Goal: Task Accomplishment & Management: Use online tool/utility

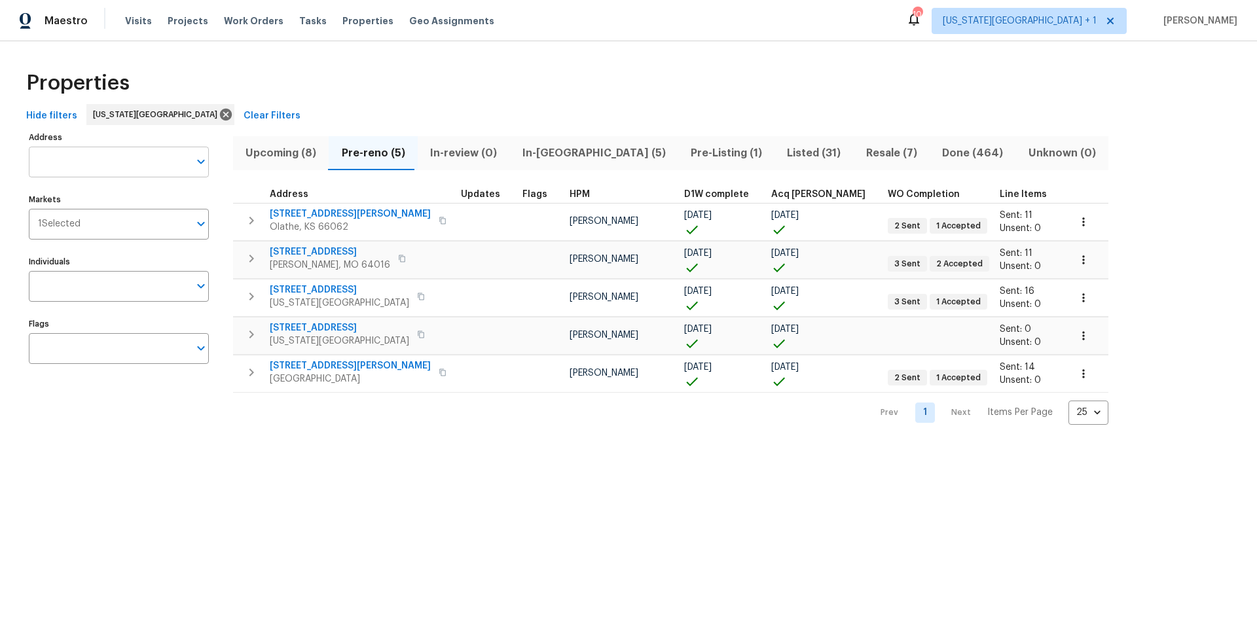
click at [107, 168] on input "Address" at bounding box center [109, 162] width 160 height 31
type input "18109 e 31"
click at [686, 145] on span "Pre-Listing (1)" at bounding box center [726, 153] width 81 height 18
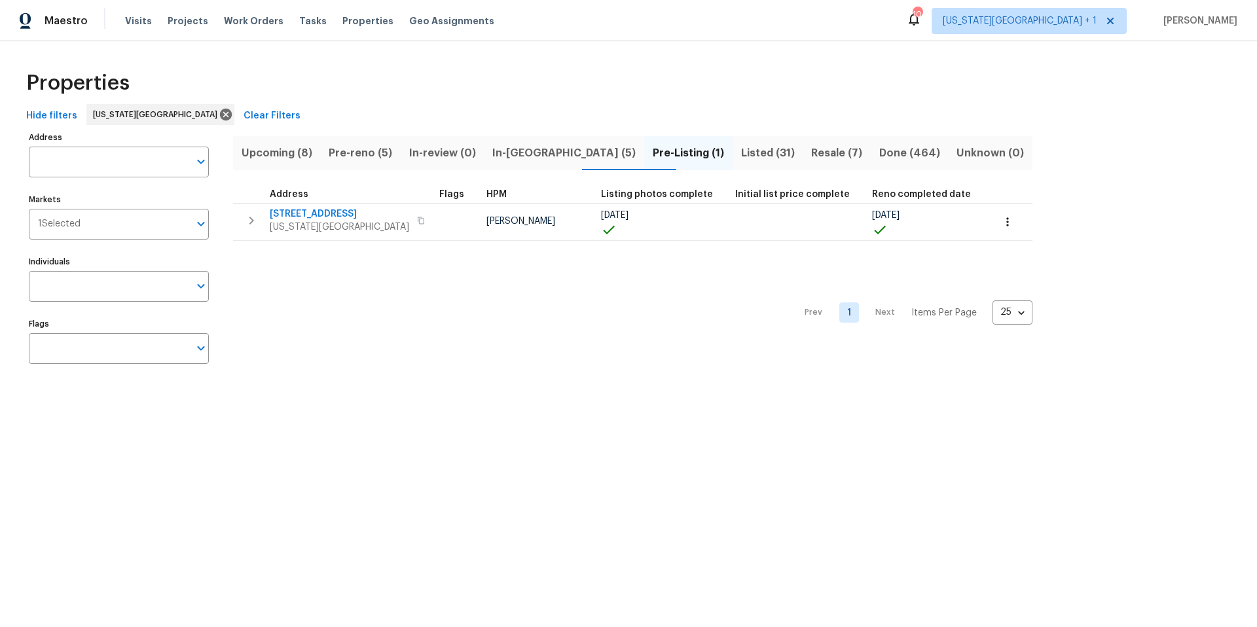
click at [659, 154] on span "Pre-Listing (1)" at bounding box center [688, 153] width 73 height 18
click at [740, 153] on span "Listed (31)" at bounding box center [767, 153] width 55 height 18
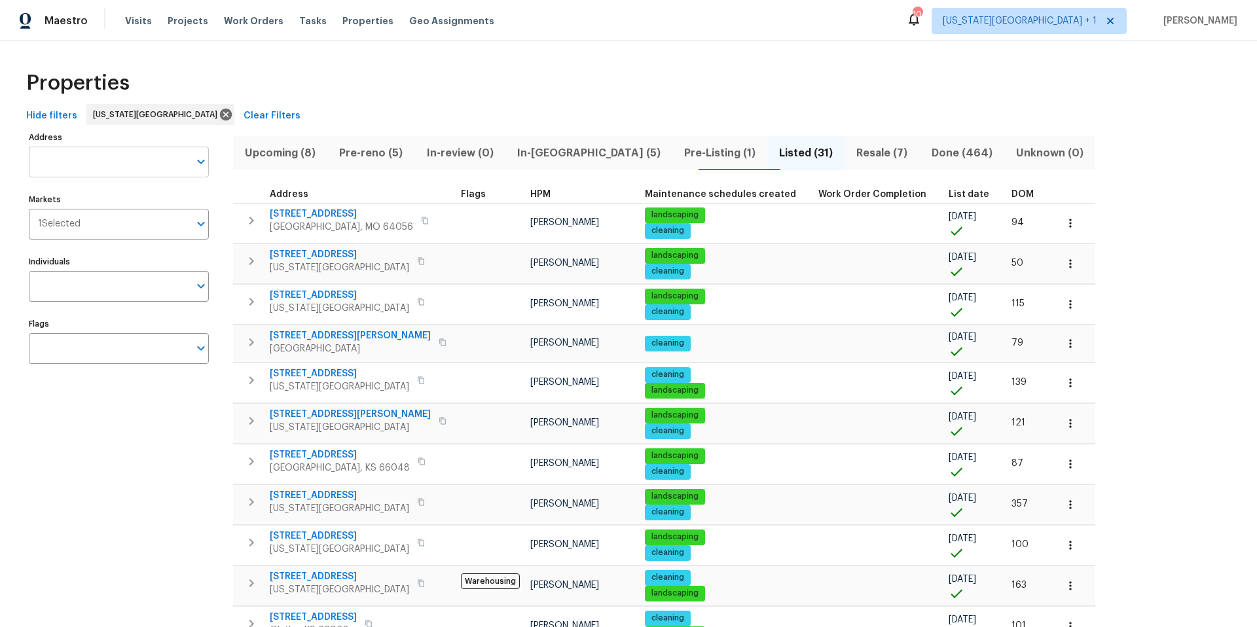
click at [78, 162] on input "Address" at bounding box center [109, 162] width 160 height 31
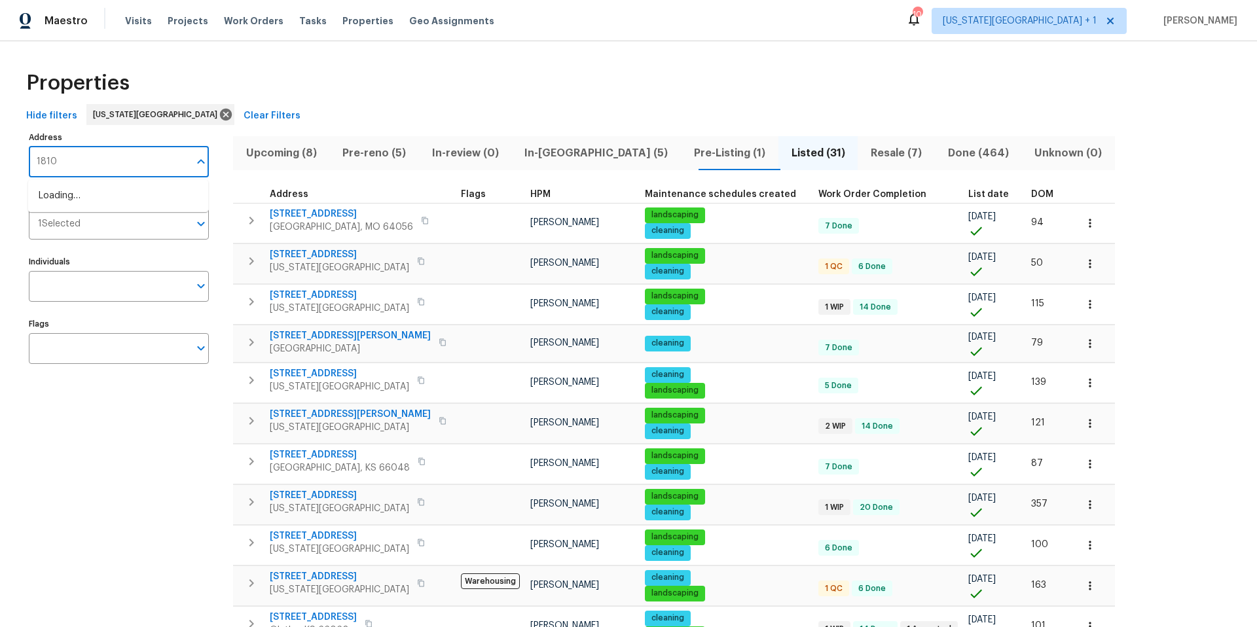
type input "18109"
click at [53, 207] on li "18109 E 31st Terrace Dr S Independence MO 64057" at bounding box center [118, 196] width 180 height 22
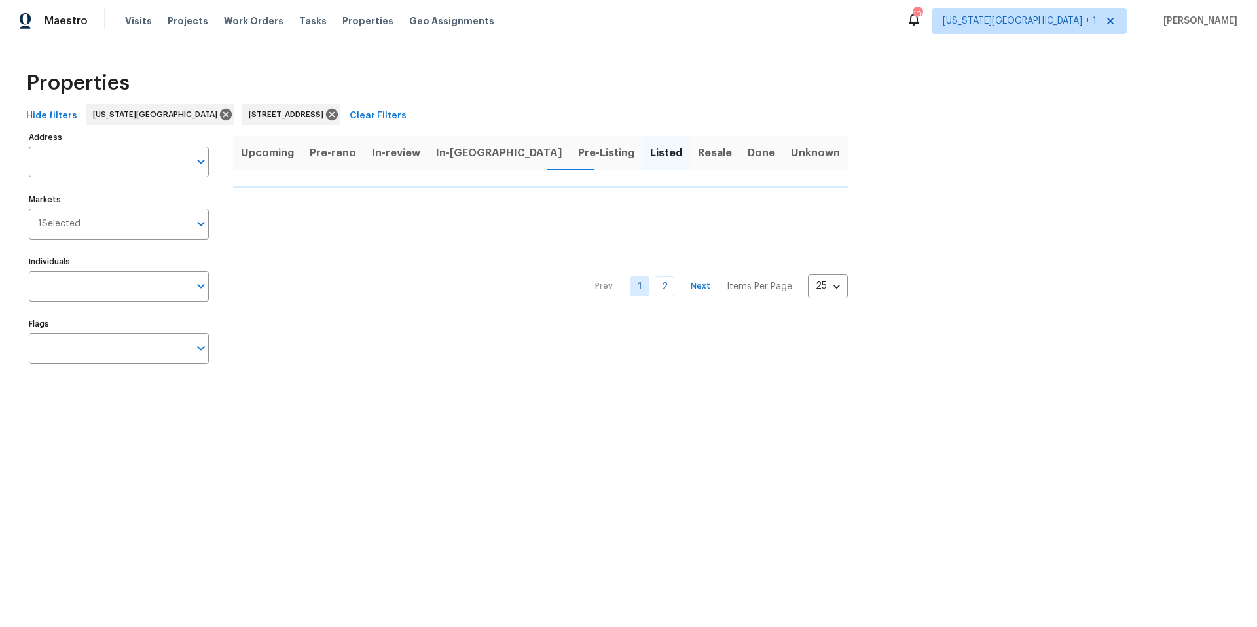
type input "18109 E 31st Terrace Dr S Independence MO 64057"
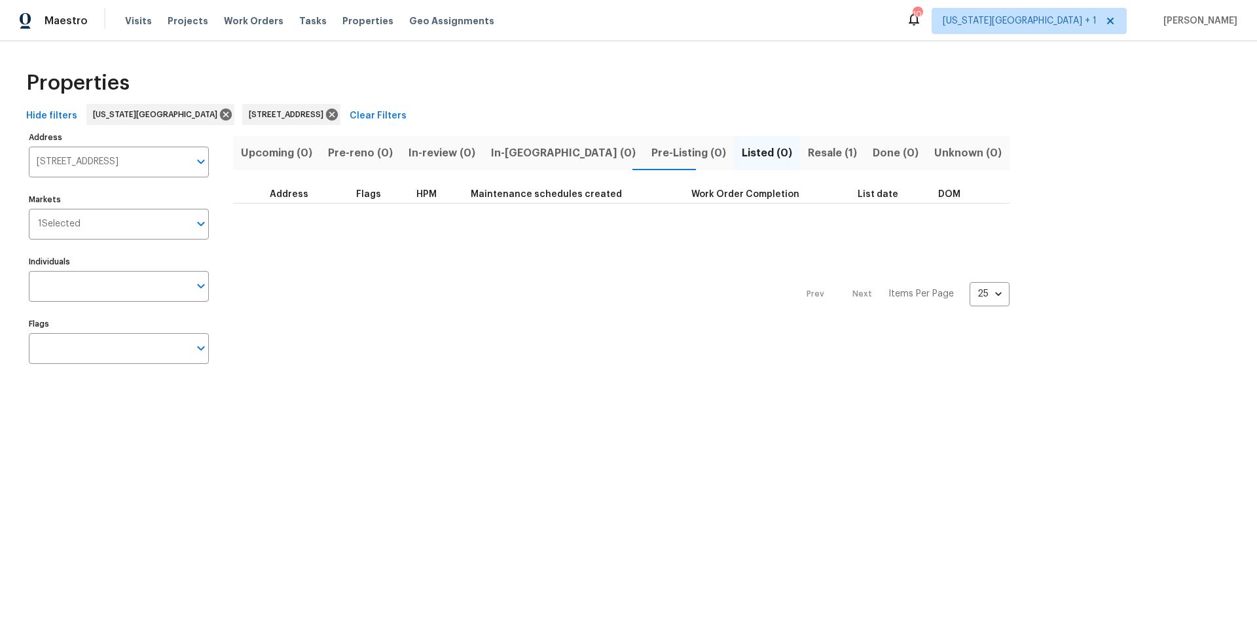
click at [808, 154] on span "Resale (1)" at bounding box center [832, 153] width 49 height 18
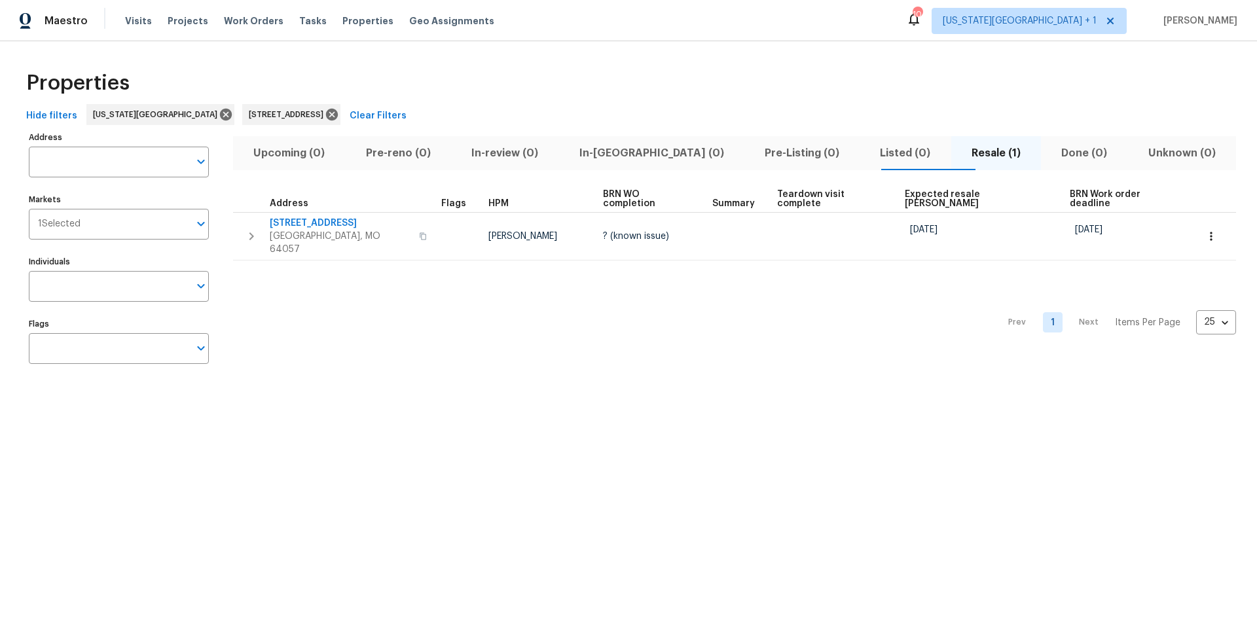
type input "18109 E 31st Terrace Dr S Independence MO 64057"
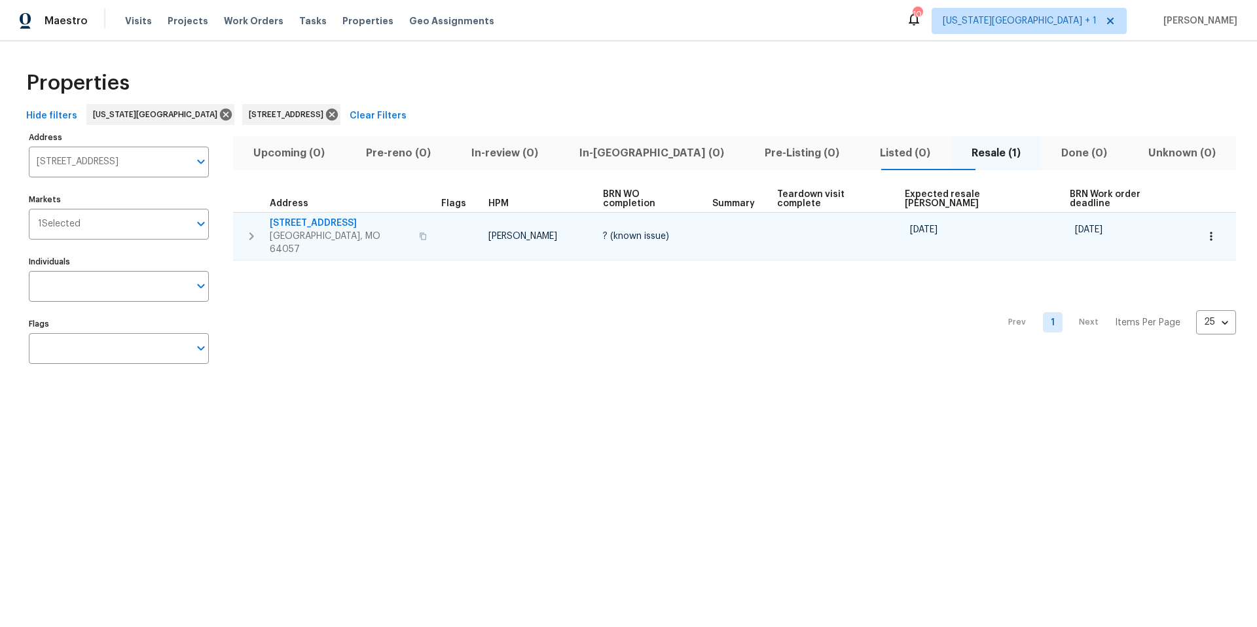
click at [327, 230] on span "Independence, MO 64057" at bounding box center [340, 243] width 141 height 26
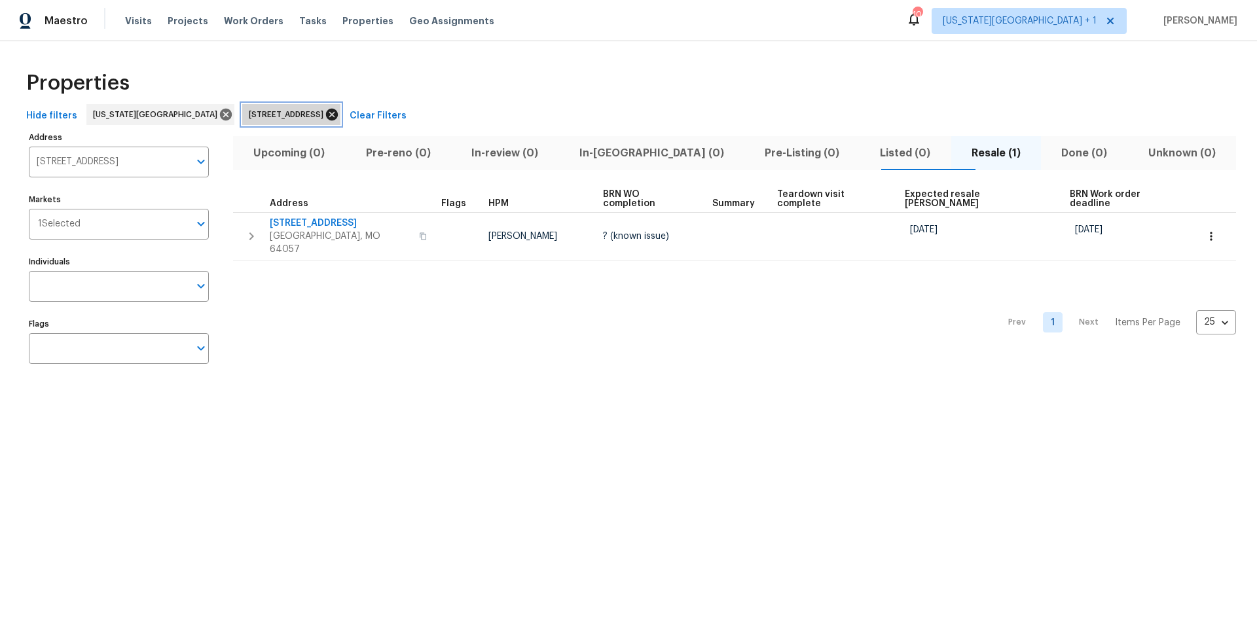
click at [338, 113] on icon at bounding box center [332, 115] width 12 height 12
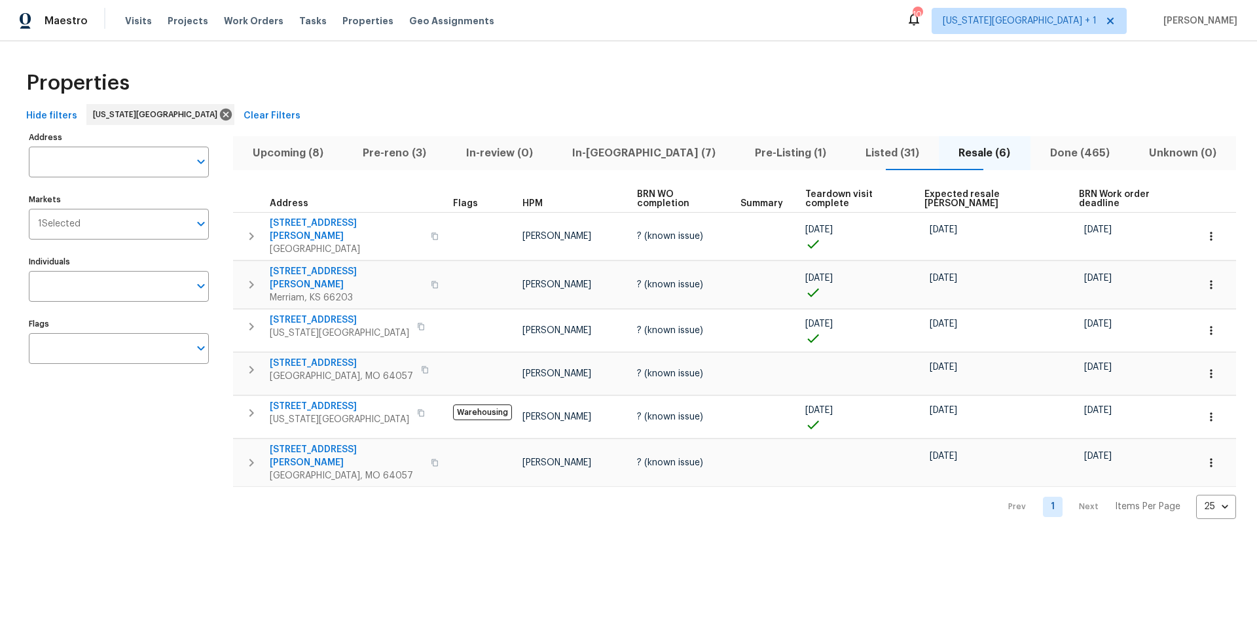
click at [743, 155] on span "Pre-Listing (1)" at bounding box center [790, 153] width 95 height 18
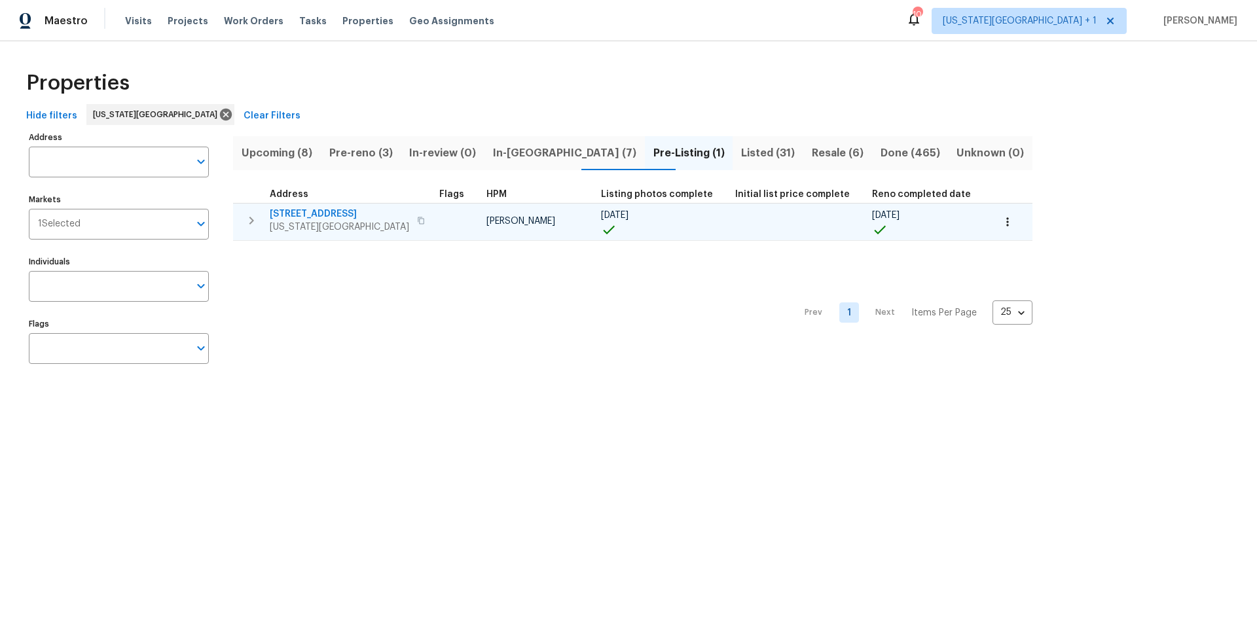
click at [319, 221] on span "[US_STATE][GEOGRAPHIC_DATA]" at bounding box center [339, 227] width 139 height 13
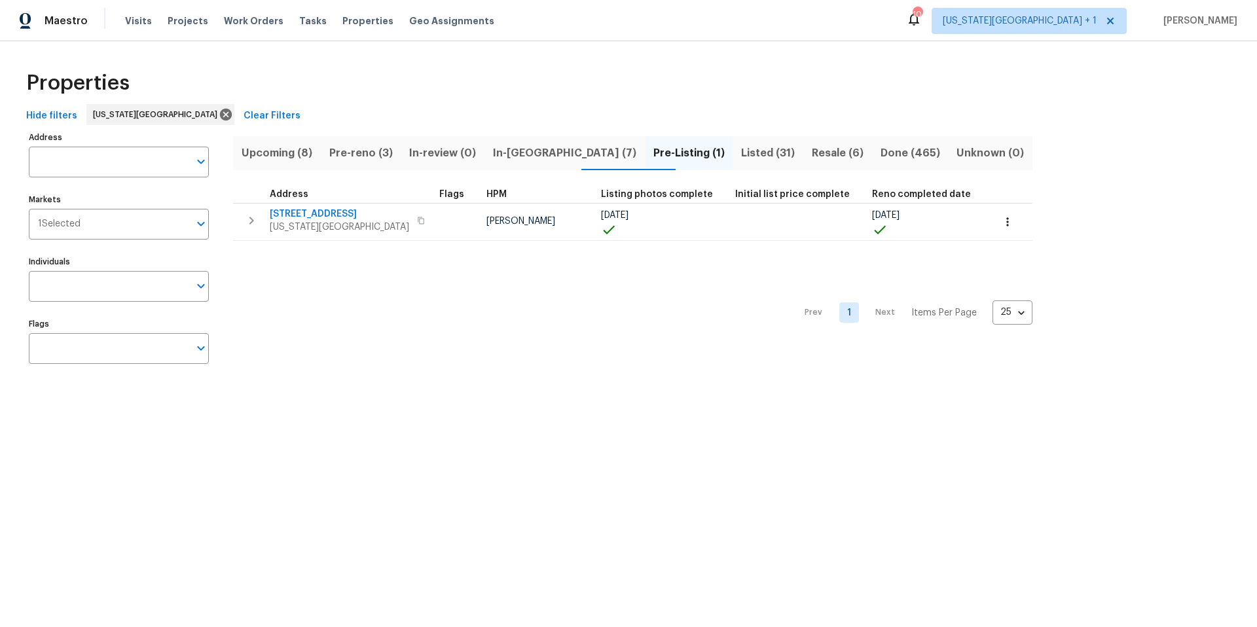
click at [384, 150] on span "Pre-reno (3)" at bounding box center [361, 153] width 65 height 18
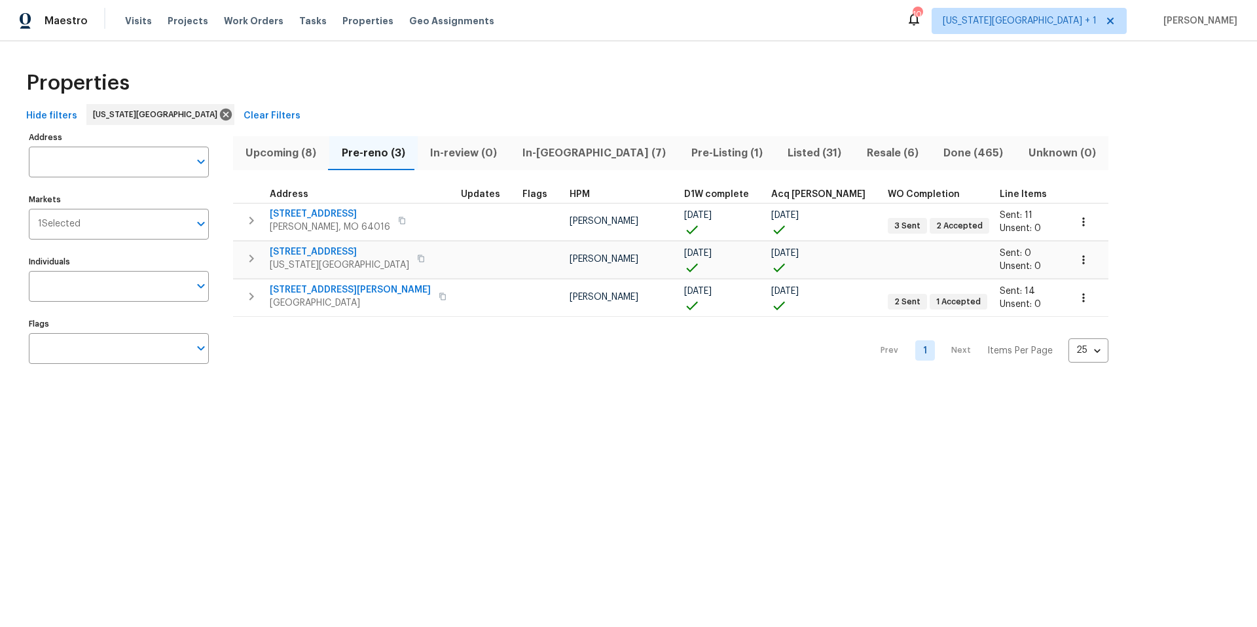
click at [282, 151] on span "Upcoming (8)" at bounding box center [281, 153] width 81 height 18
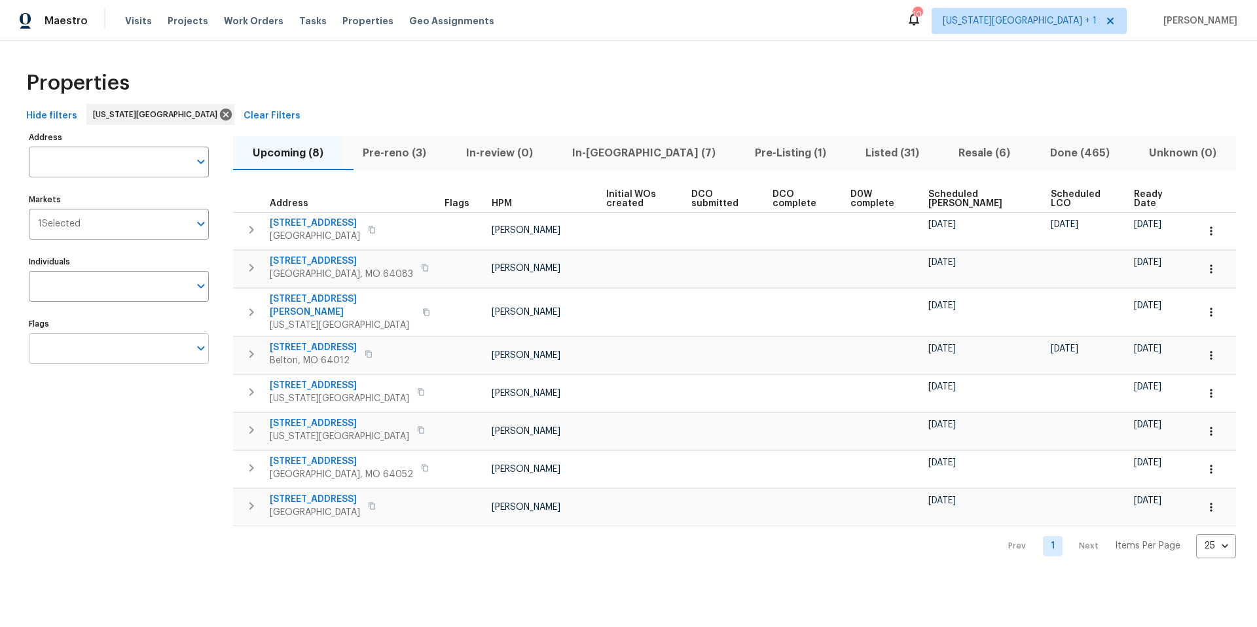
click at [141, 348] on input "Flags" at bounding box center [109, 348] width 160 height 31
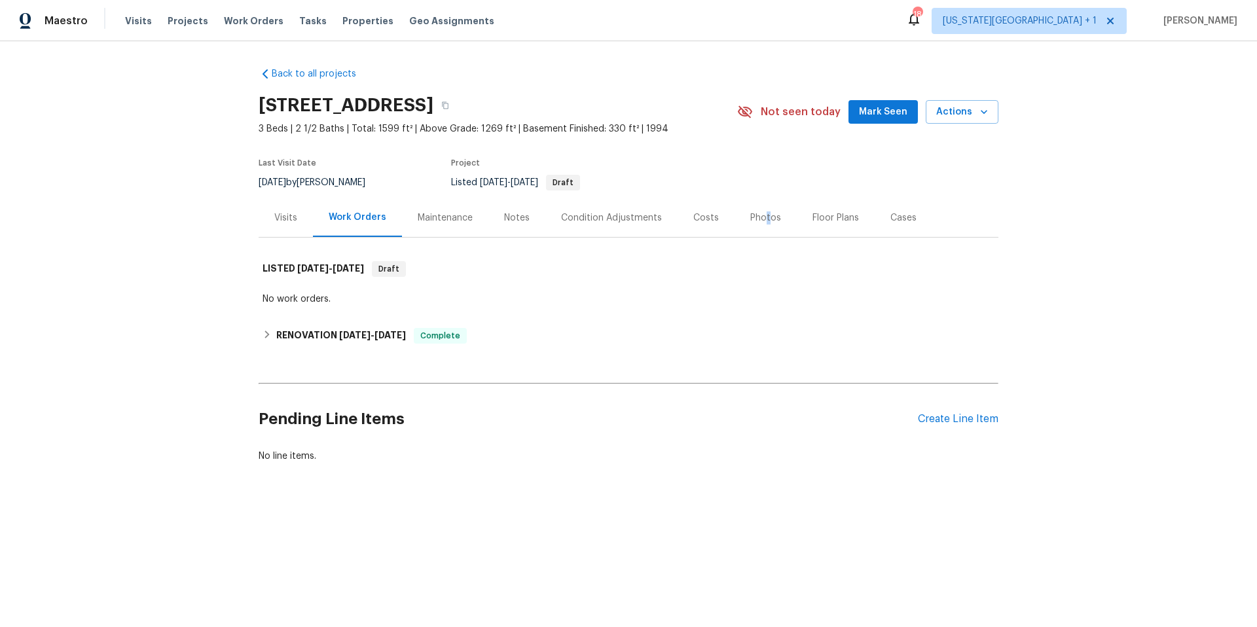
click at [762, 217] on div "Photos" at bounding box center [765, 217] width 31 height 13
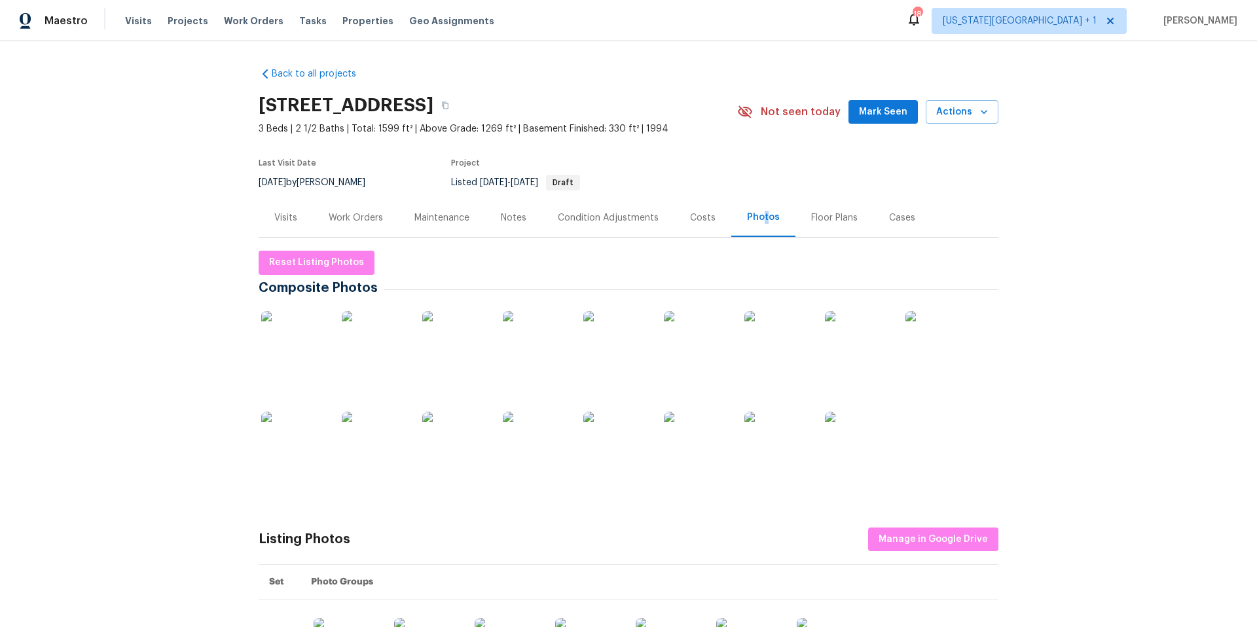
click at [299, 329] on img at bounding box center [293, 343] width 65 height 65
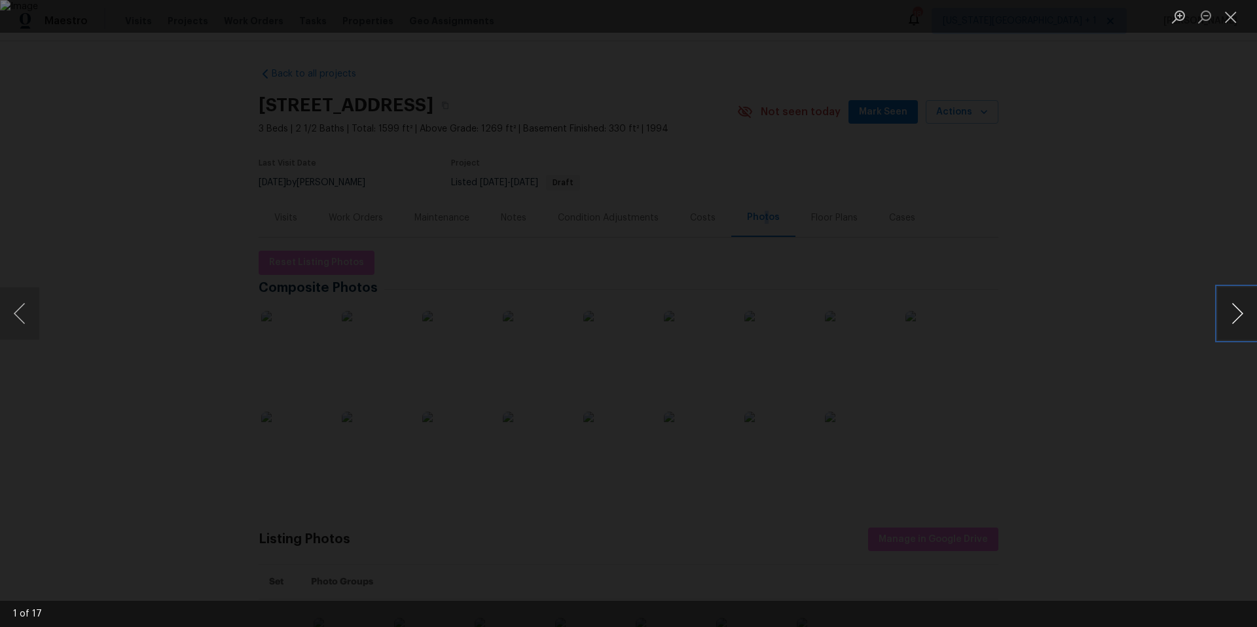
click at [1231, 319] on button "Next image" at bounding box center [1237, 313] width 39 height 52
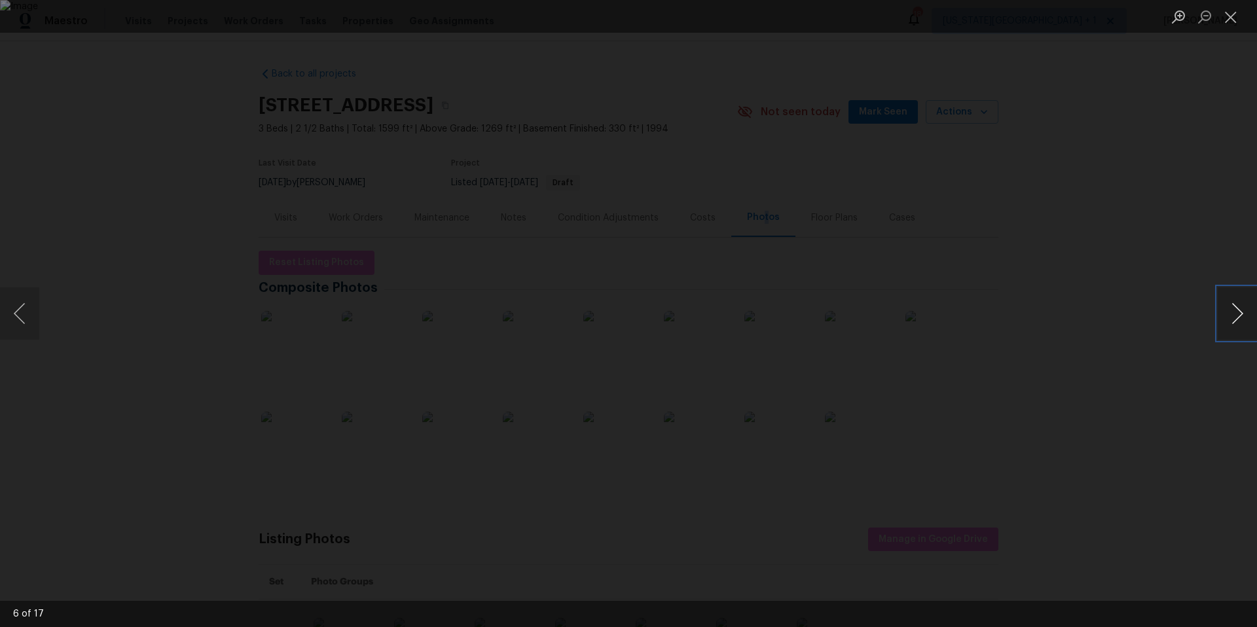
click at [1231, 319] on button "Next image" at bounding box center [1237, 313] width 39 height 52
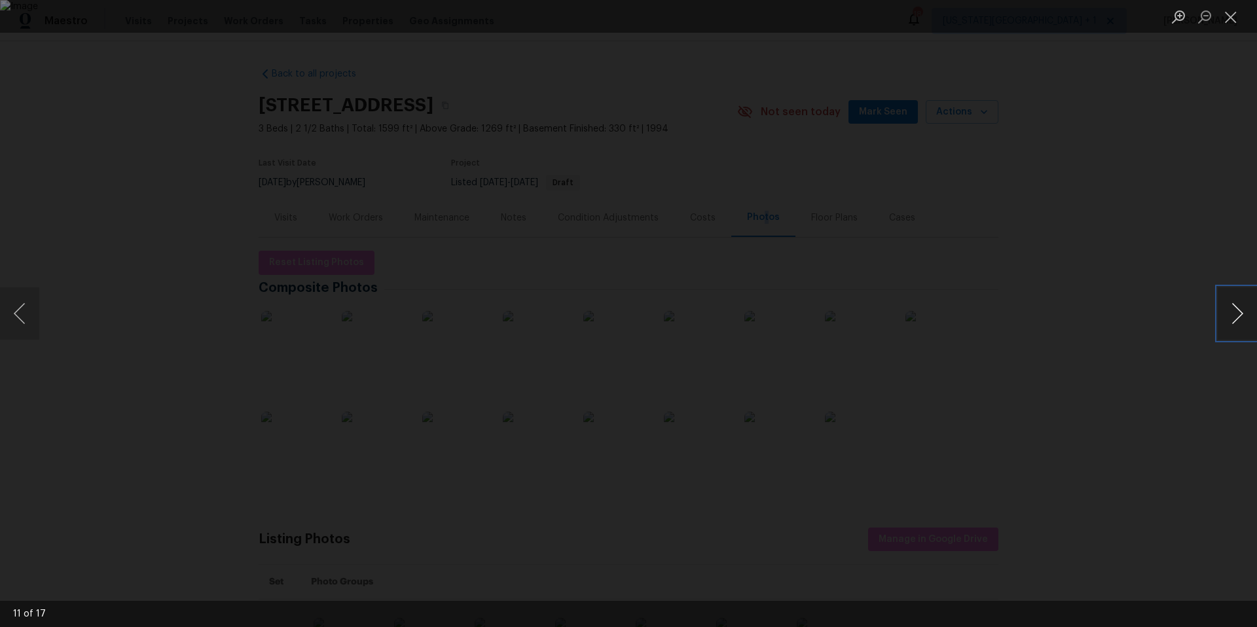
click at [1231, 319] on button "Next image" at bounding box center [1237, 313] width 39 height 52
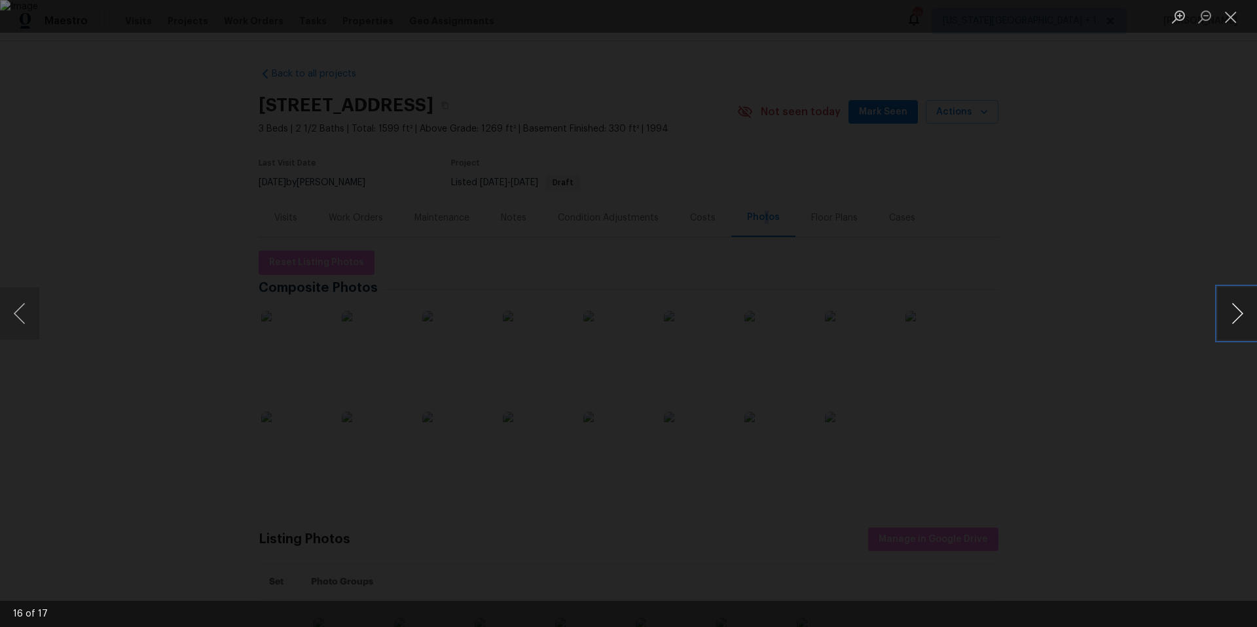
click at [1231, 319] on button "Next image" at bounding box center [1237, 313] width 39 height 52
click at [1060, 141] on div "Lightbox" at bounding box center [628, 313] width 1257 height 627
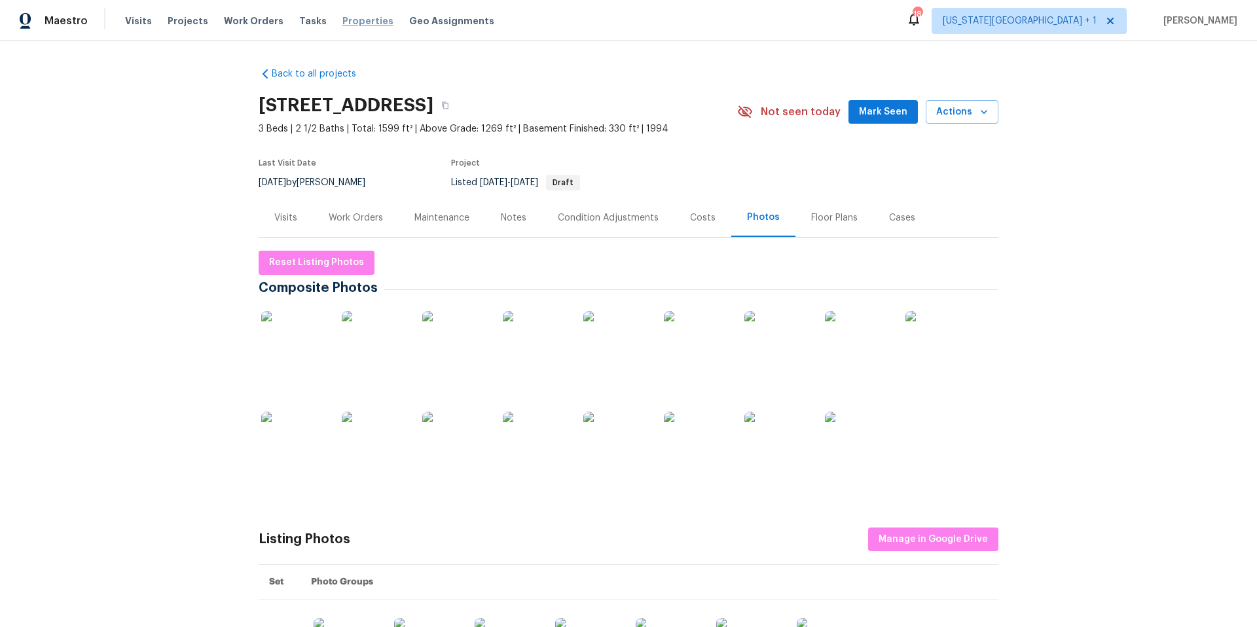
click at [345, 20] on span "Properties" at bounding box center [367, 20] width 51 height 13
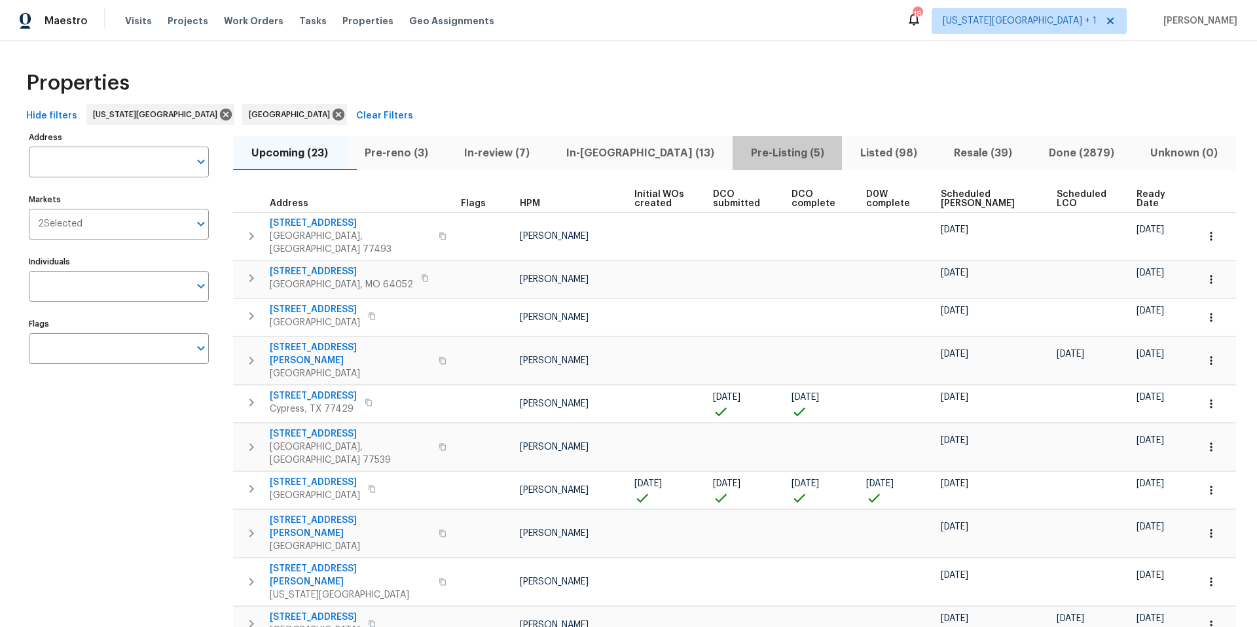
click at [740, 154] on span "Pre-Listing (5)" at bounding box center [787, 153] width 94 height 18
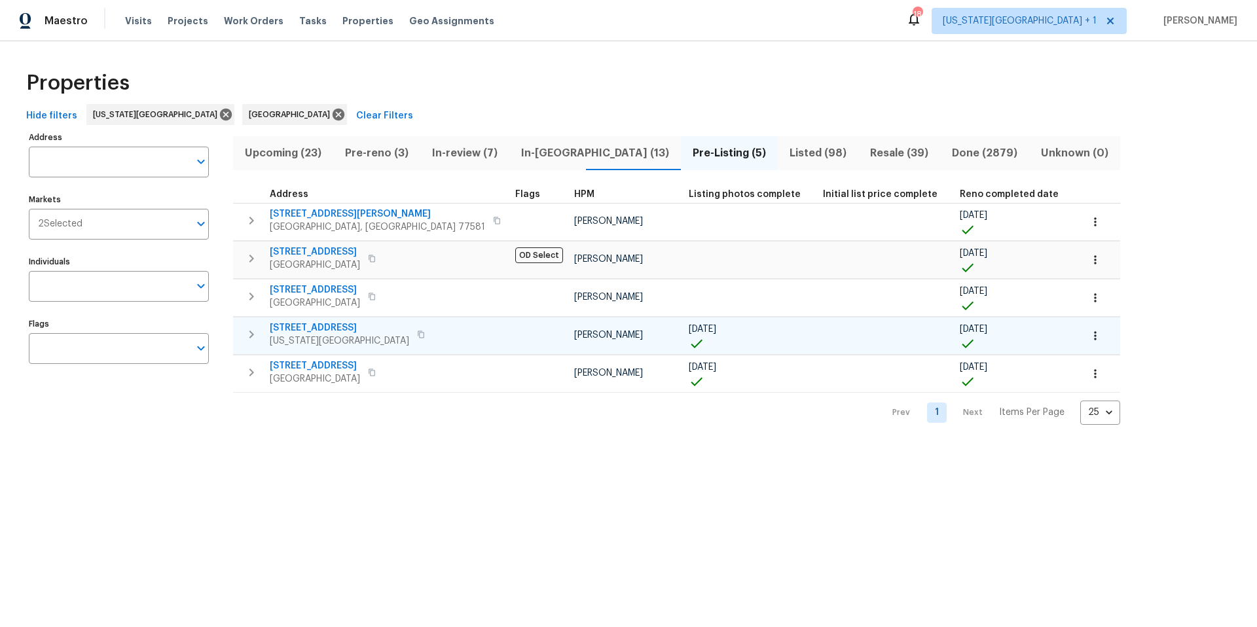
click at [322, 327] on span "[STREET_ADDRESS]" at bounding box center [339, 327] width 139 height 13
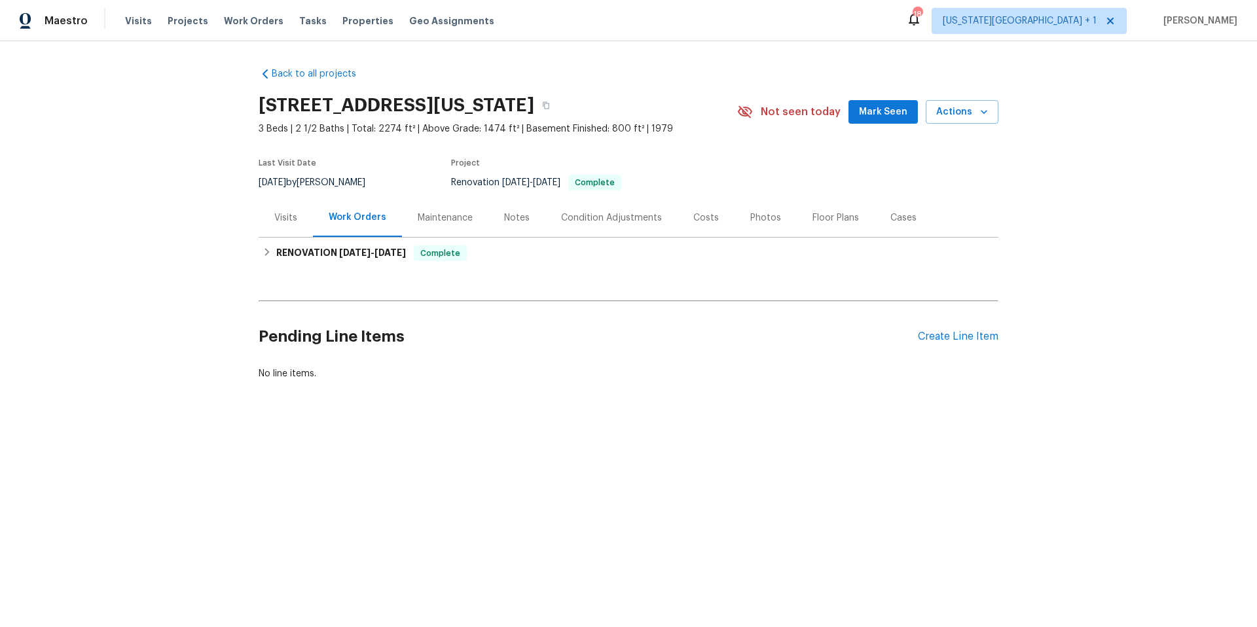
click at [757, 223] on div "Photos" at bounding box center [765, 217] width 31 height 13
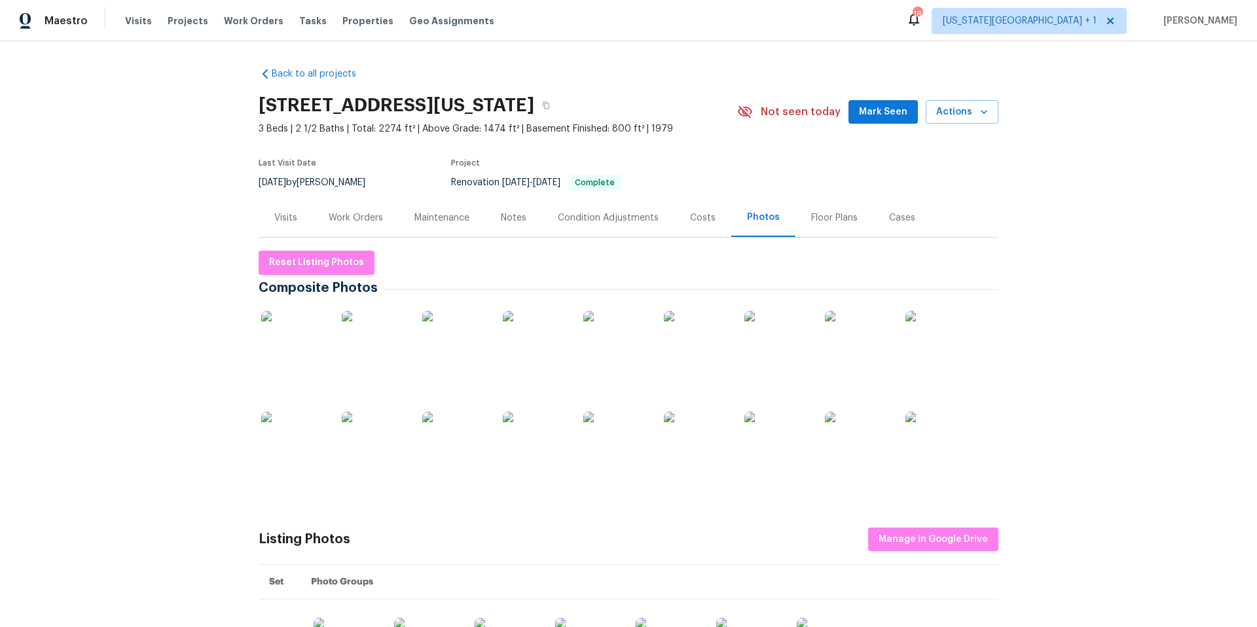
click at [285, 344] on img at bounding box center [293, 343] width 65 height 65
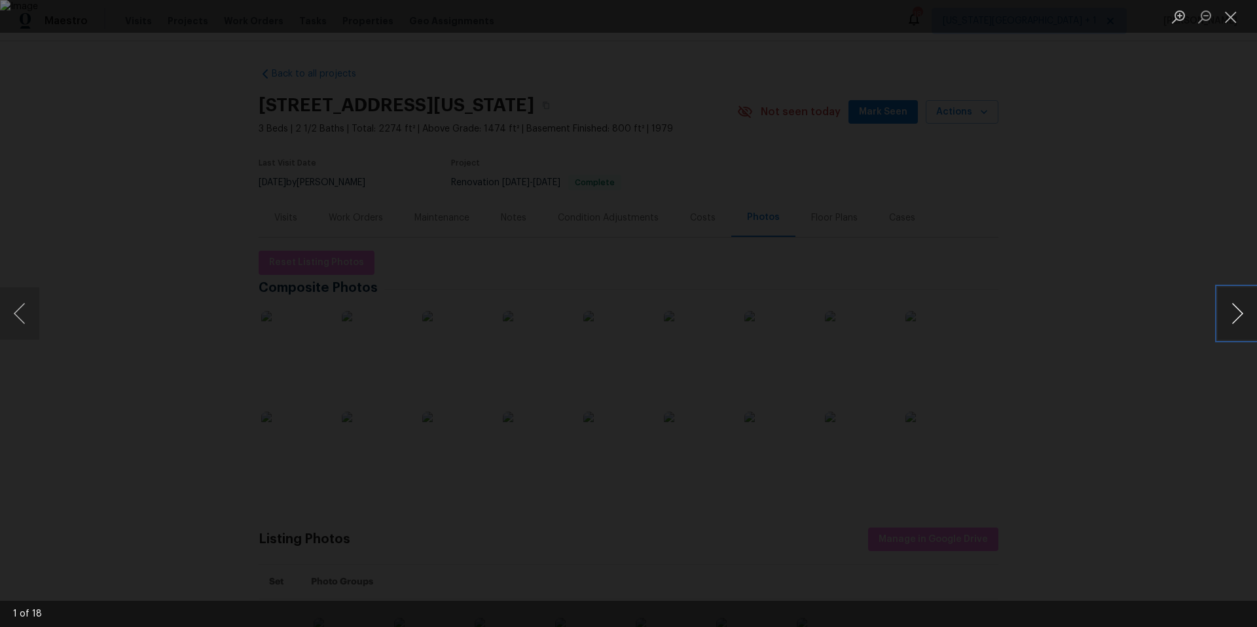
click at [1234, 311] on button "Next image" at bounding box center [1237, 313] width 39 height 52
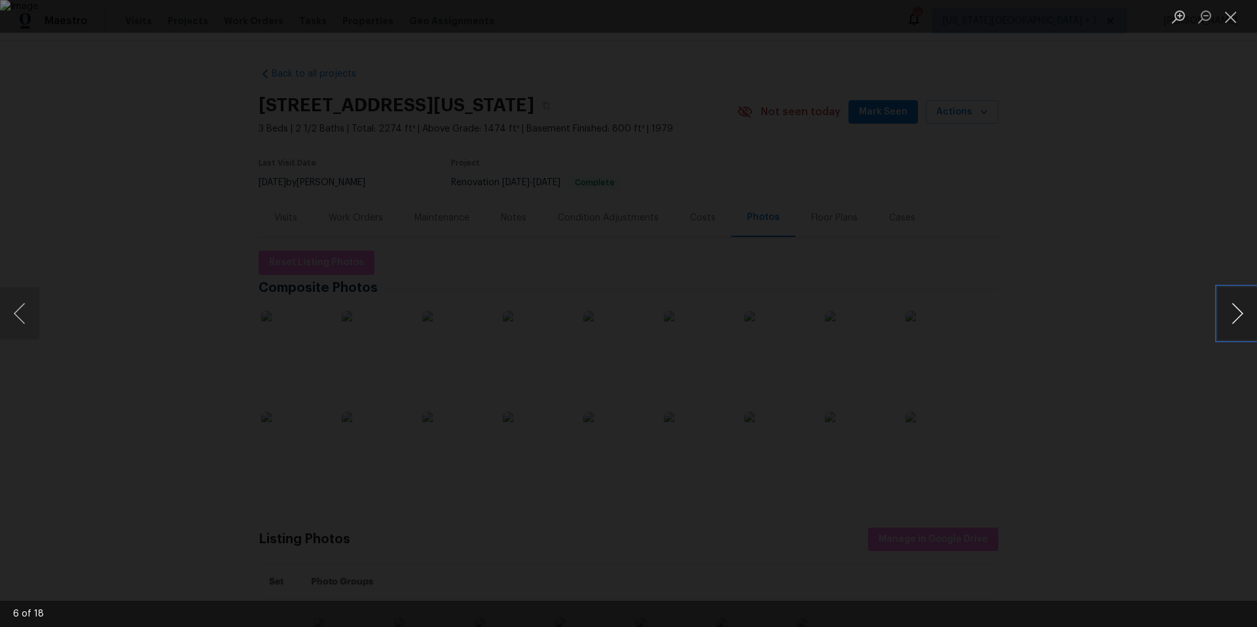
click at [1234, 311] on button "Next image" at bounding box center [1237, 313] width 39 height 52
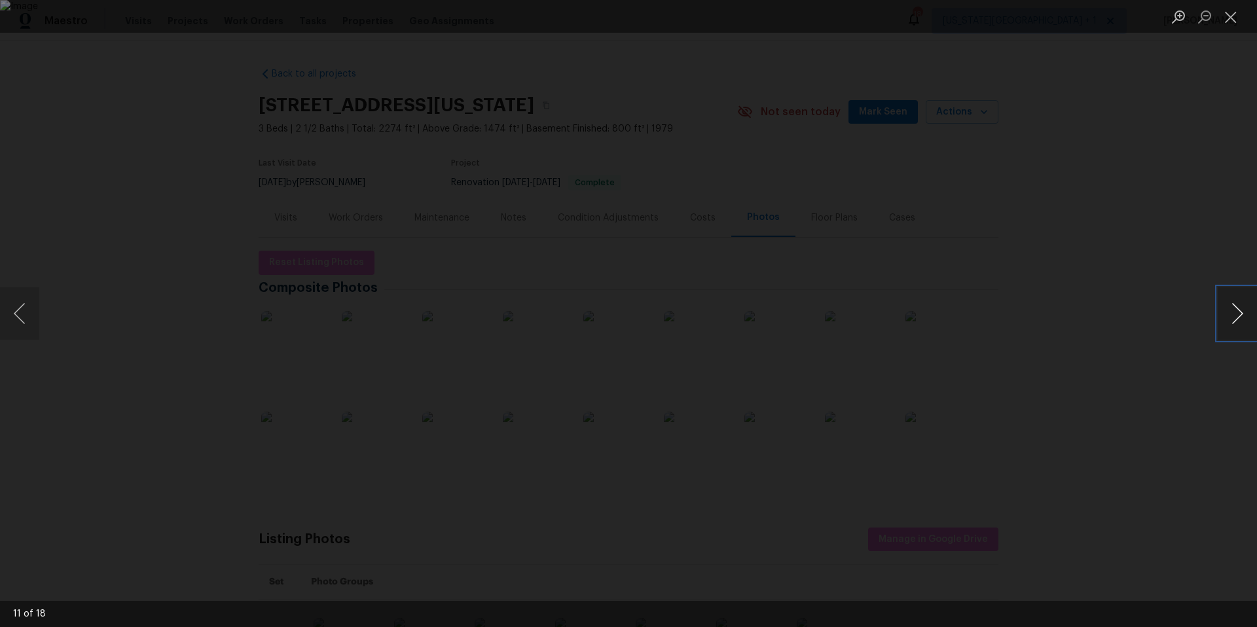
click at [1234, 311] on button "Next image" at bounding box center [1237, 313] width 39 height 52
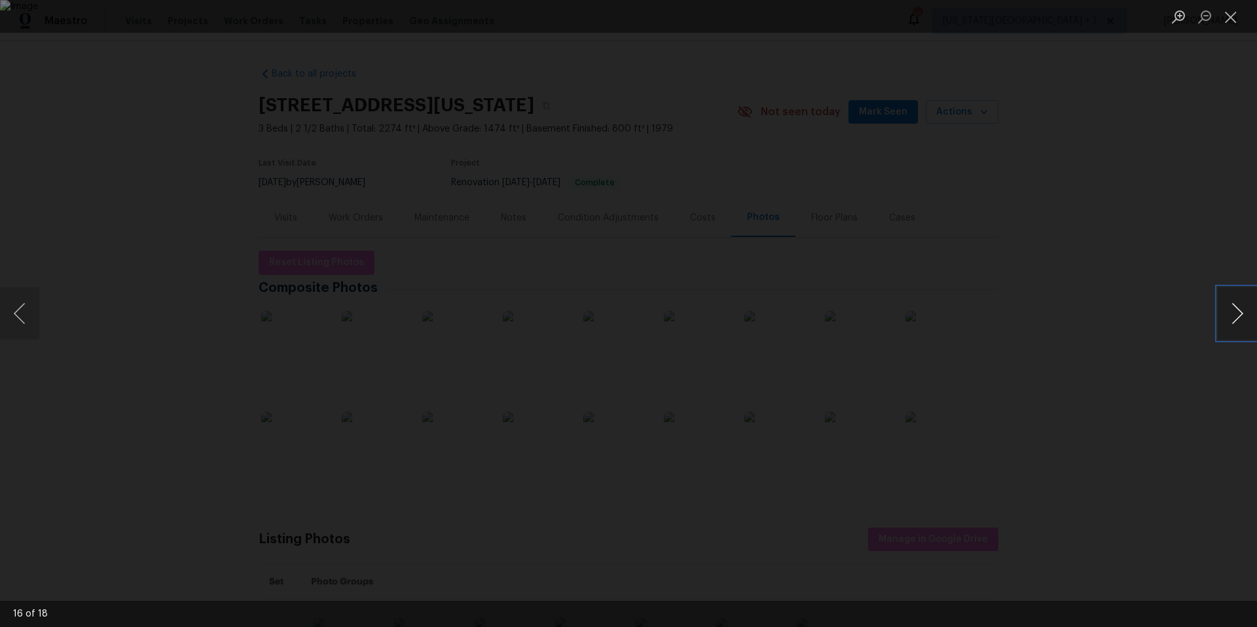
click at [1234, 311] on button "Next image" at bounding box center [1237, 313] width 39 height 52
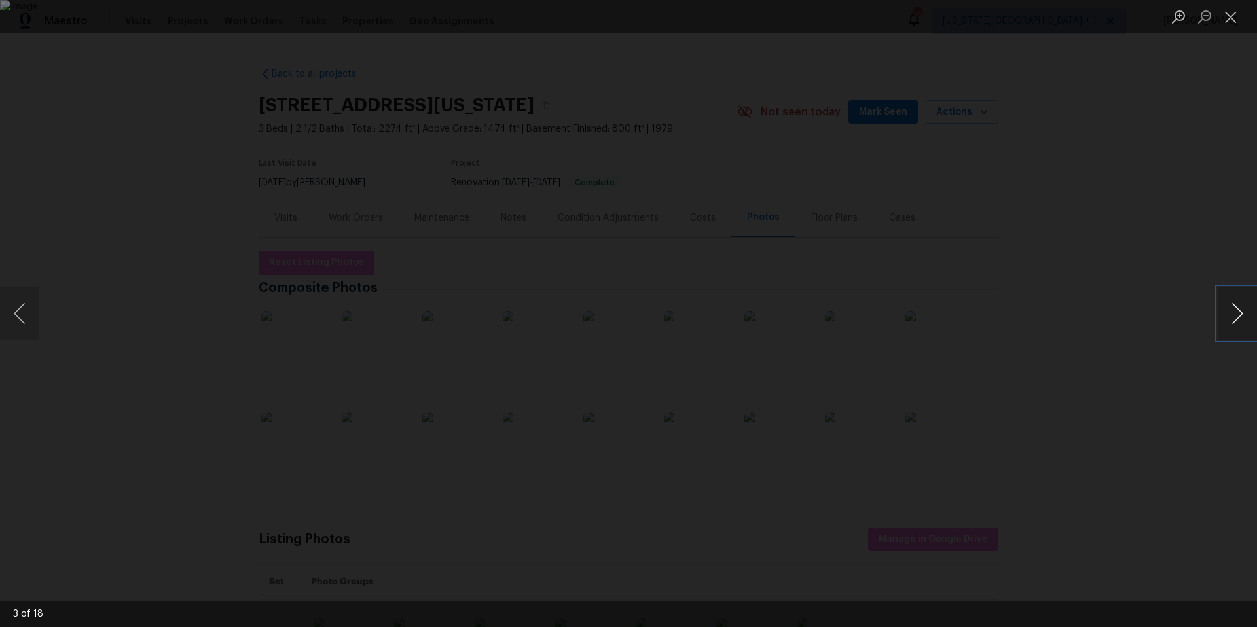
click at [1234, 311] on button "Next image" at bounding box center [1237, 313] width 39 height 52
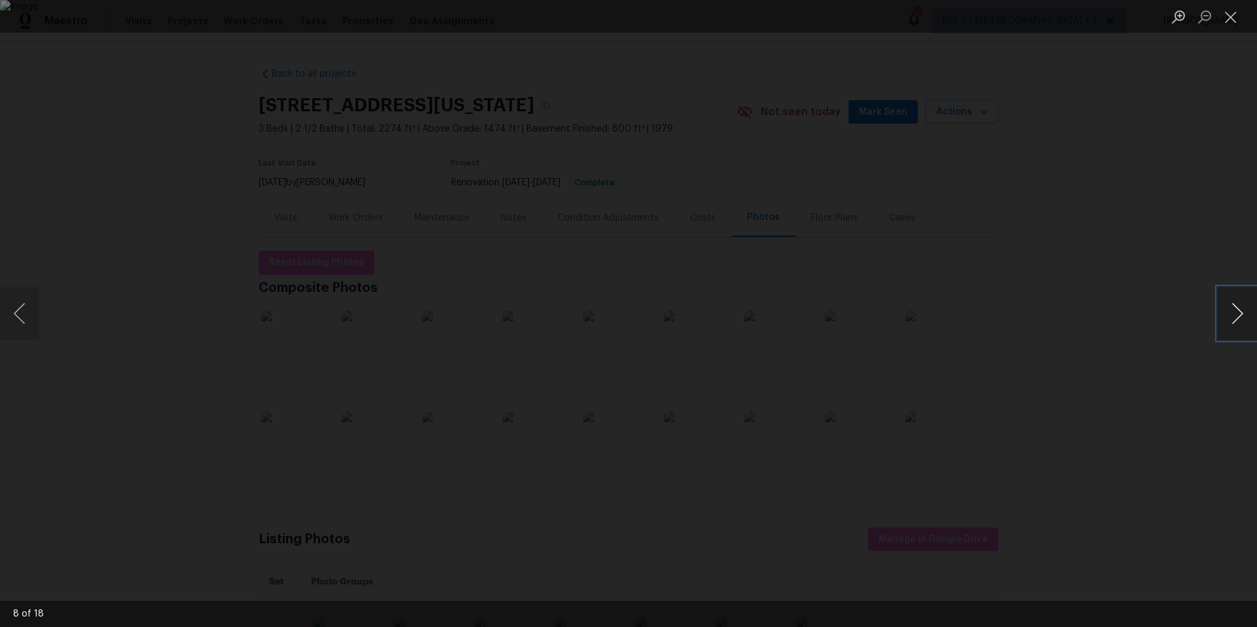
click at [1234, 311] on button "Next image" at bounding box center [1237, 313] width 39 height 52
click at [1072, 176] on div "Lightbox" at bounding box center [628, 313] width 1257 height 627
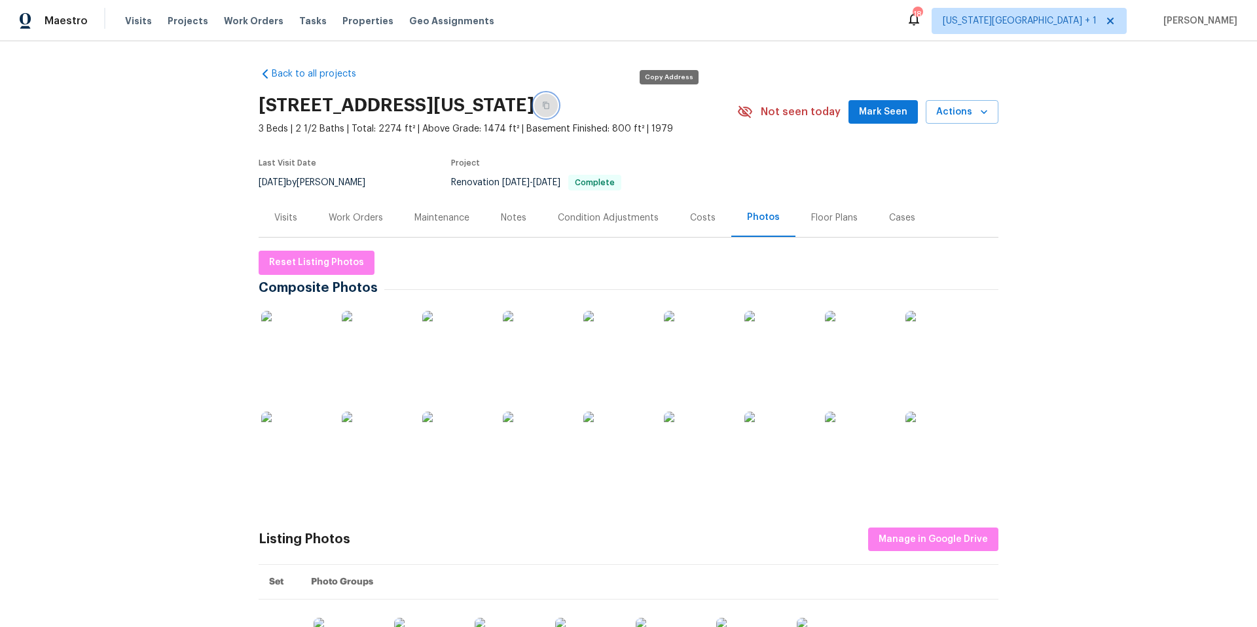
click at [558, 107] on button "button" at bounding box center [546, 106] width 24 height 24
click at [134, 25] on span "Visits" at bounding box center [138, 20] width 27 height 13
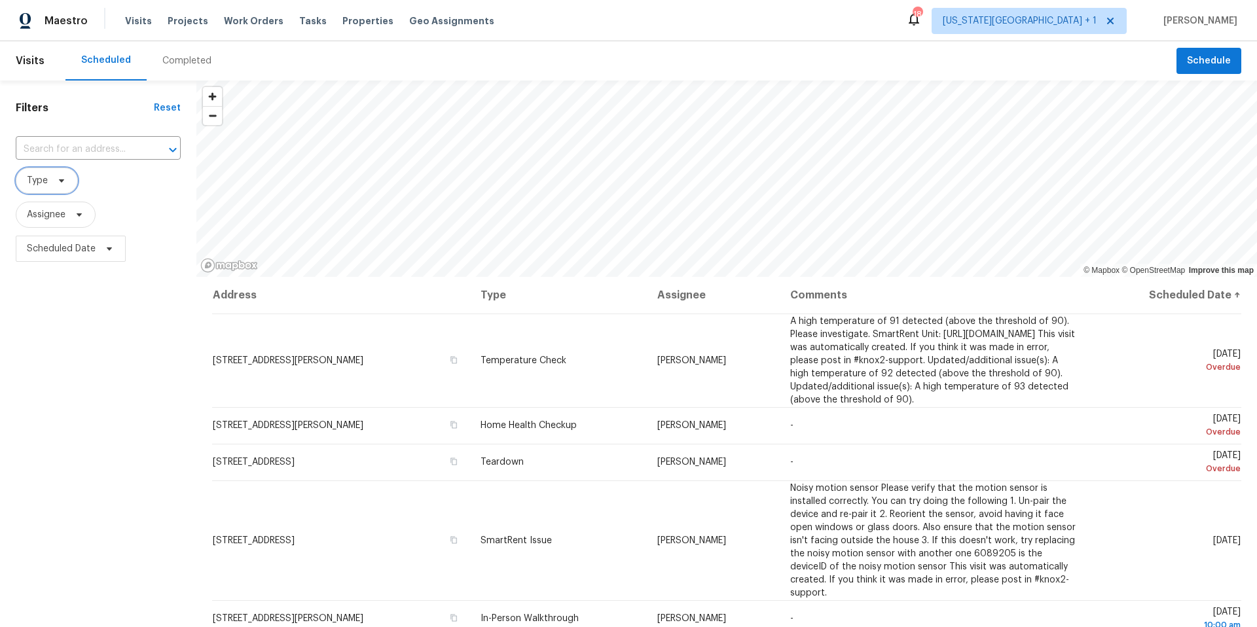
click at [63, 181] on icon at bounding box center [61, 180] width 10 height 10
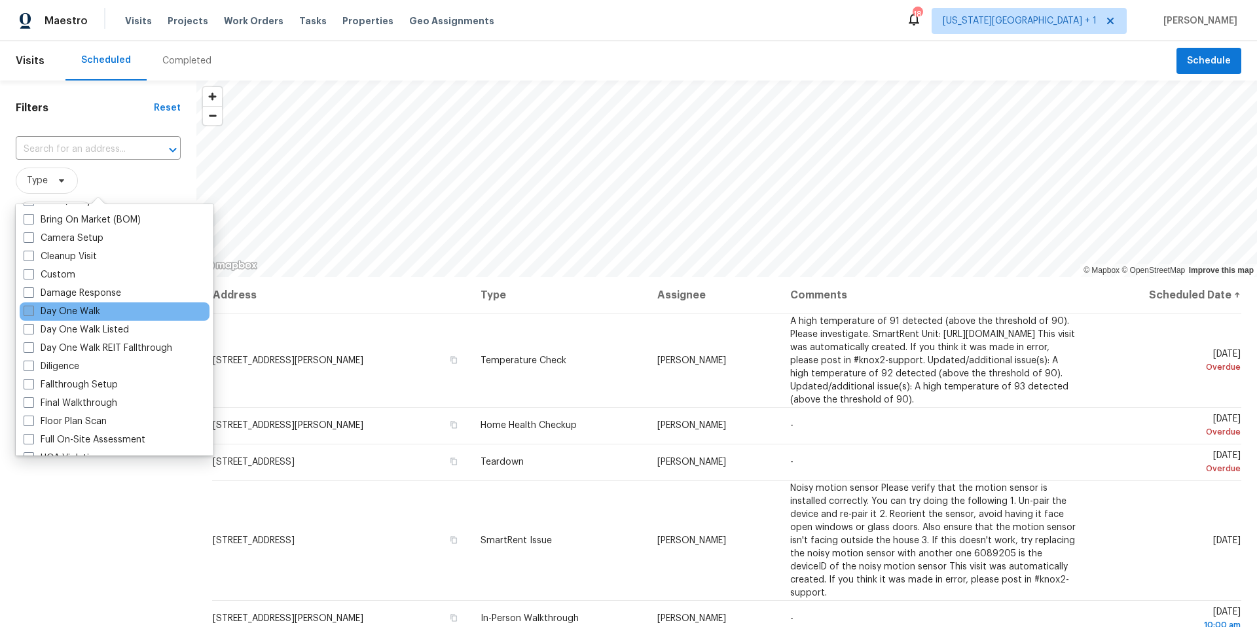
scroll to position [147, 0]
click at [78, 120] on div "Filters Reset ​ Type Assignee Scheduled Date" at bounding box center [98, 430] width 196 height 698
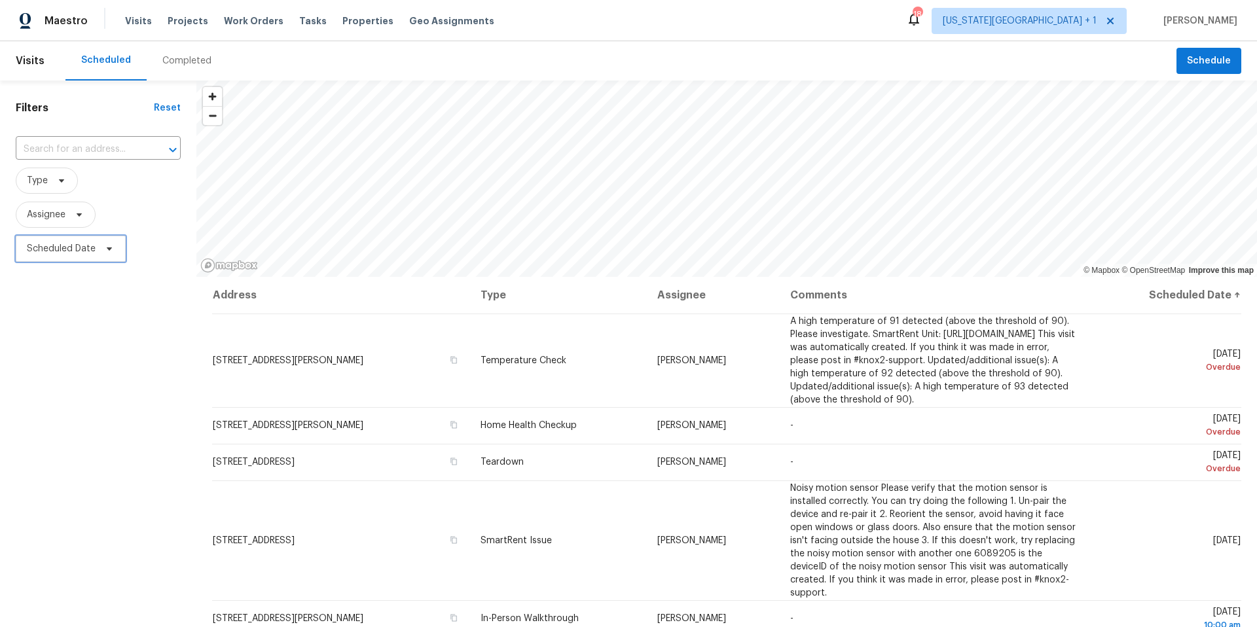
click at [102, 261] on span "Scheduled Date" at bounding box center [71, 249] width 110 height 26
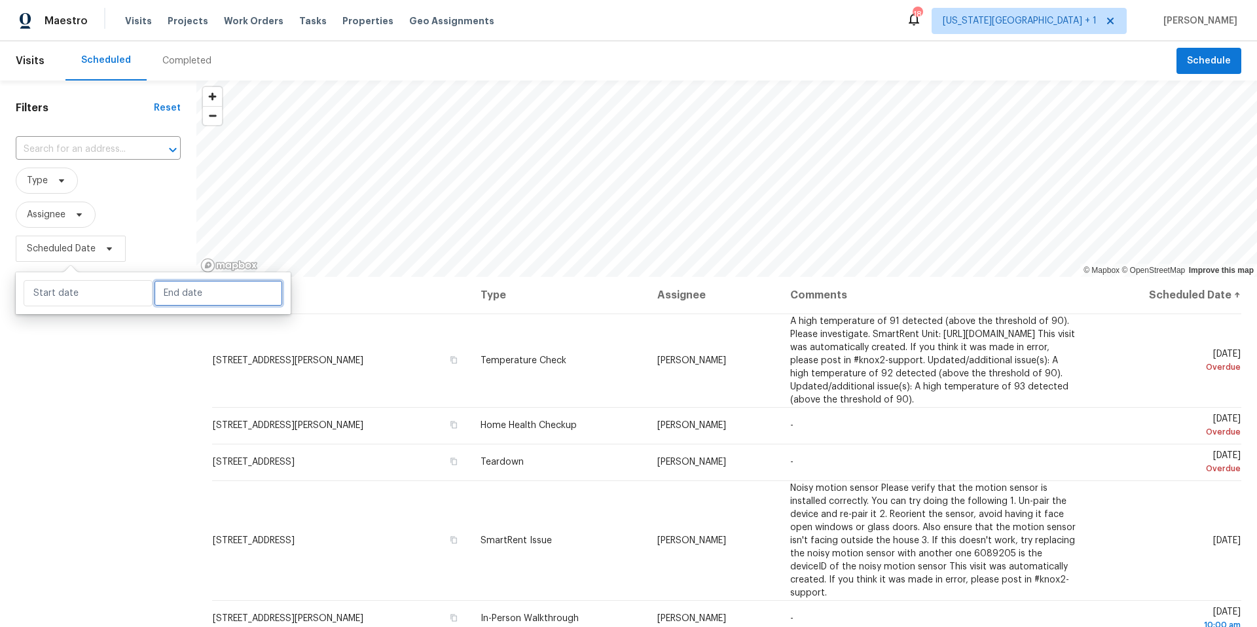
click at [179, 303] on input "text" at bounding box center [218, 293] width 129 height 26
select select "7"
select select "2025"
select select "8"
select select "2025"
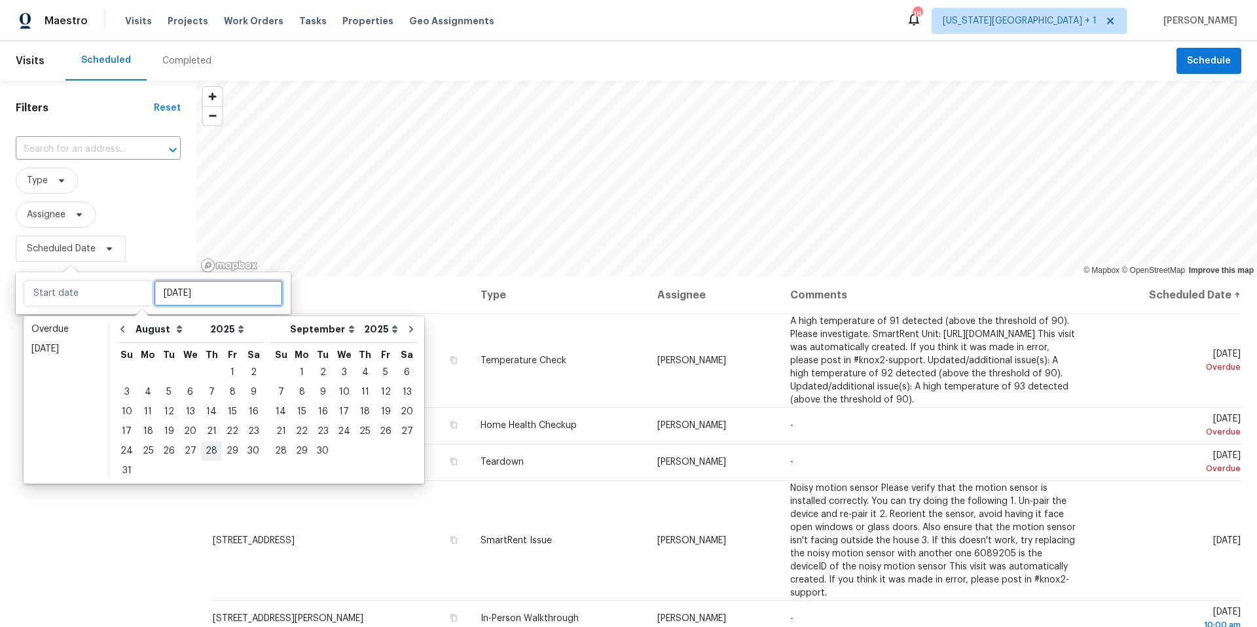
type input "Wed, Aug 20"
click at [203, 448] on div "28" at bounding box center [211, 451] width 21 height 18
type input "Thu, Aug 28"
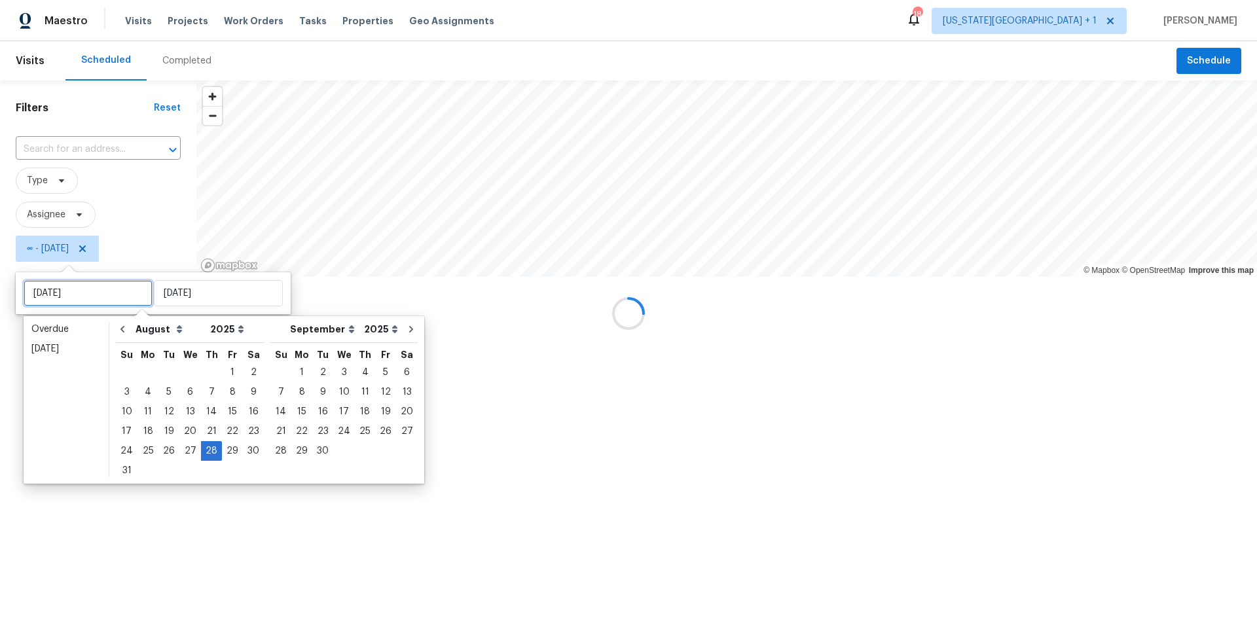
type input "Wed, Aug 06"
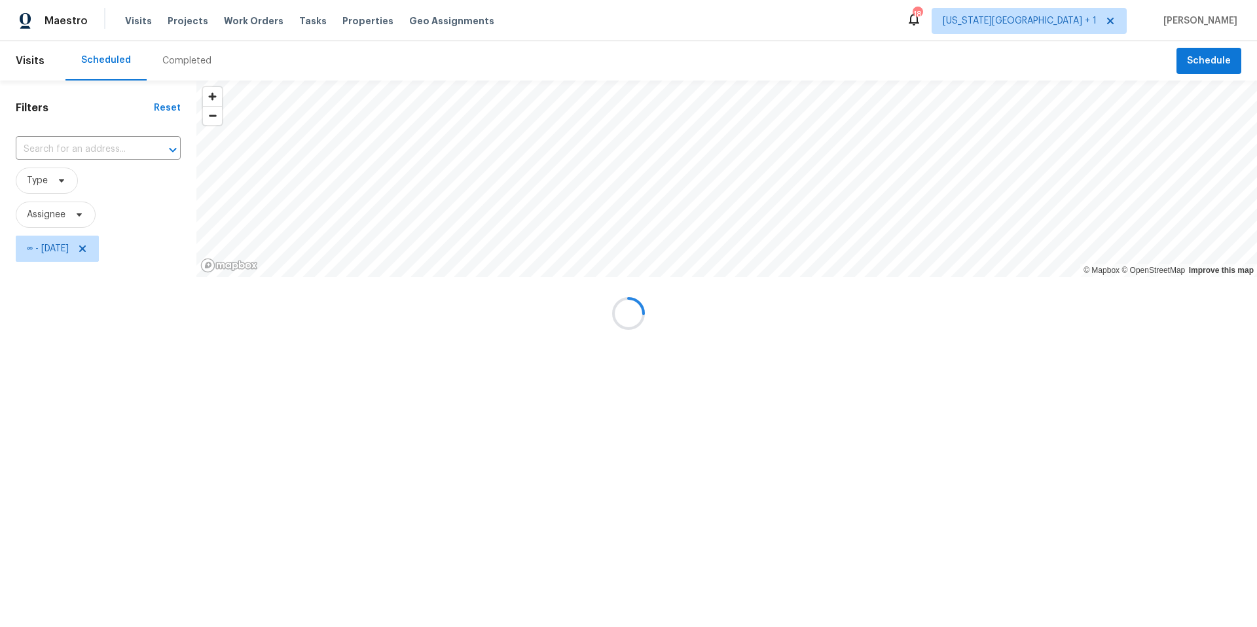
click at [77, 227] on div at bounding box center [628, 313] width 1257 height 627
click at [75, 215] on div at bounding box center [628, 313] width 1257 height 627
click at [78, 215] on div at bounding box center [628, 313] width 1257 height 627
click at [79, 215] on div at bounding box center [628, 313] width 1257 height 627
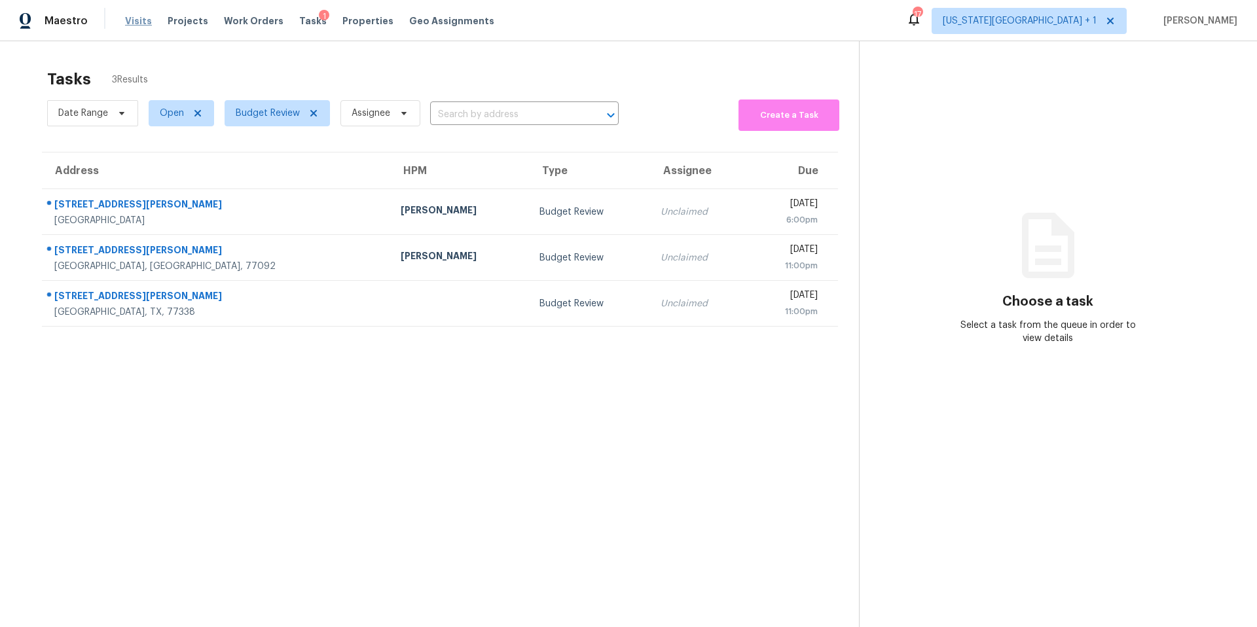
click at [145, 16] on span "Visits" at bounding box center [138, 20] width 27 height 13
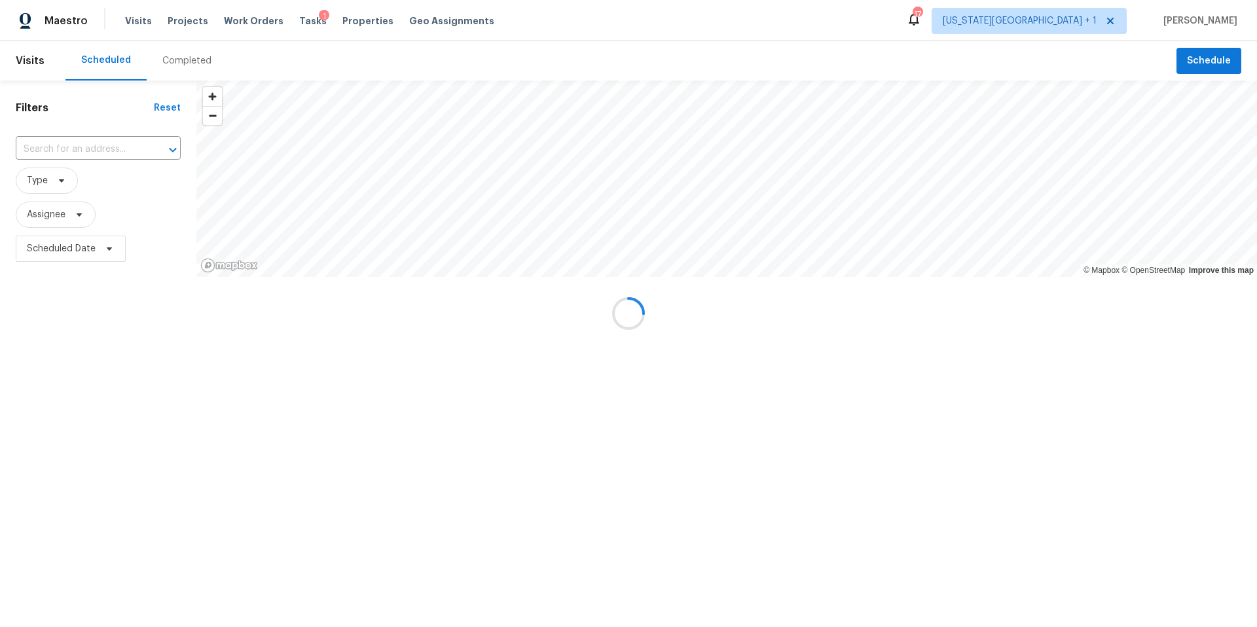
click at [105, 252] on div at bounding box center [628, 313] width 1257 height 627
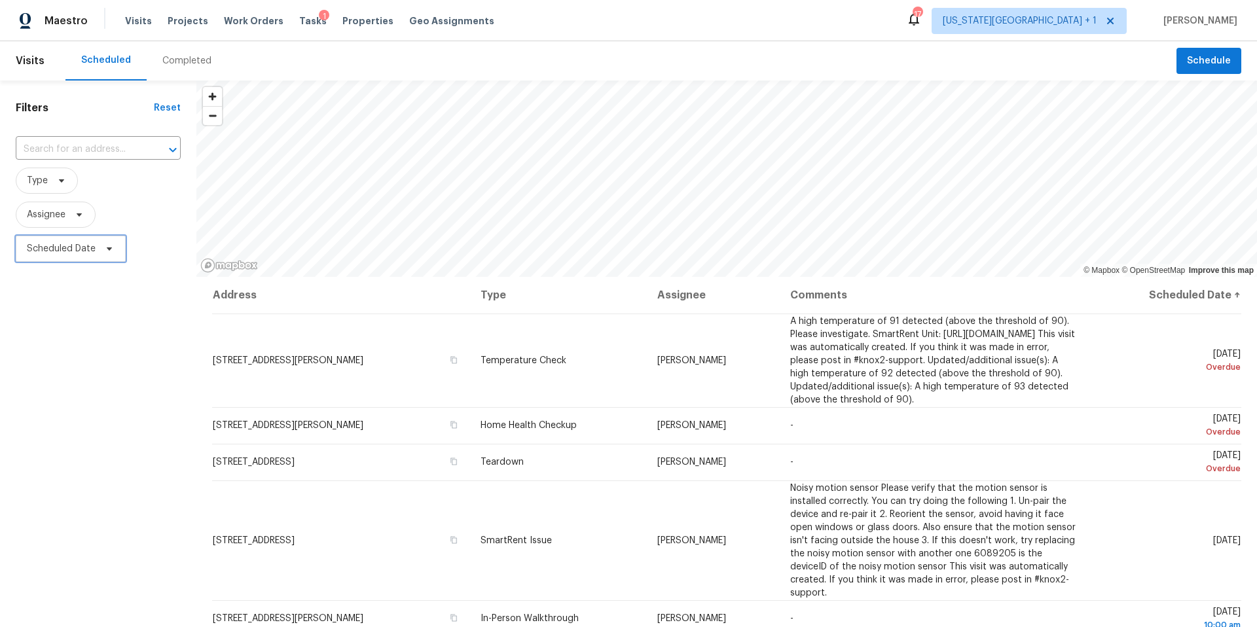
click at [105, 252] on icon at bounding box center [109, 249] width 10 height 10
click at [172, 306] on div at bounding box center [153, 293] width 275 height 42
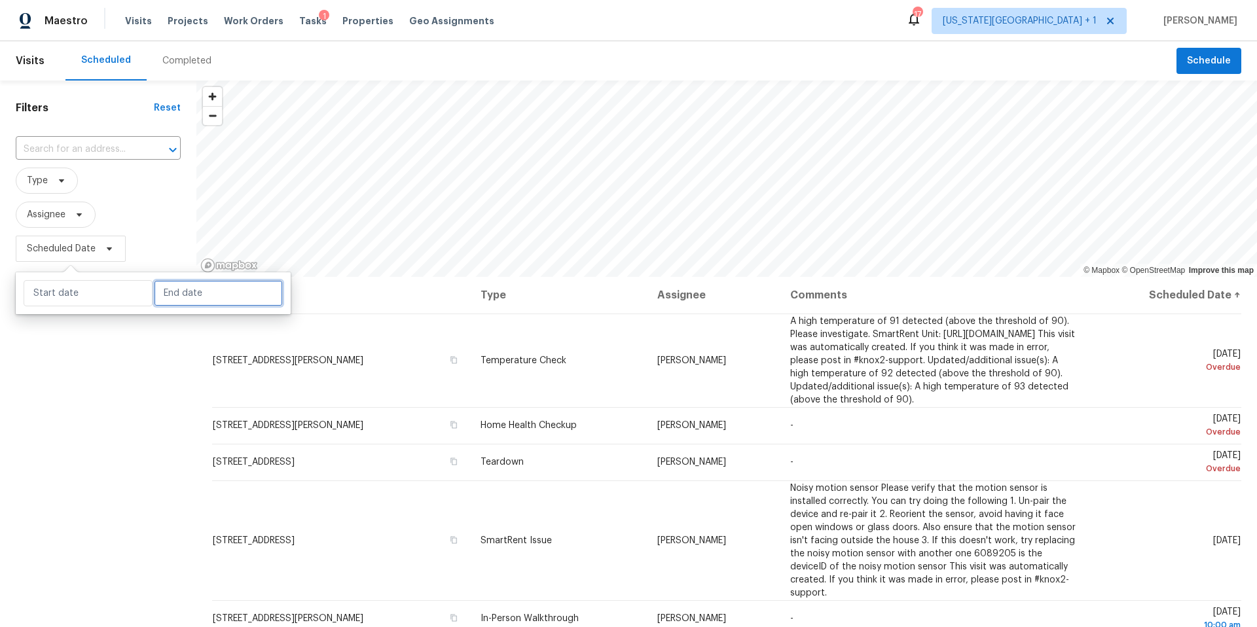
select select "7"
select select "2025"
select select "8"
select select "2025"
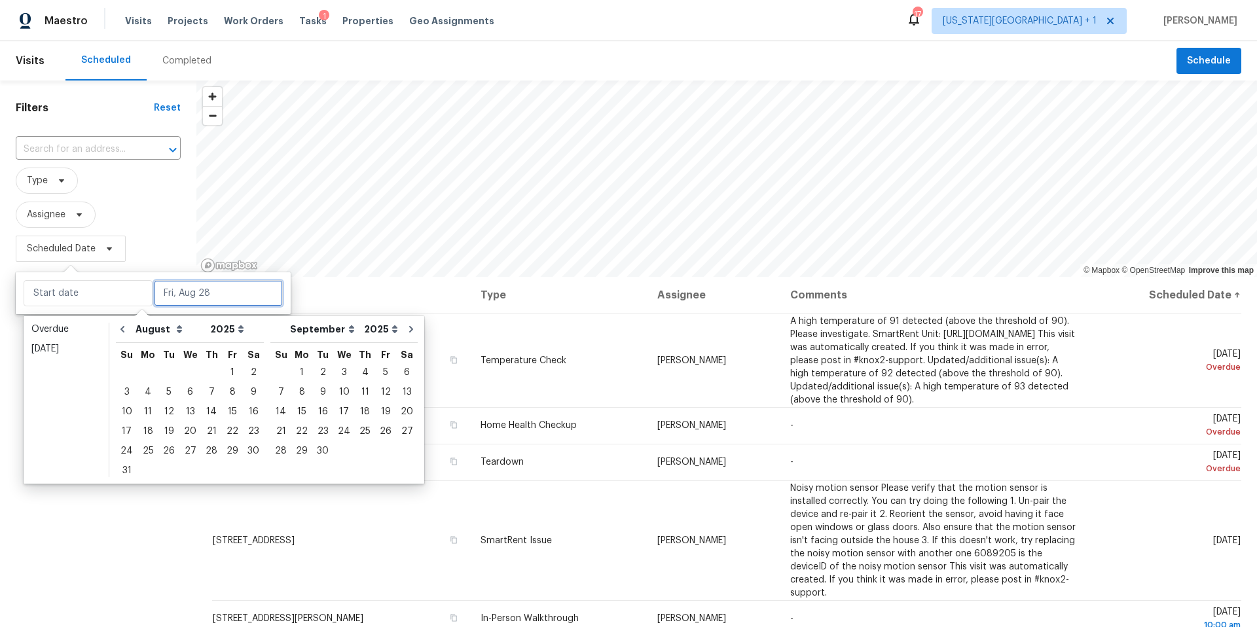
click at [173, 299] on input "text" at bounding box center [218, 293] width 129 height 26
type input "[DATE]"
click at [208, 450] on div "28" at bounding box center [211, 451] width 21 height 18
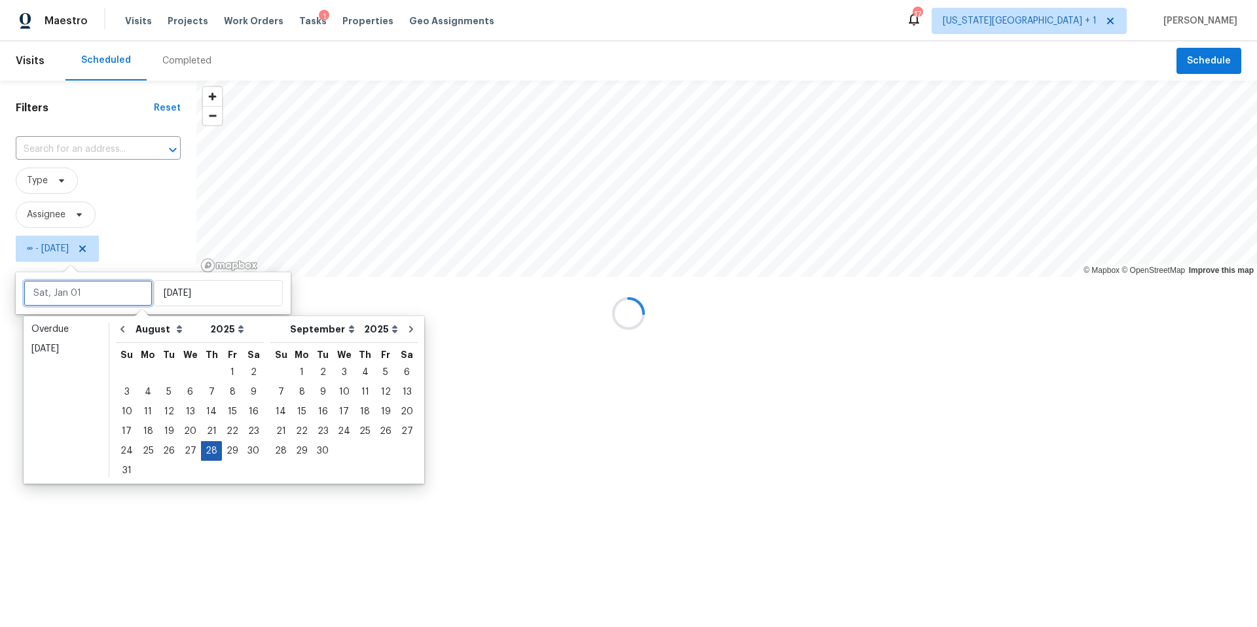
type input "[DATE]"
click at [78, 221] on div at bounding box center [628, 313] width 1257 height 627
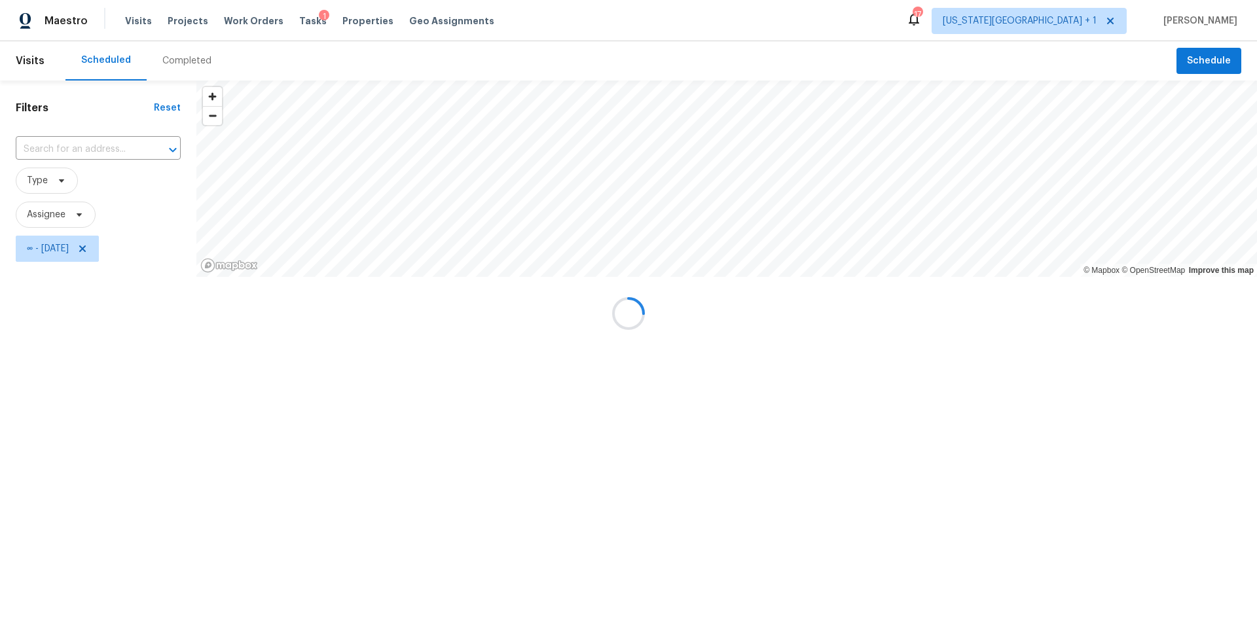
click at [79, 215] on div at bounding box center [628, 313] width 1257 height 627
click at [107, 245] on div at bounding box center [628, 313] width 1257 height 627
click at [106, 249] on div at bounding box center [628, 313] width 1257 height 627
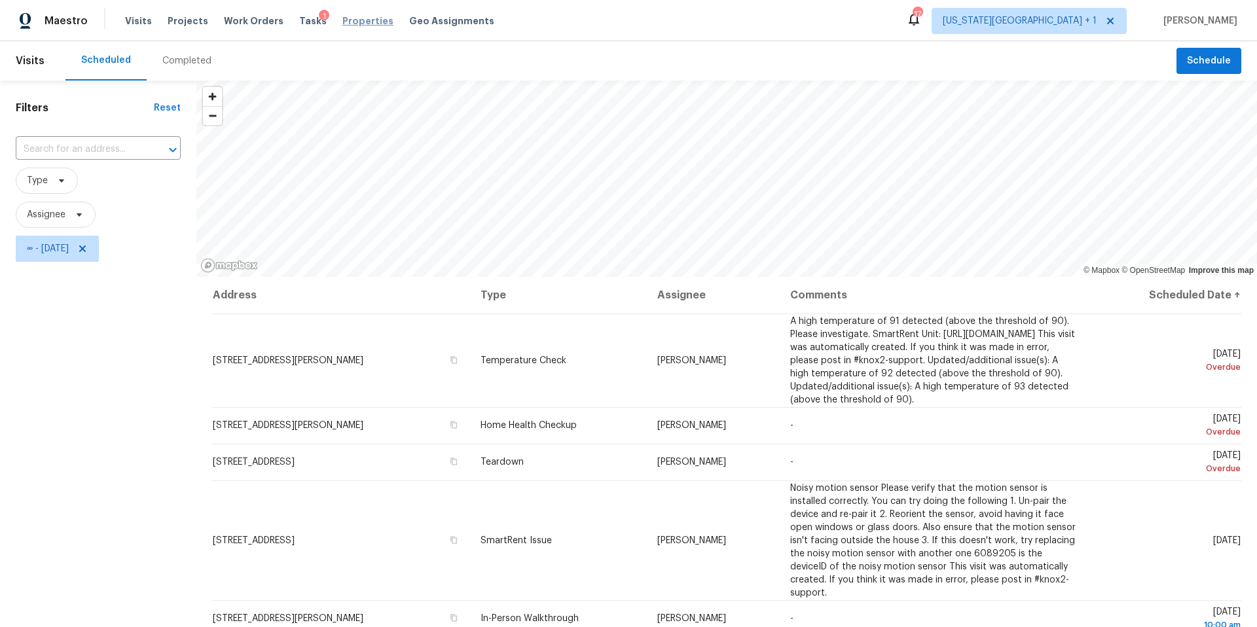
click at [352, 24] on span "Properties" at bounding box center [367, 20] width 51 height 13
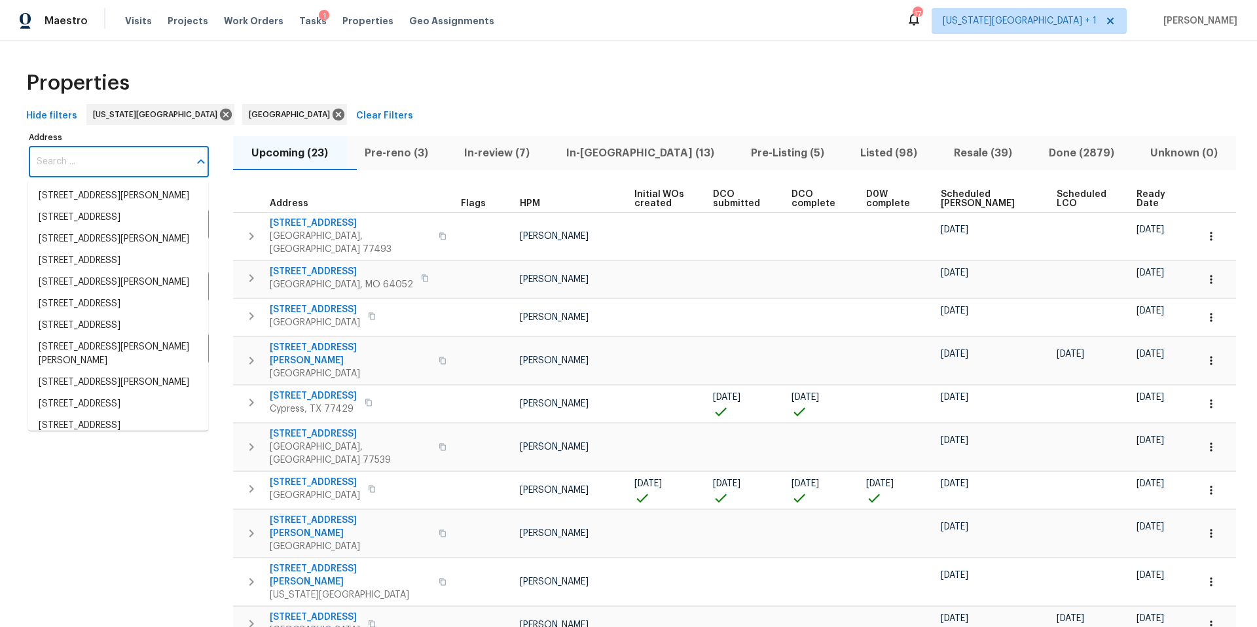
click at [128, 153] on input "Address" at bounding box center [109, 162] width 160 height 31
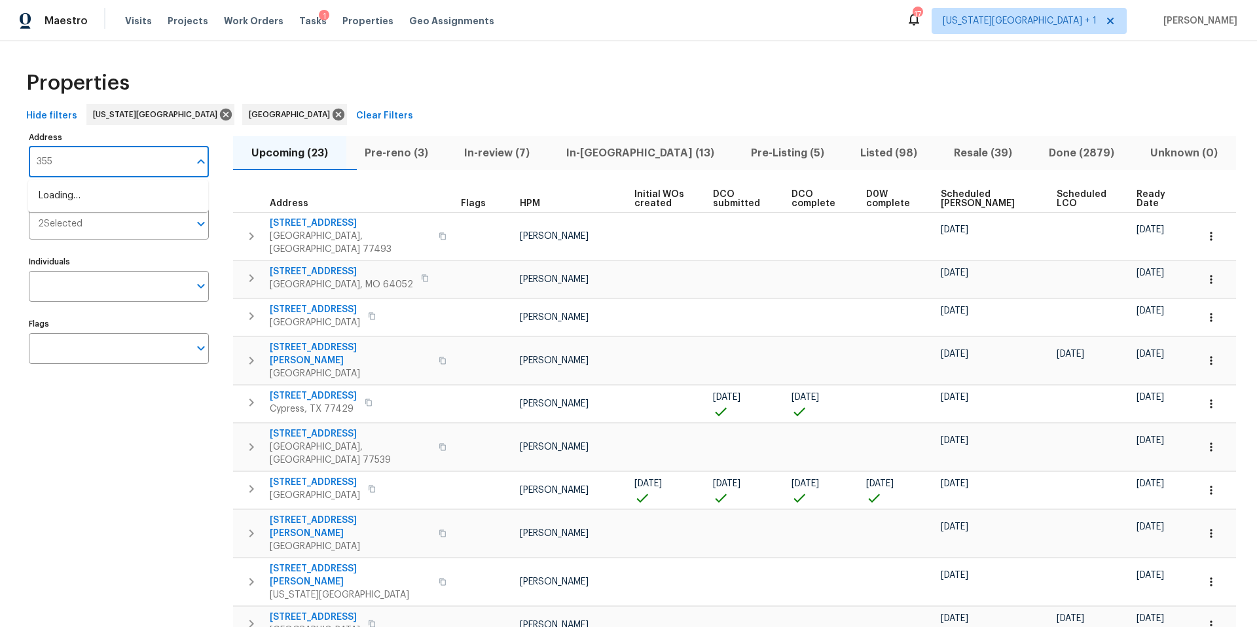
type input "3550"
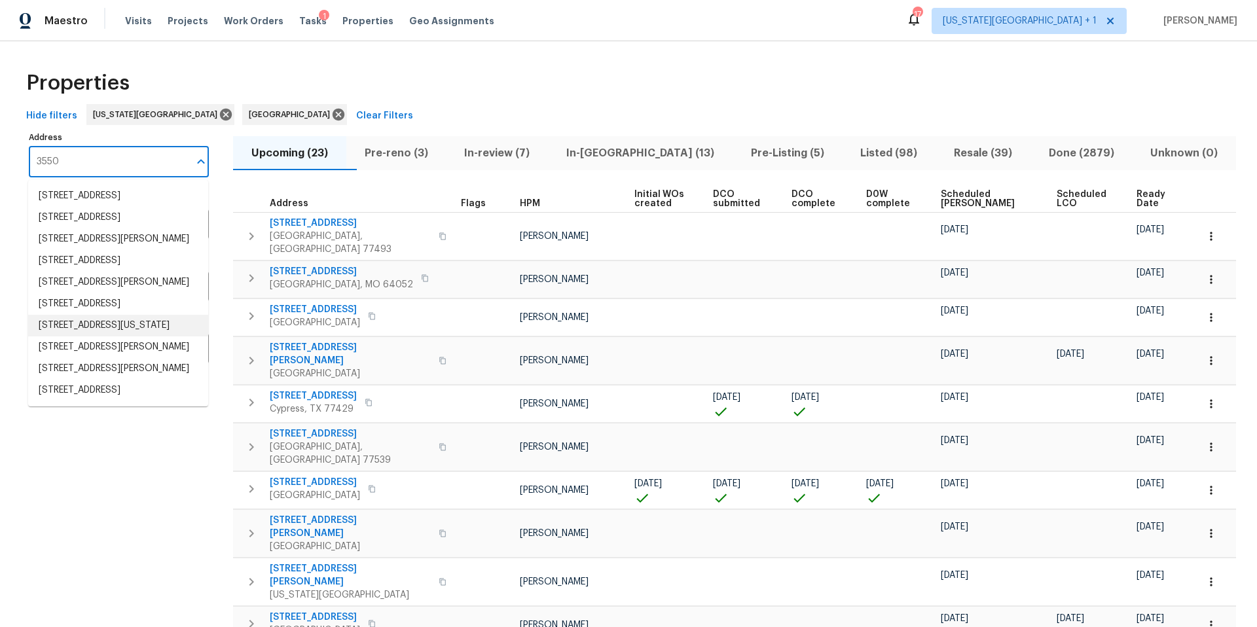
click at [67, 336] on li "3550 N Kenwood Ave Kansas City MO 64116" at bounding box center [118, 326] width 180 height 22
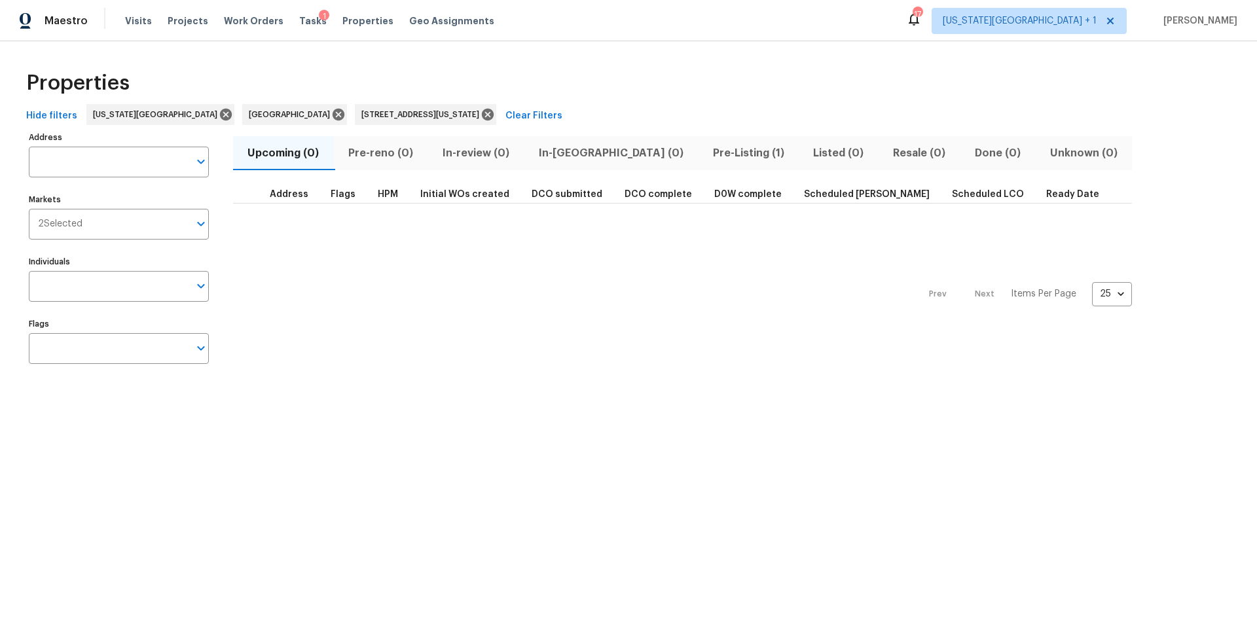
type input "3550 N Kenwood Ave Kansas City MO 64116"
click at [706, 150] on span "Pre-Listing (1)" at bounding box center [748, 153] width 85 height 18
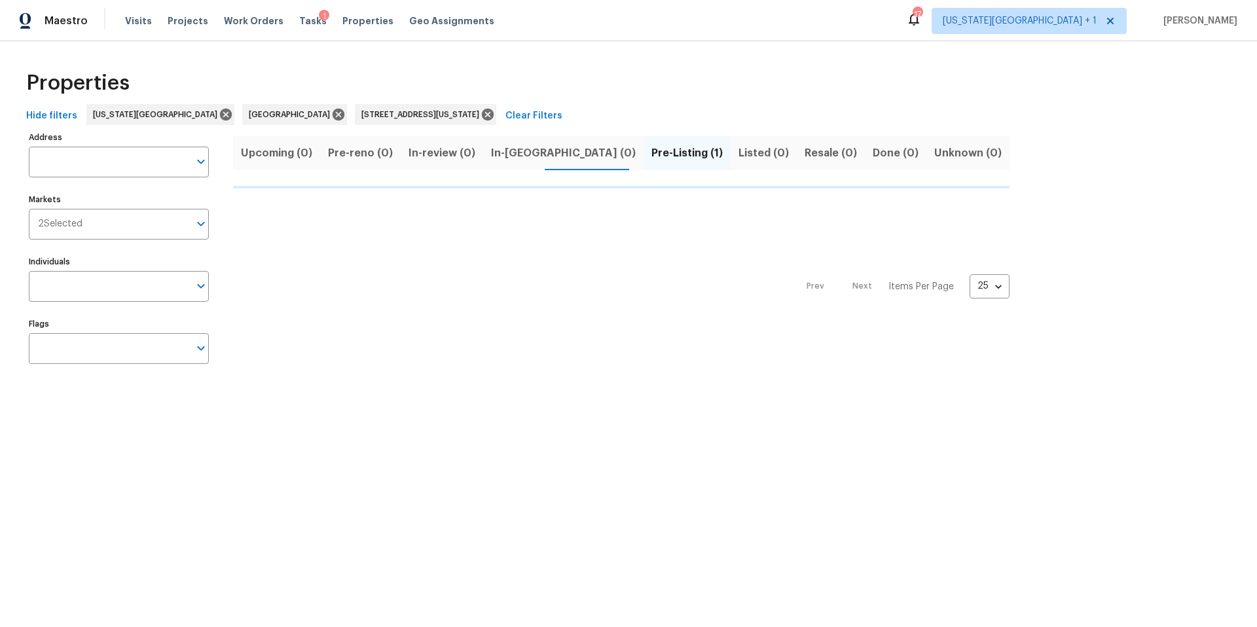
type input "3550 N Kenwood Ave Kansas City MO 64116"
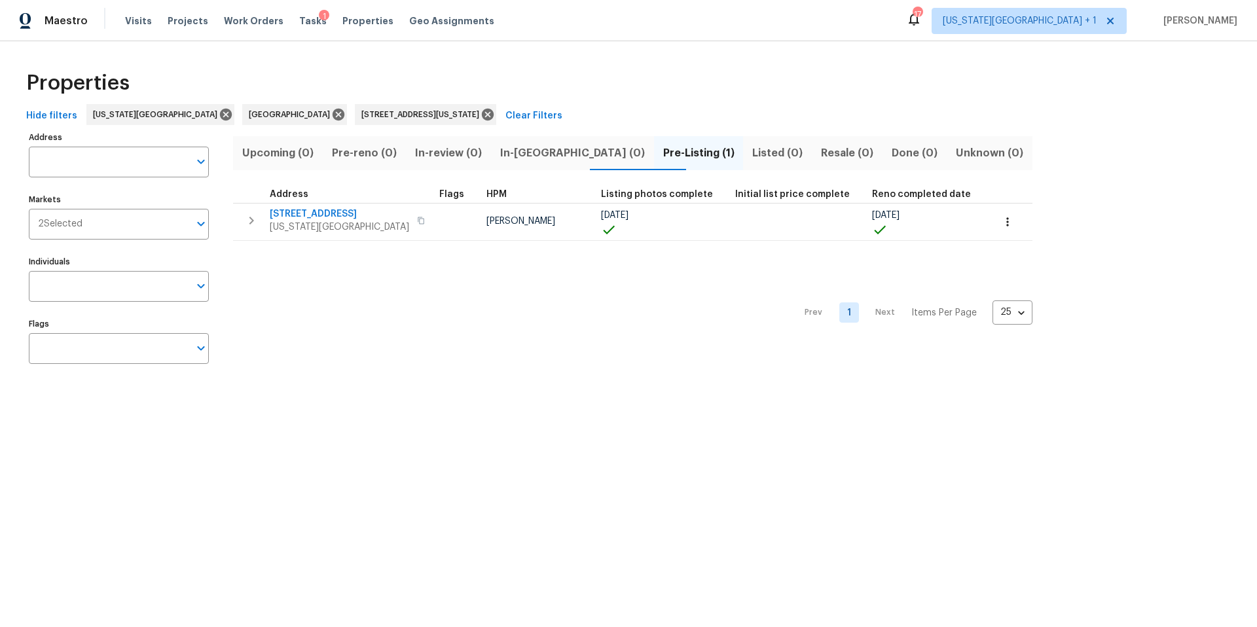
type input "3550 N Kenwood Ave Kansas City MO 64116"
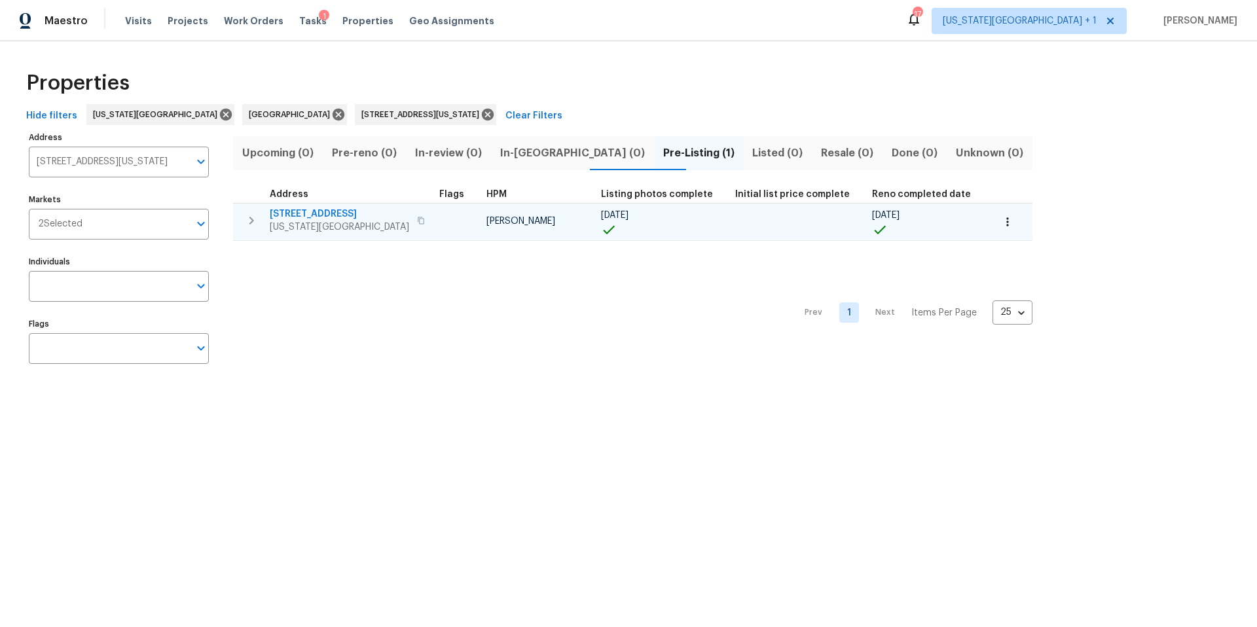
click at [417, 221] on icon "button" at bounding box center [421, 221] width 8 height 8
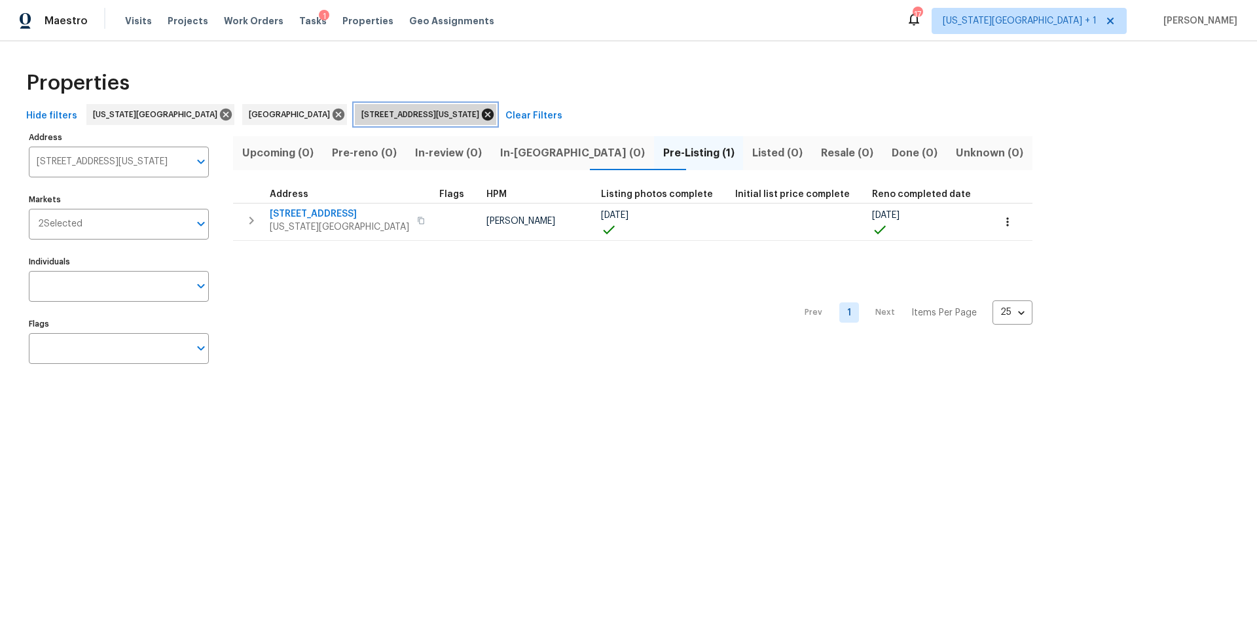
click at [481, 115] on icon at bounding box center [488, 114] width 14 height 14
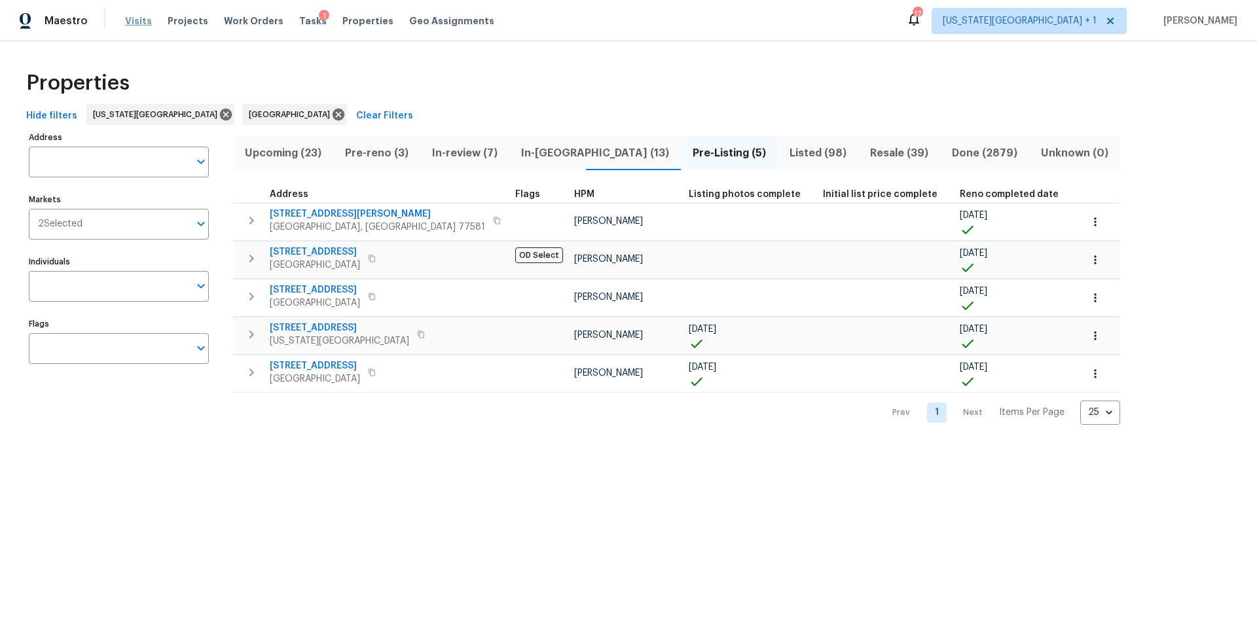
click at [134, 14] on span "Visits" at bounding box center [138, 20] width 27 height 13
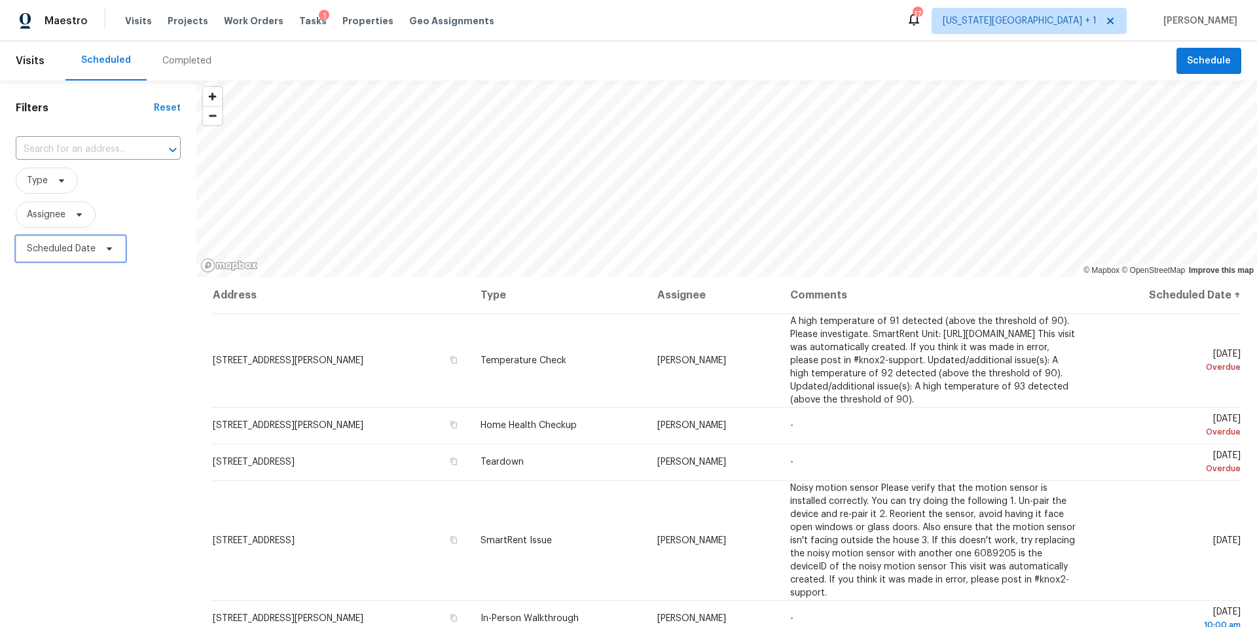
click at [110, 252] on icon at bounding box center [109, 249] width 10 height 10
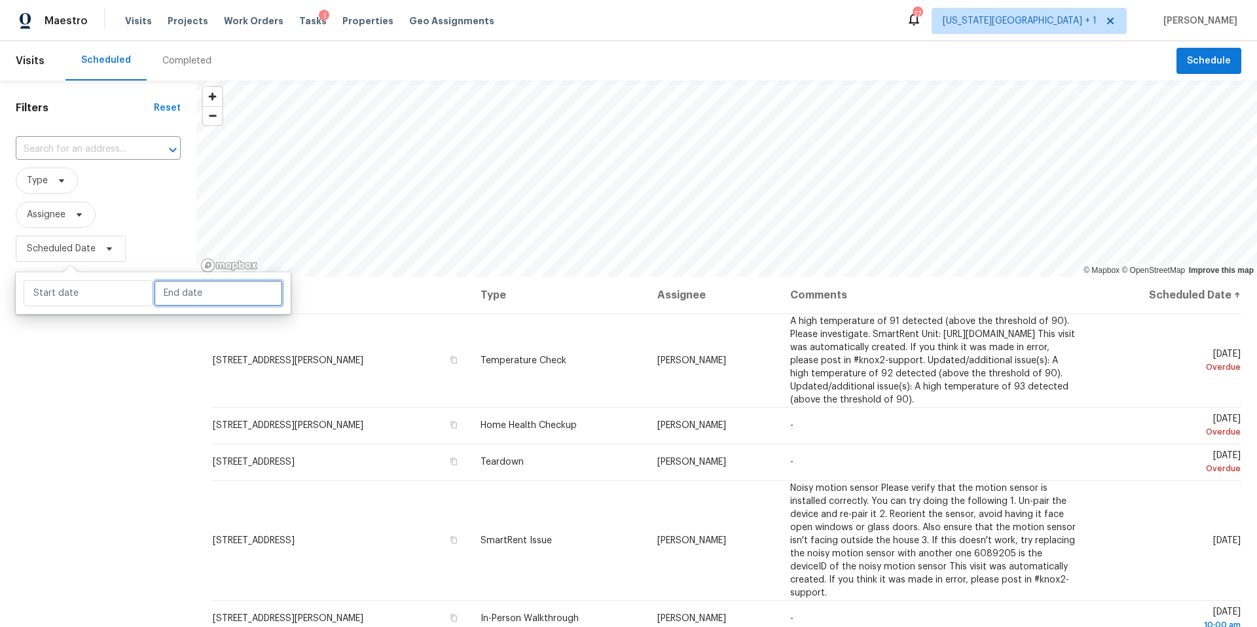
click at [172, 294] on input "text" at bounding box center [218, 293] width 129 height 26
select select "7"
select select "2025"
select select "8"
select select "2025"
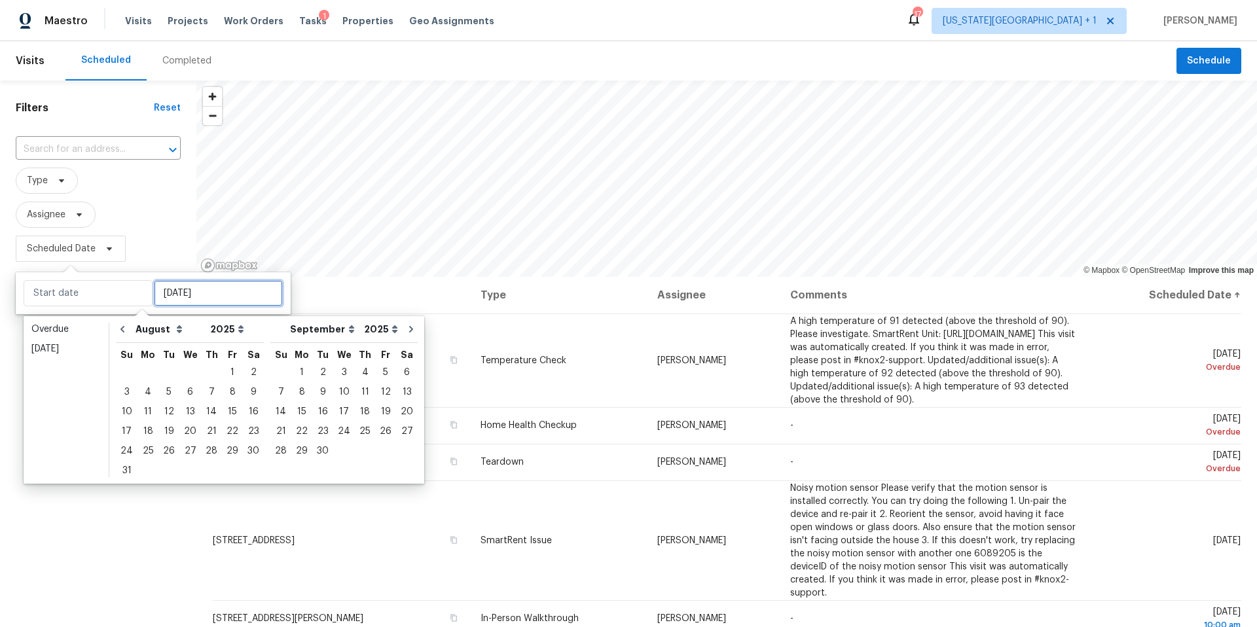
type input "Wed, Aug 27"
click at [201, 455] on div "28" at bounding box center [211, 451] width 21 height 18
type input "[DATE]"
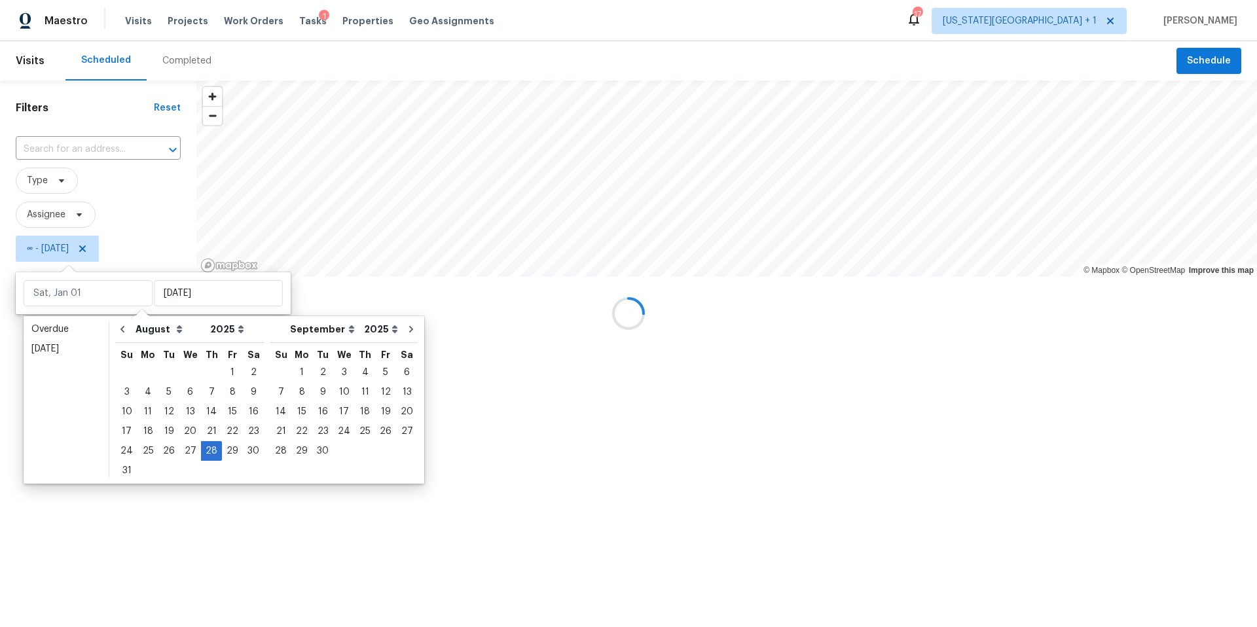
click at [149, 557] on div at bounding box center [628, 313] width 1257 height 627
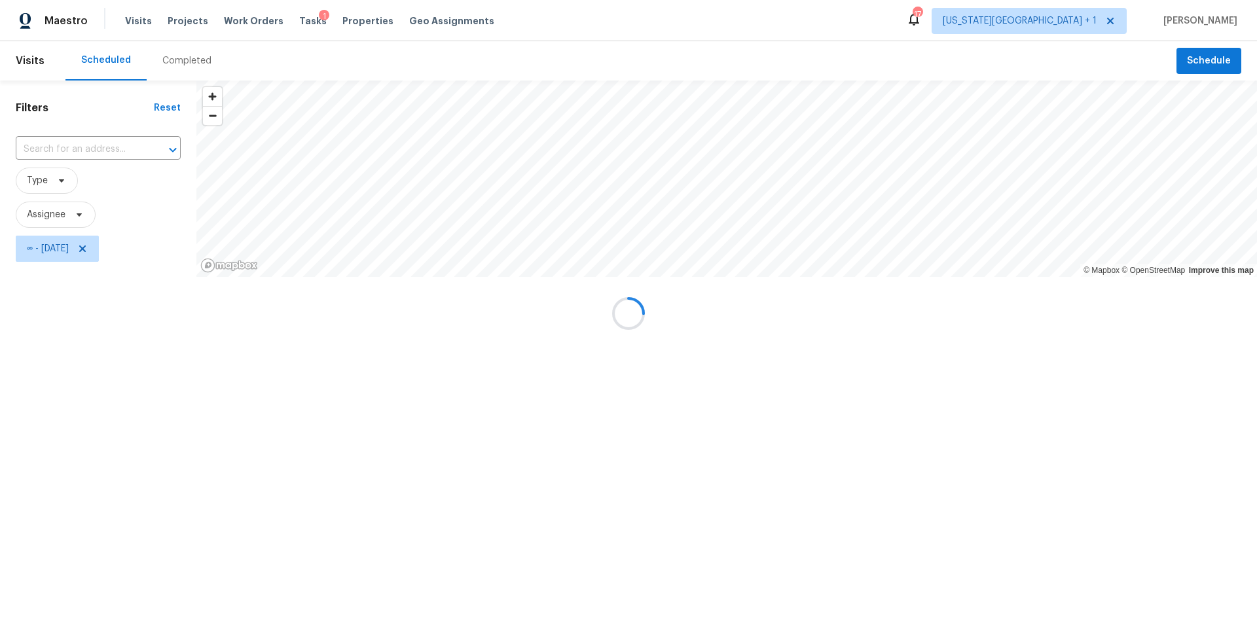
click at [88, 218] on div at bounding box center [628, 313] width 1257 height 627
click at [82, 216] on div at bounding box center [628, 313] width 1257 height 627
click at [81, 216] on div at bounding box center [628, 313] width 1257 height 627
click at [68, 144] on div at bounding box center [628, 313] width 1257 height 627
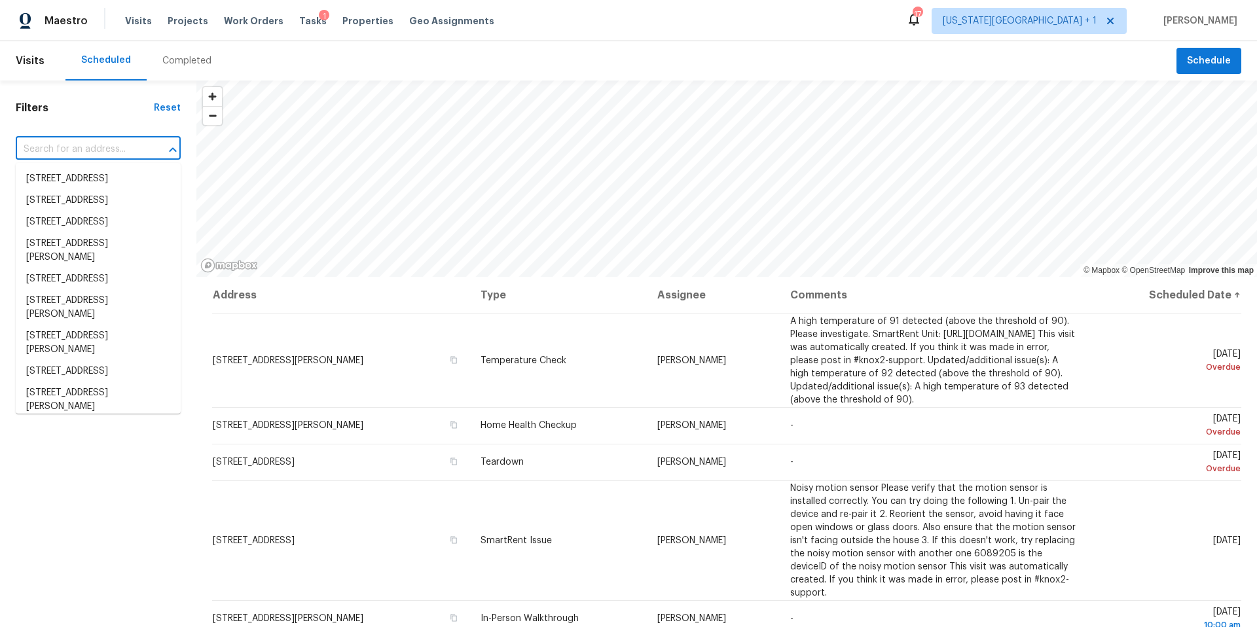
click at [64, 149] on input "text" at bounding box center [80, 149] width 128 height 20
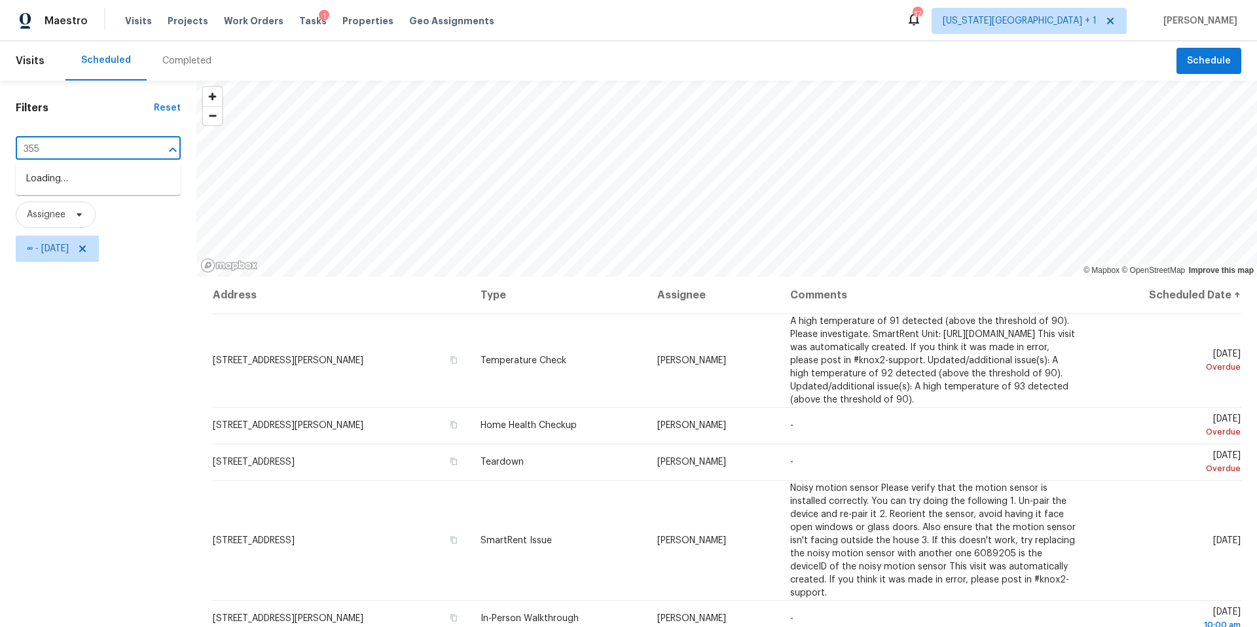
type input "3550"
click at [64, 211] on li "3550 N Kenwood Ave, Kansas City, MO 64116" at bounding box center [98, 201] width 165 height 22
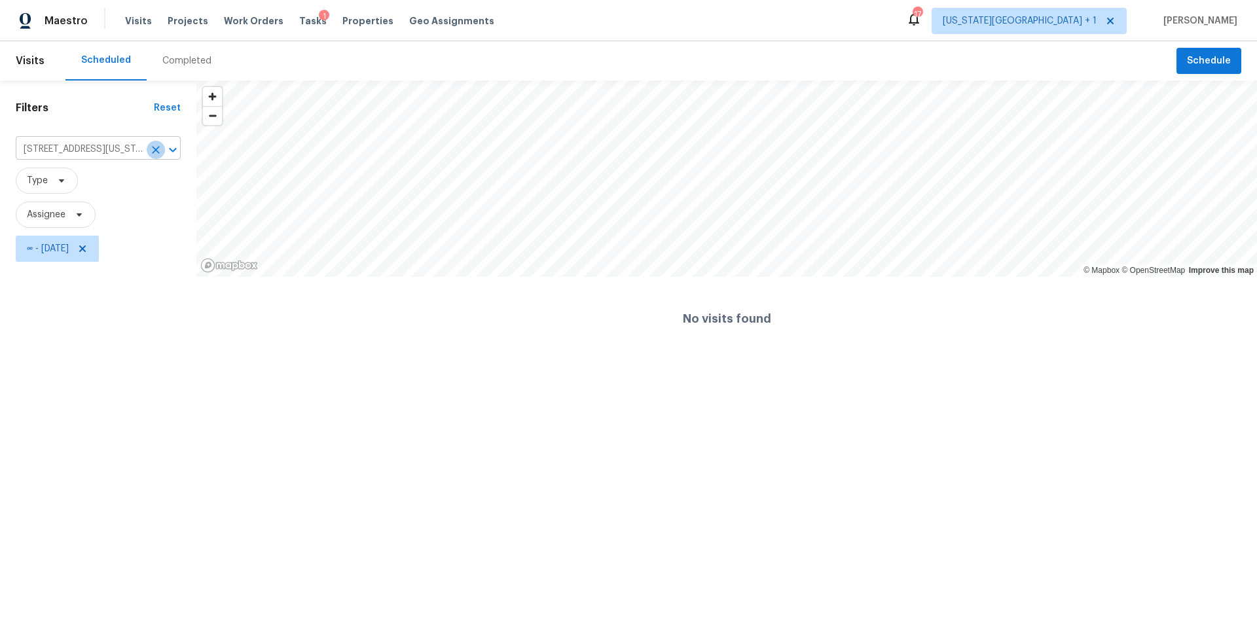
click at [157, 145] on icon "Clear" at bounding box center [155, 149] width 13 height 13
click at [106, 248] on div at bounding box center [628, 313] width 1257 height 627
click at [105, 249] on div at bounding box center [628, 313] width 1257 height 627
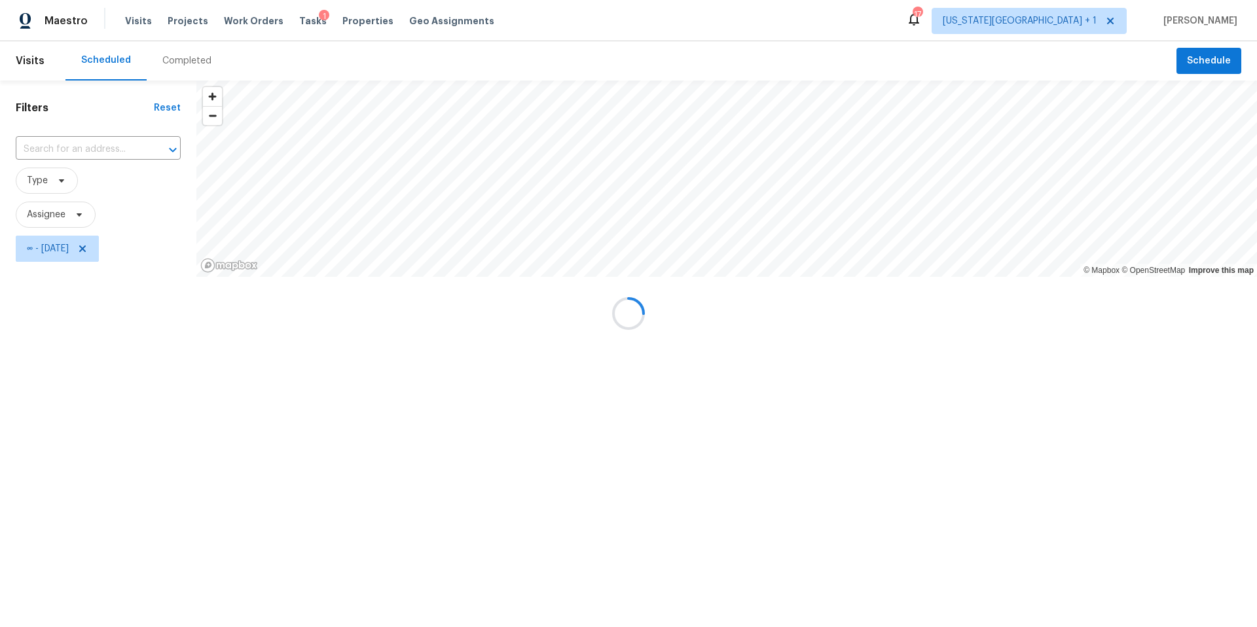
click at [105, 249] on div at bounding box center [628, 313] width 1257 height 627
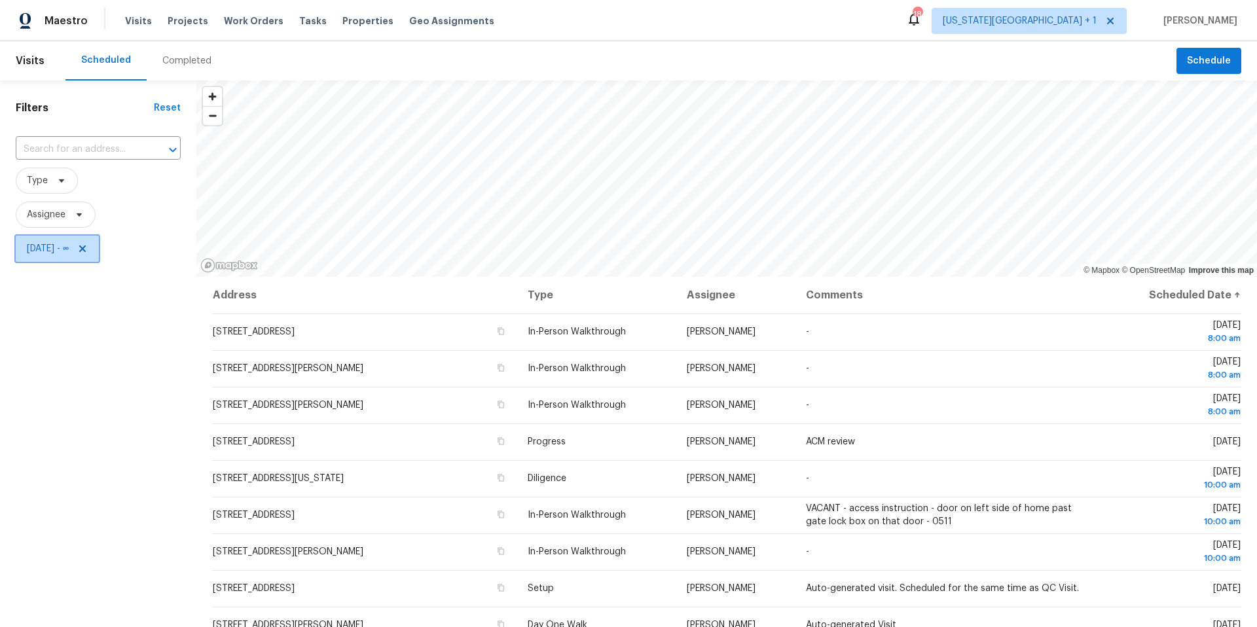
click at [86, 250] on icon at bounding box center [82, 248] width 7 height 7
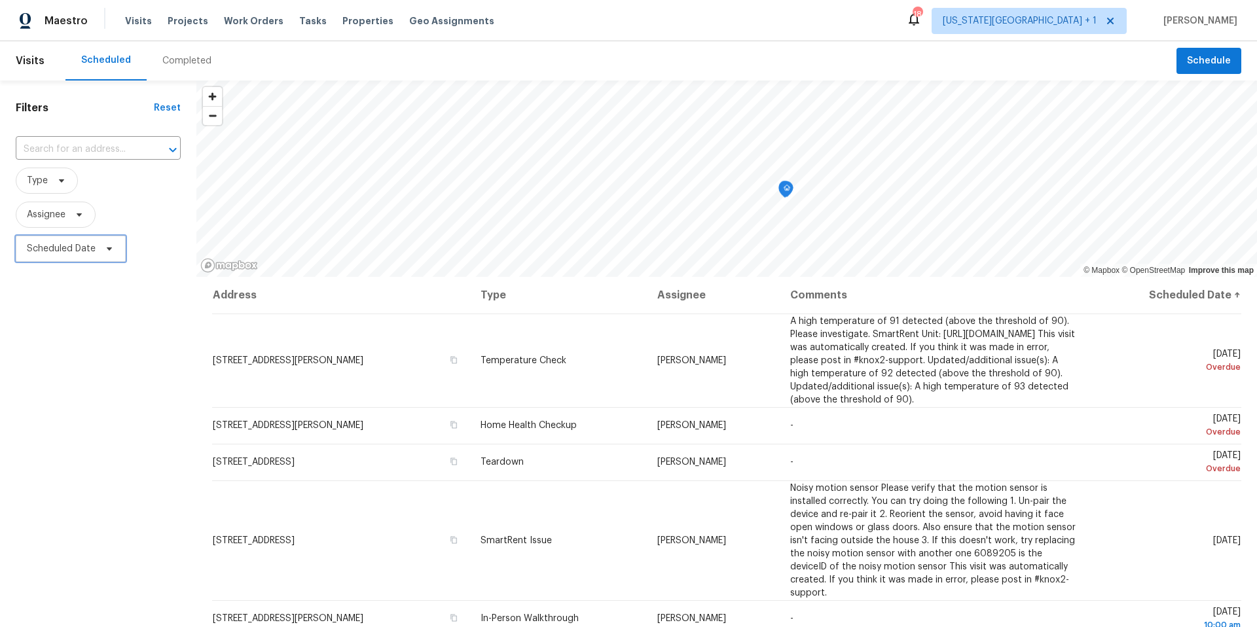
click at [109, 250] on icon at bounding box center [109, 248] width 5 height 3
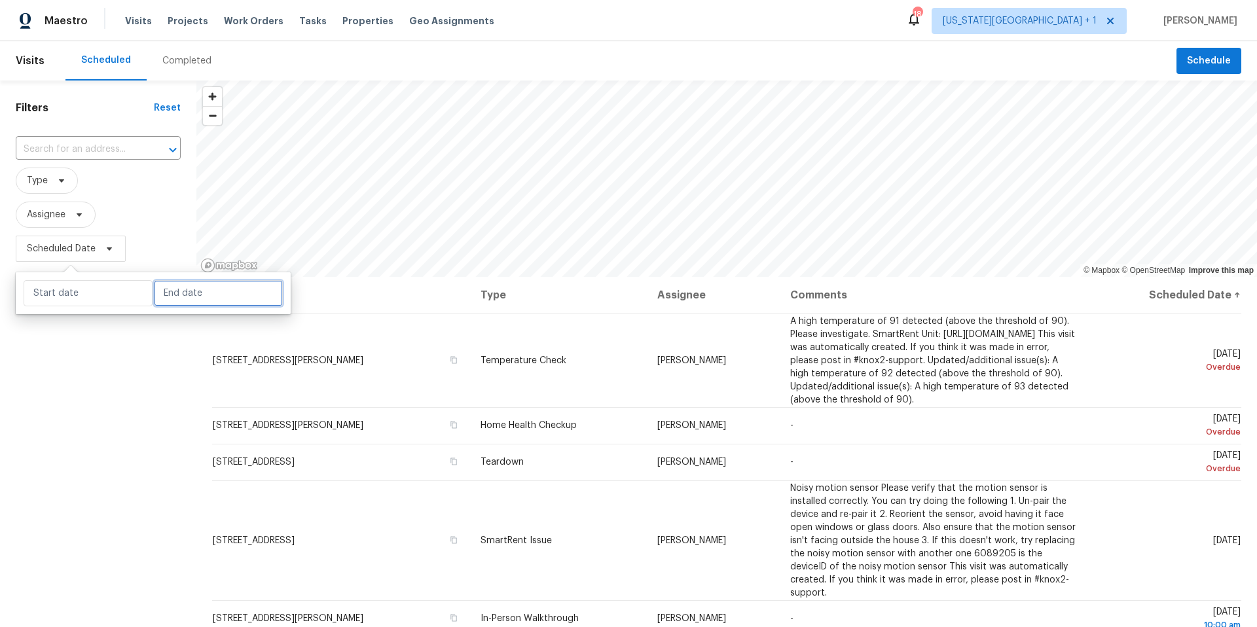
select select "7"
select select "2025"
select select "8"
select select "2025"
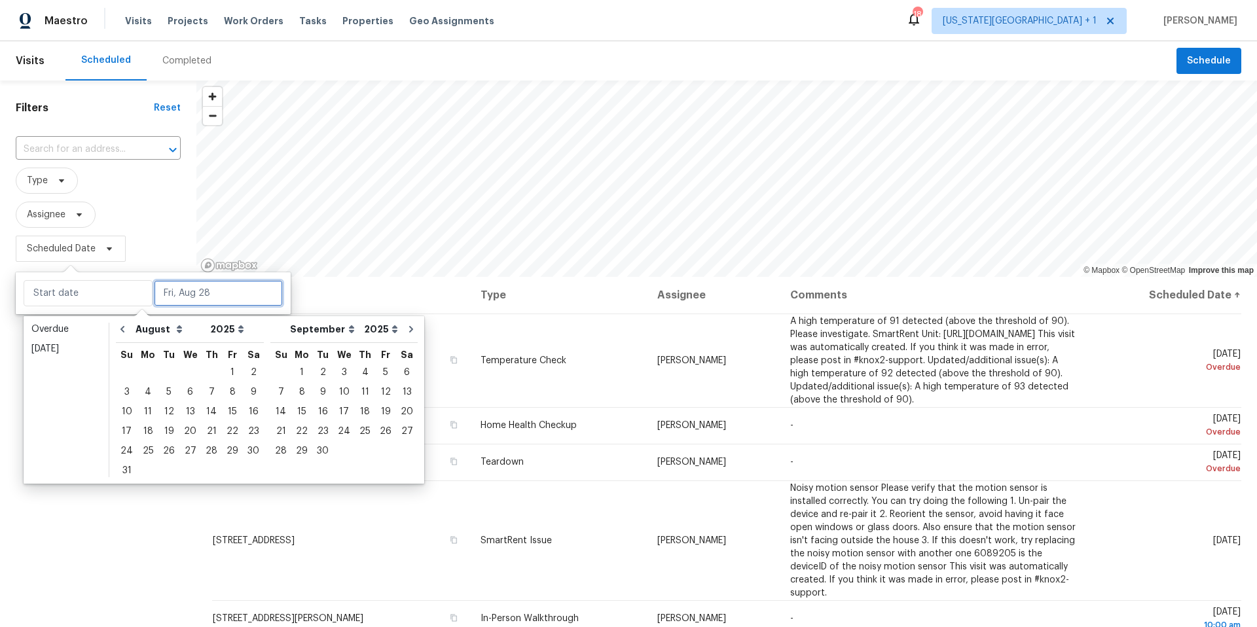
click at [171, 297] on input "text" at bounding box center [218, 293] width 129 height 26
click at [209, 448] on div "28" at bounding box center [211, 451] width 21 height 18
type input "Thu, Aug 28"
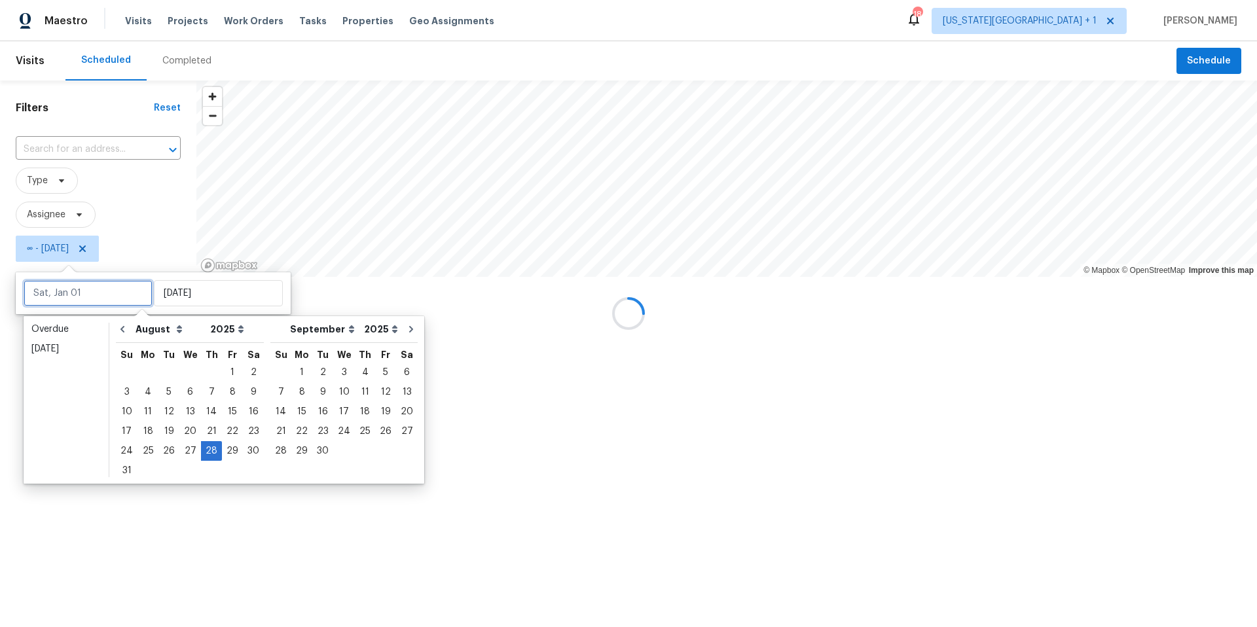
type input "Thu, Aug 14"
click at [179, 217] on div at bounding box center [628, 313] width 1257 height 627
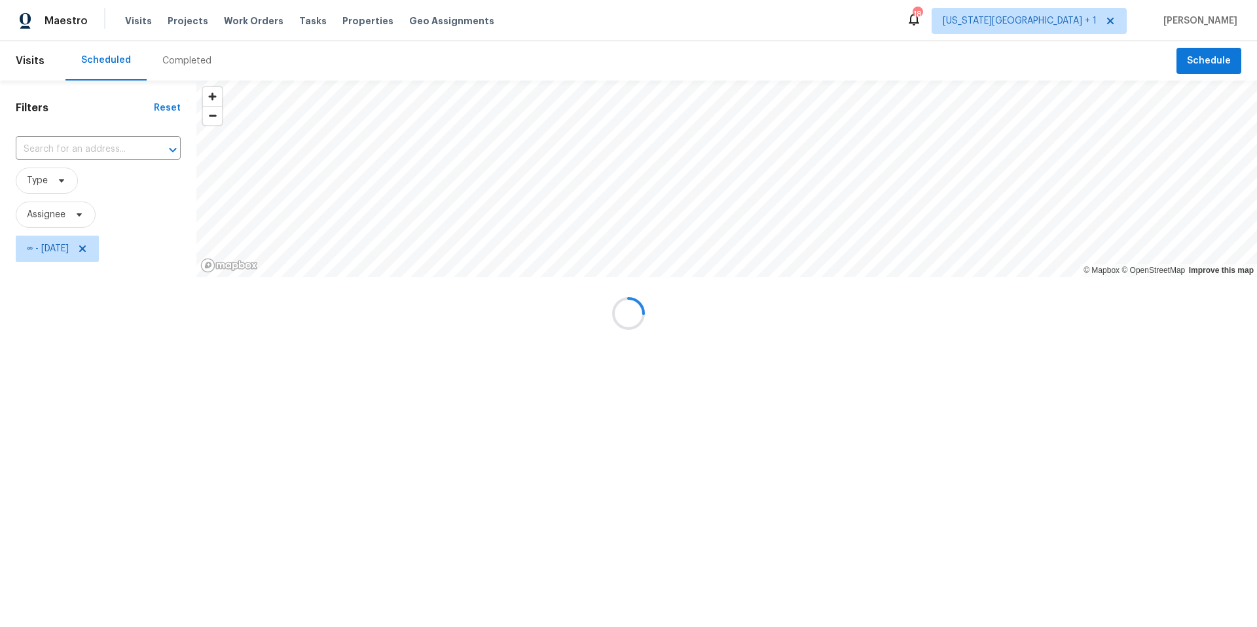
click at [1088, 26] on div at bounding box center [628, 313] width 1257 height 627
click at [1087, 25] on div at bounding box center [628, 313] width 1257 height 627
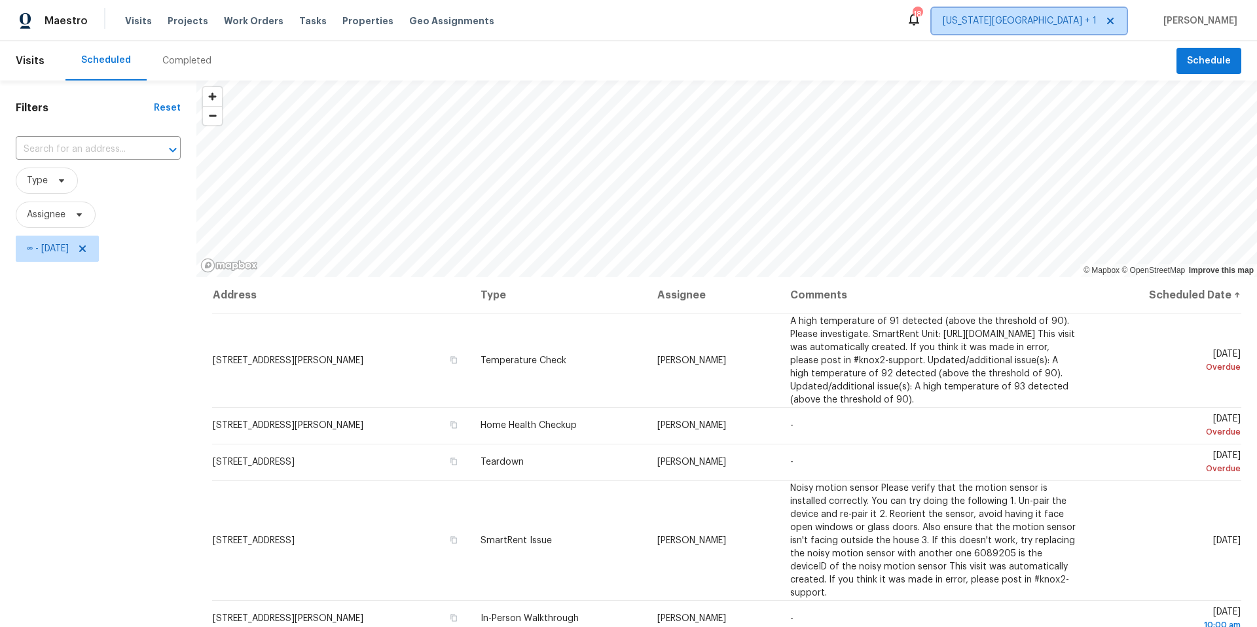
click at [1097, 25] on span "Kansas City + 1" at bounding box center [1020, 20] width 154 height 13
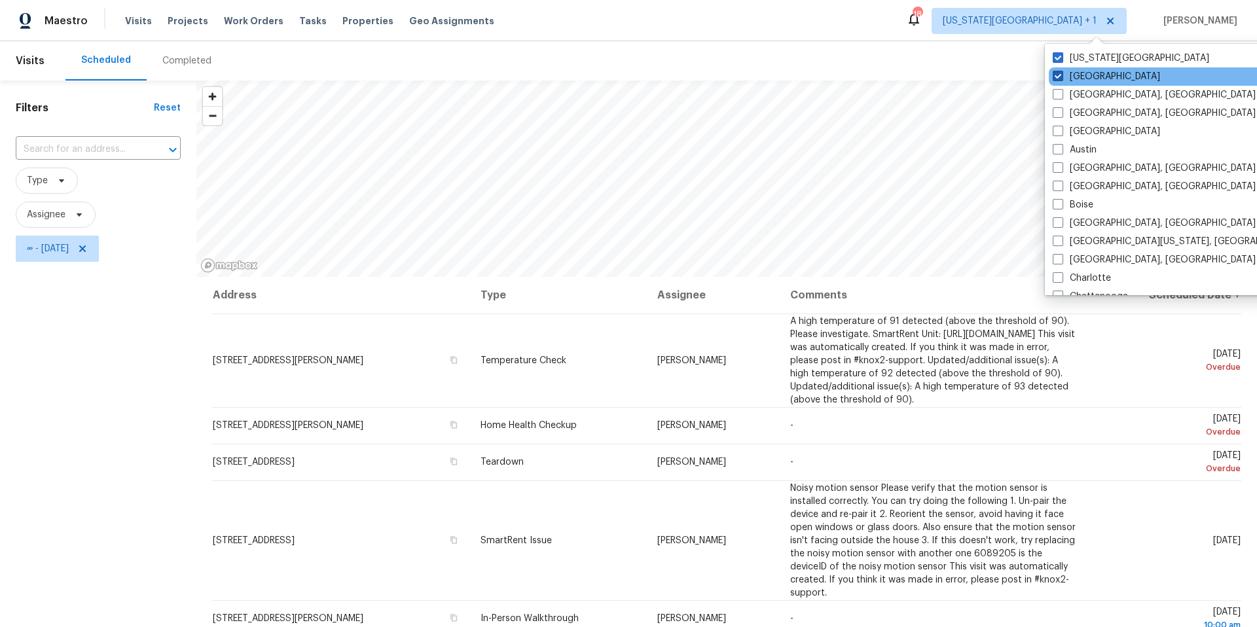
click at [1057, 78] on span at bounding box center [1058, 76] width 10 height 10
click at [1057, 78] on input "Houston" at bounding box center [1057, 74] width 9 height 9
checkbox input "false"
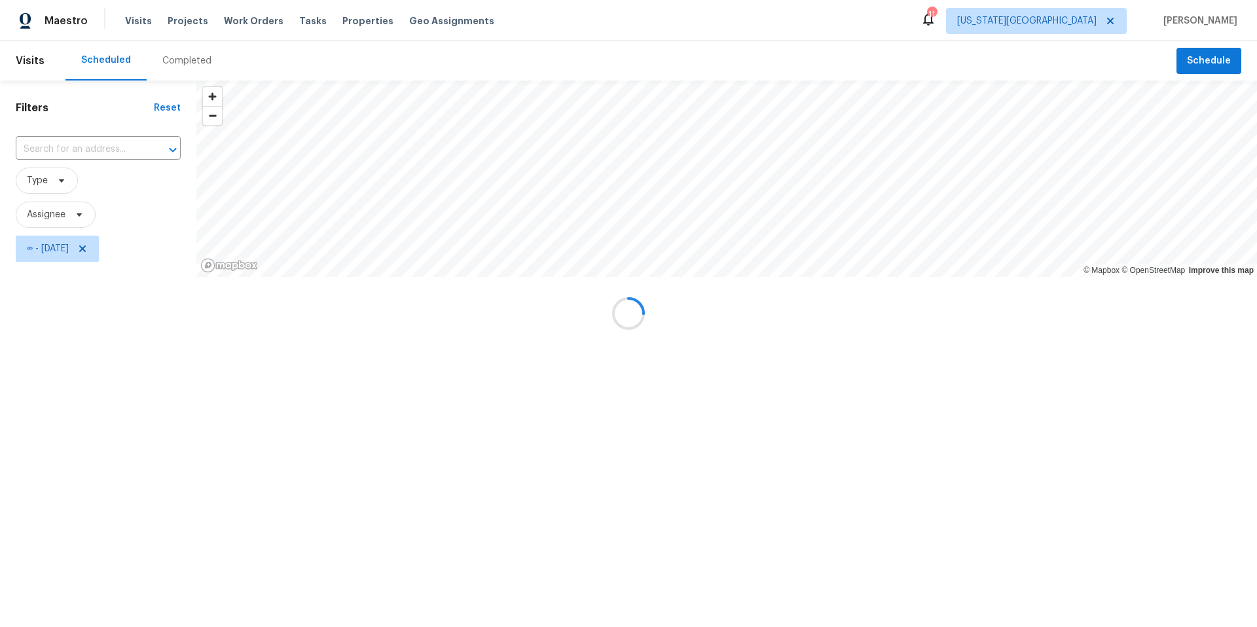
click at [106, 249] on div at bounding box center [628, 313] width 1257 height 627
click at [106, 251] on div at bounding box center [628, 313] width 1257 height 627
click at [79, 216] on div at bounding box center [628, 313] width 1257 height 627
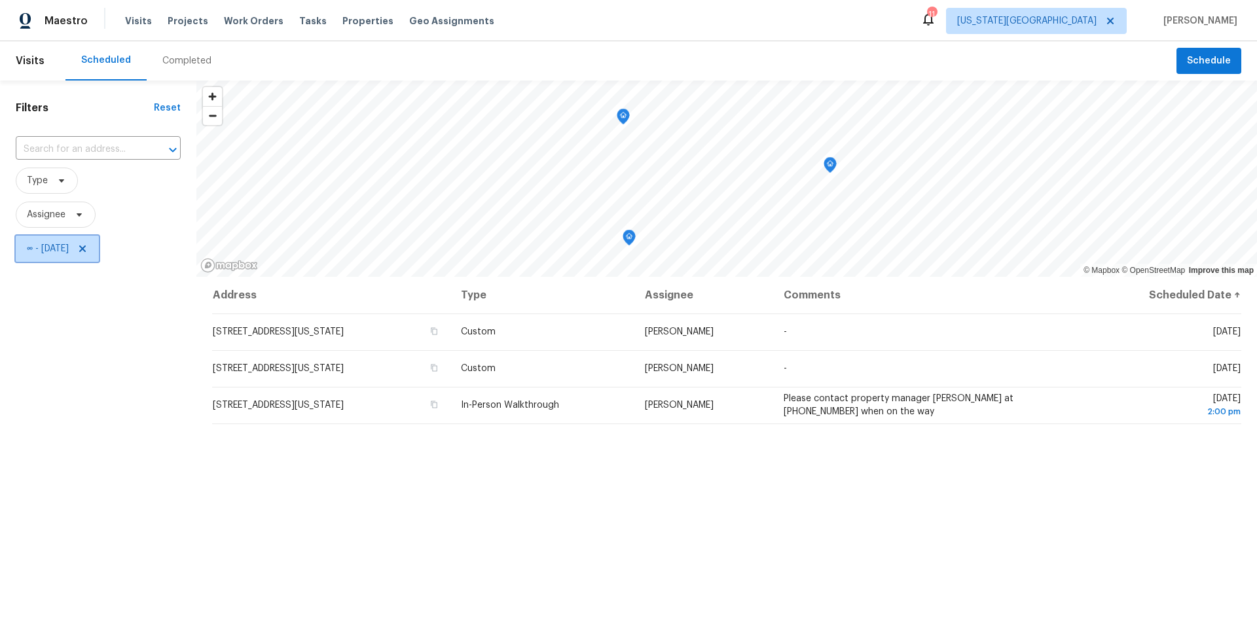
click at [99, 245] on span "∞ - Thu, Aug 28" at bounding box center [57, 249] width 83 height 26
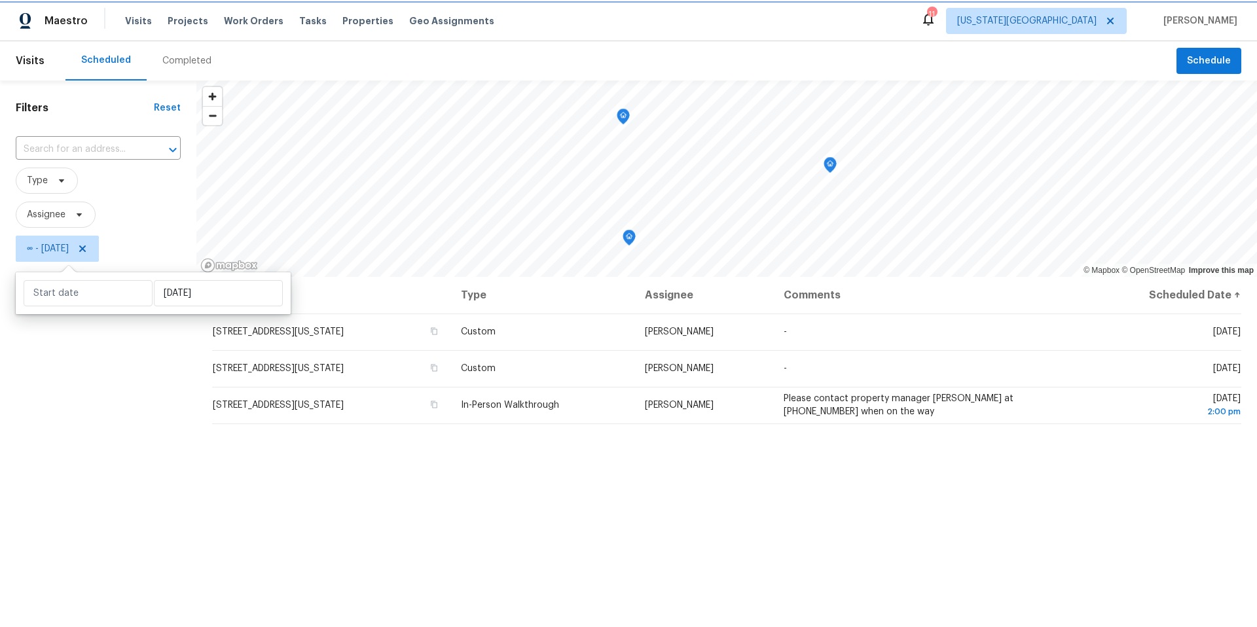
click at [86, 248] on icon at bounding box center [82, 248] width 7 height 7
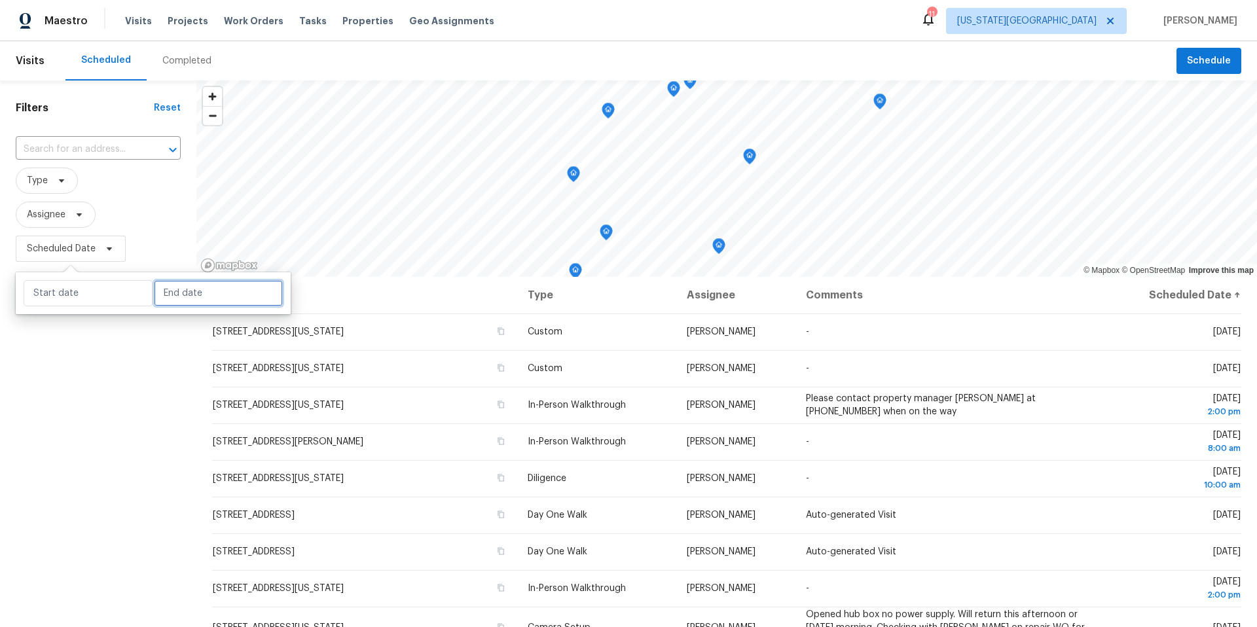
click at [168, 298] on input "text" at bounding box center [218, 293] width 129 height 26
select select "7"
select select "2025"
select select "8"
select select "2025"
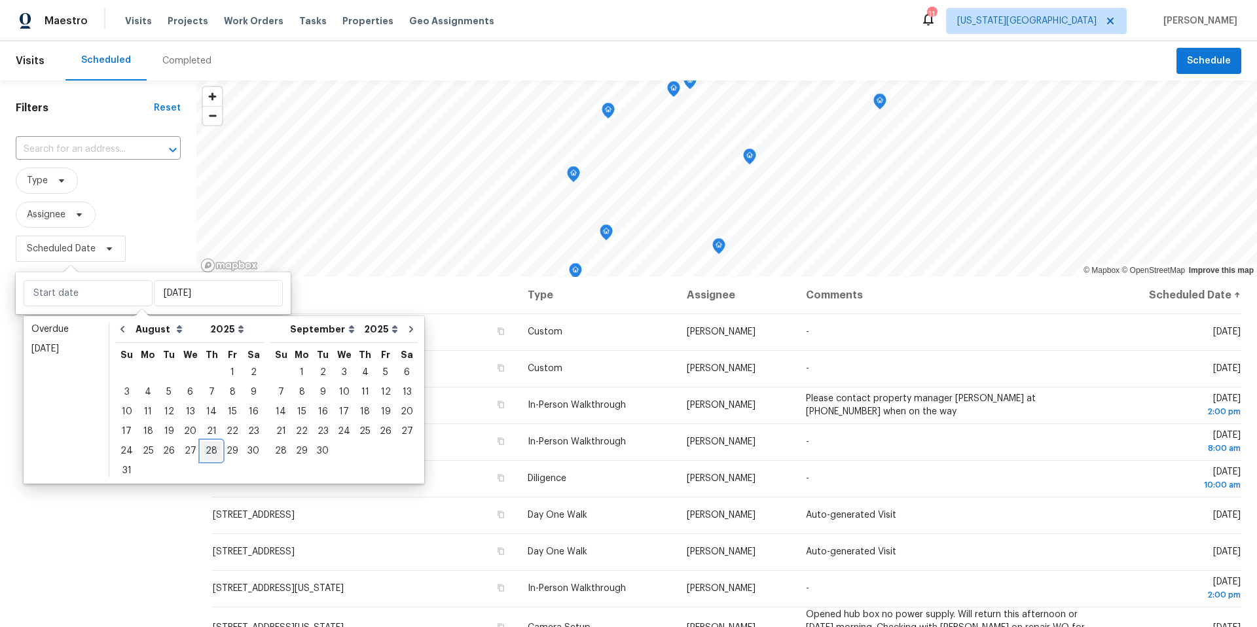
click at [206, 454] on div "28" at bounding box center [211, 451] width 21 height 18
type input "Thu, Aug 28"
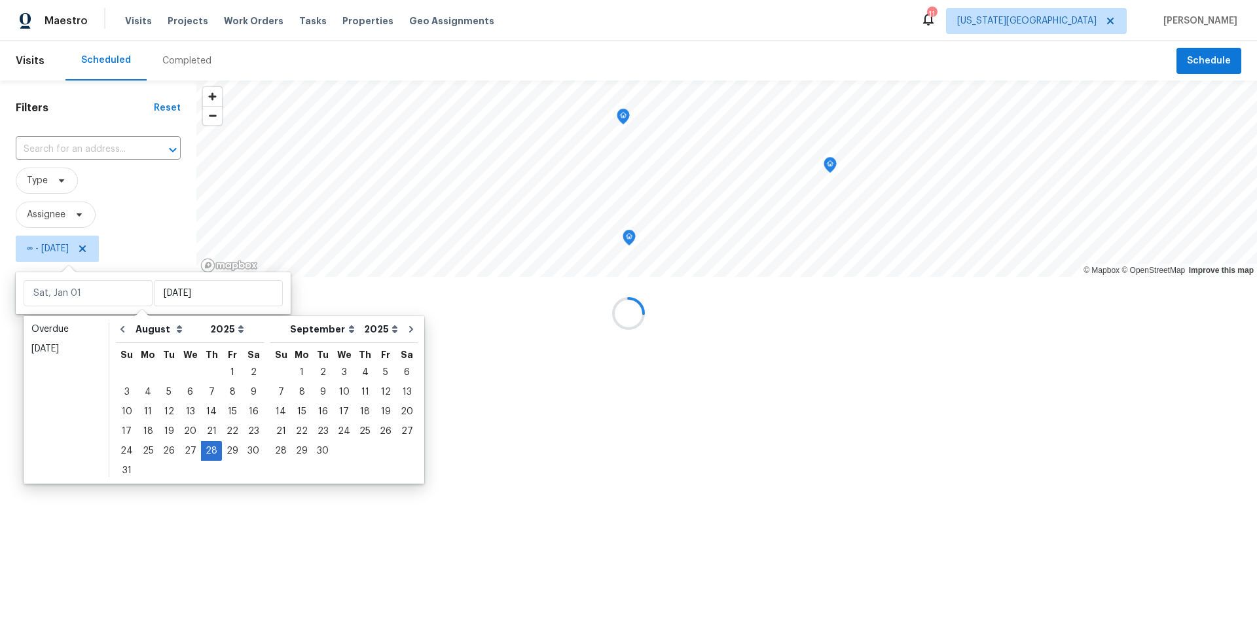
click at [138, 560] on div at bounding box center [628, 313] width 1257 height 627
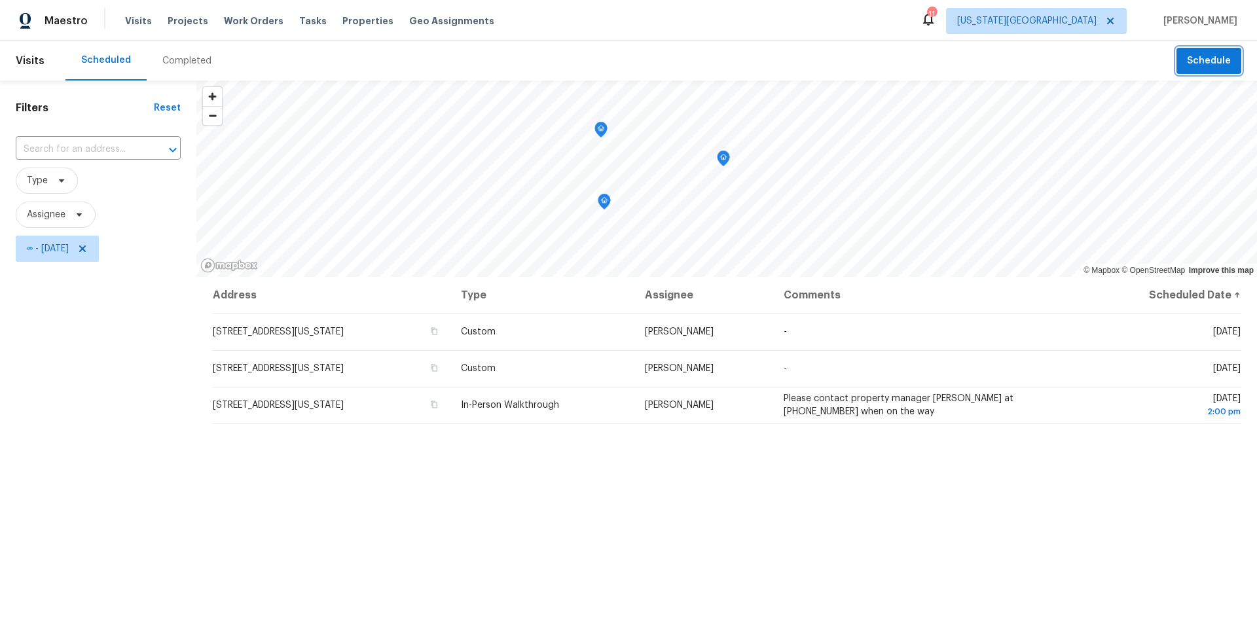
click at [1222, 71] on button "Schedule" at bounding box center [1208, 61] width 65 height 27
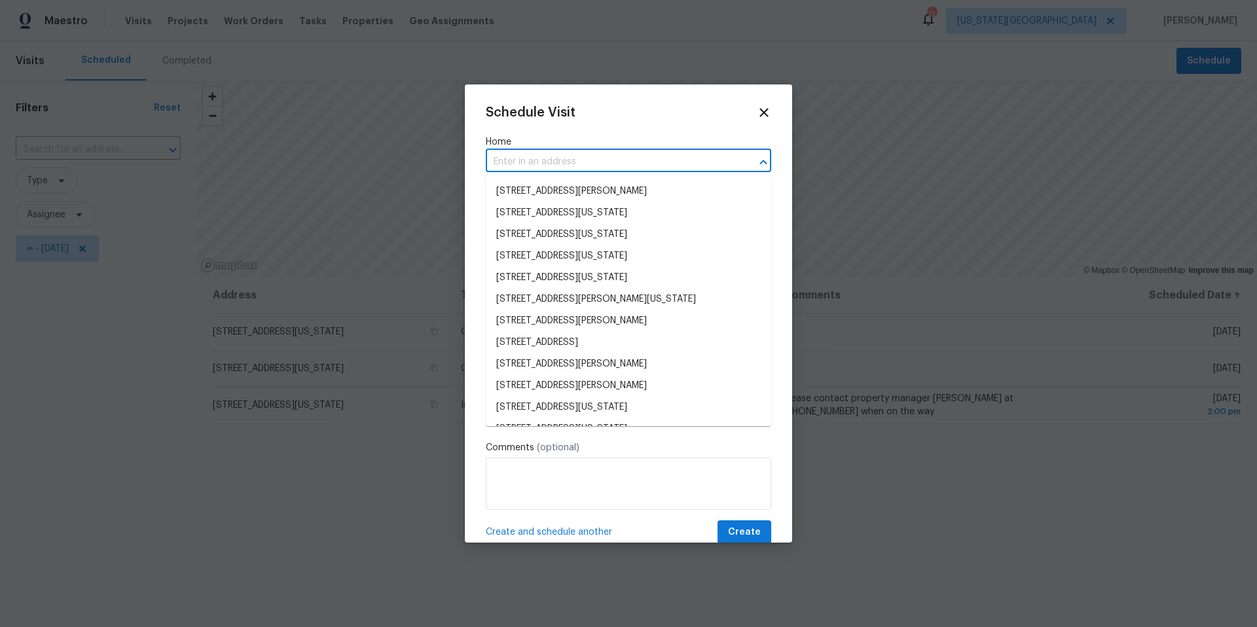
click at [522, 162] on input "text" at bounding box center [610, 162] width 249 height 20
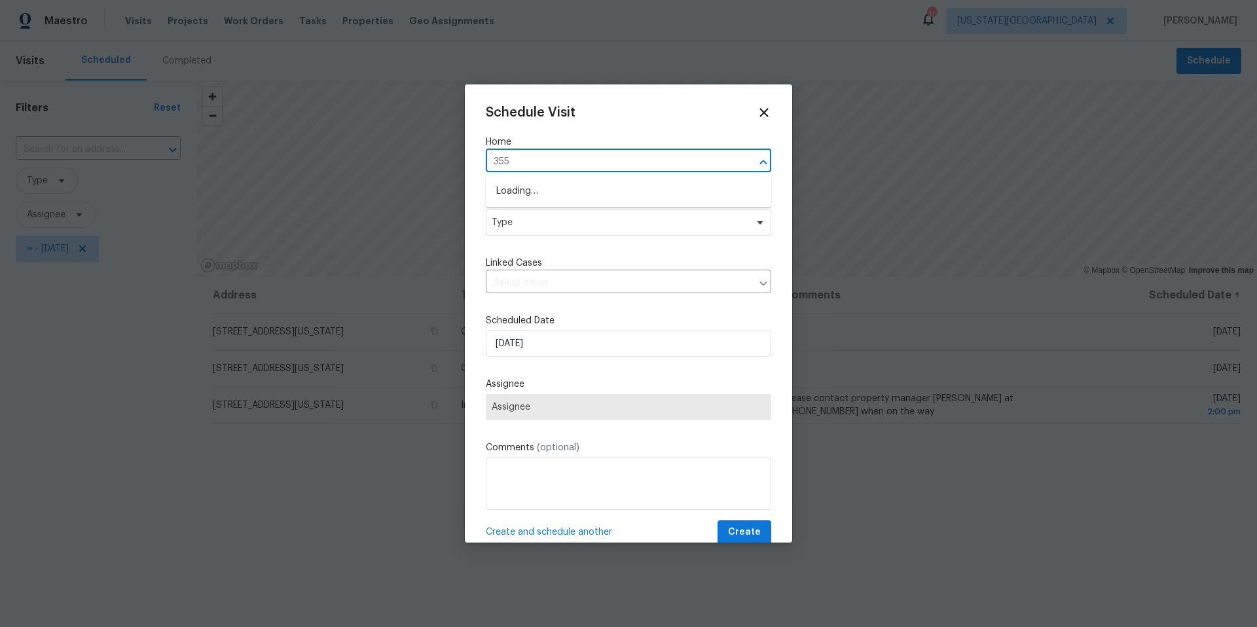
type input "3550"
click at [521, 198] on li "3550 N Kenwood Ave, Kansas City, MO 64116" at bounding box center [628, 192] width 285 height 22
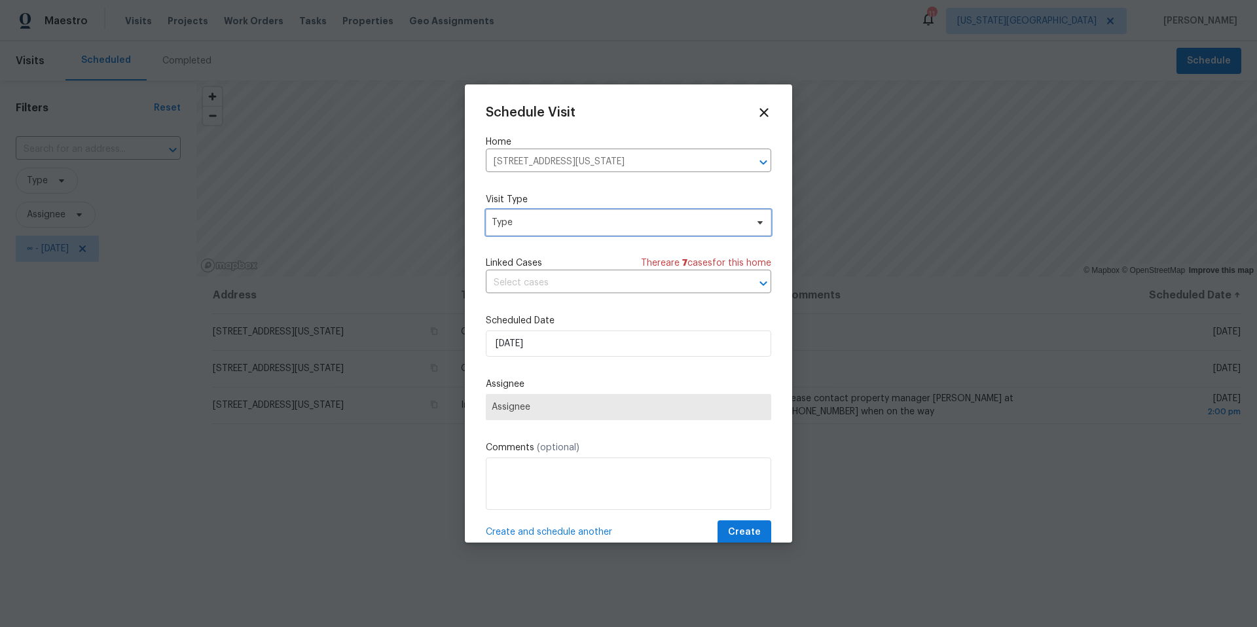
click at [527, 233] on span "Type" at bounding box center [628, 222] width 285 height 26
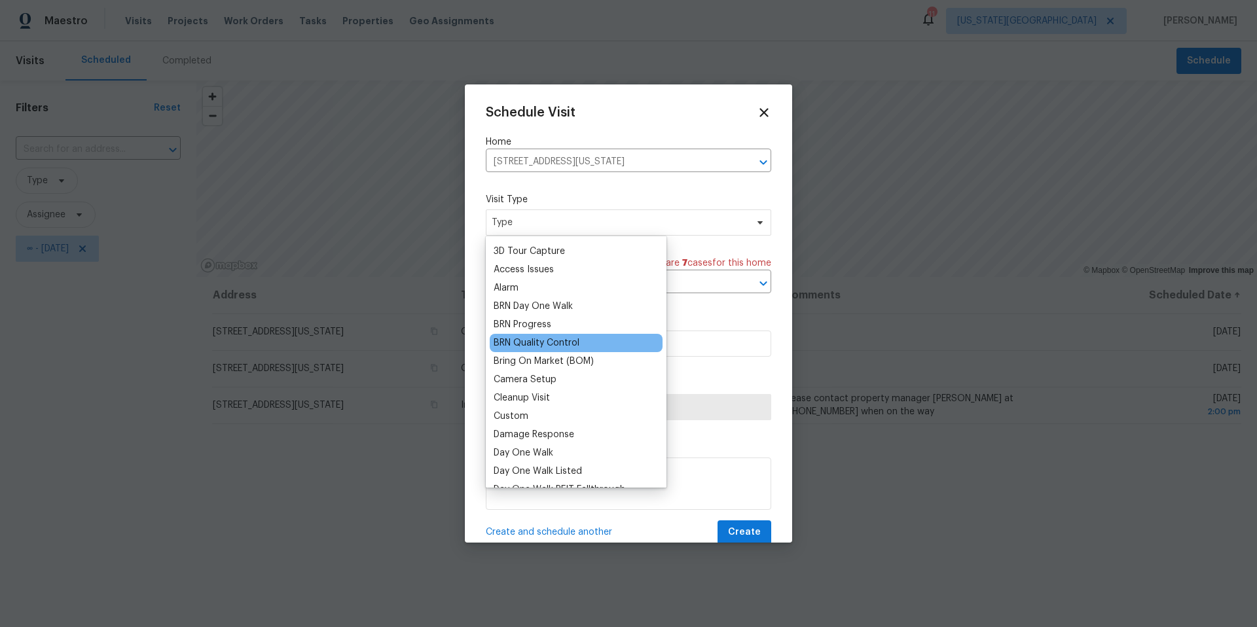
scroll to position [35, 0]
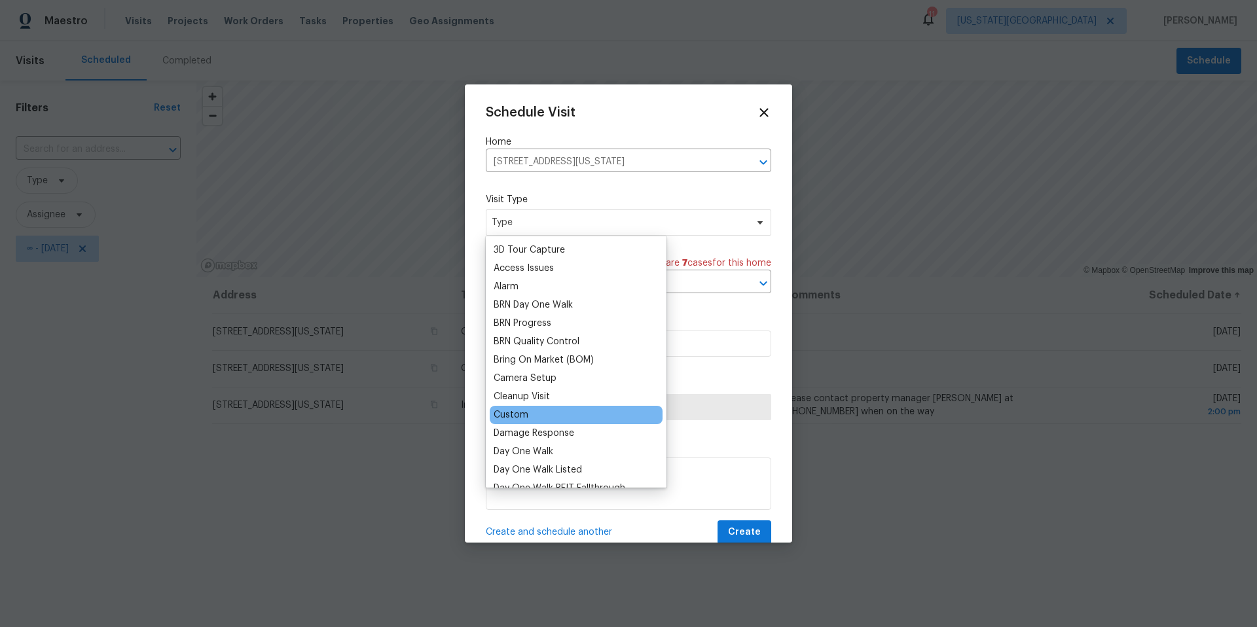
click at [509, 417] on div "Custom" at bounding box center [511, 415] width 35 height 13
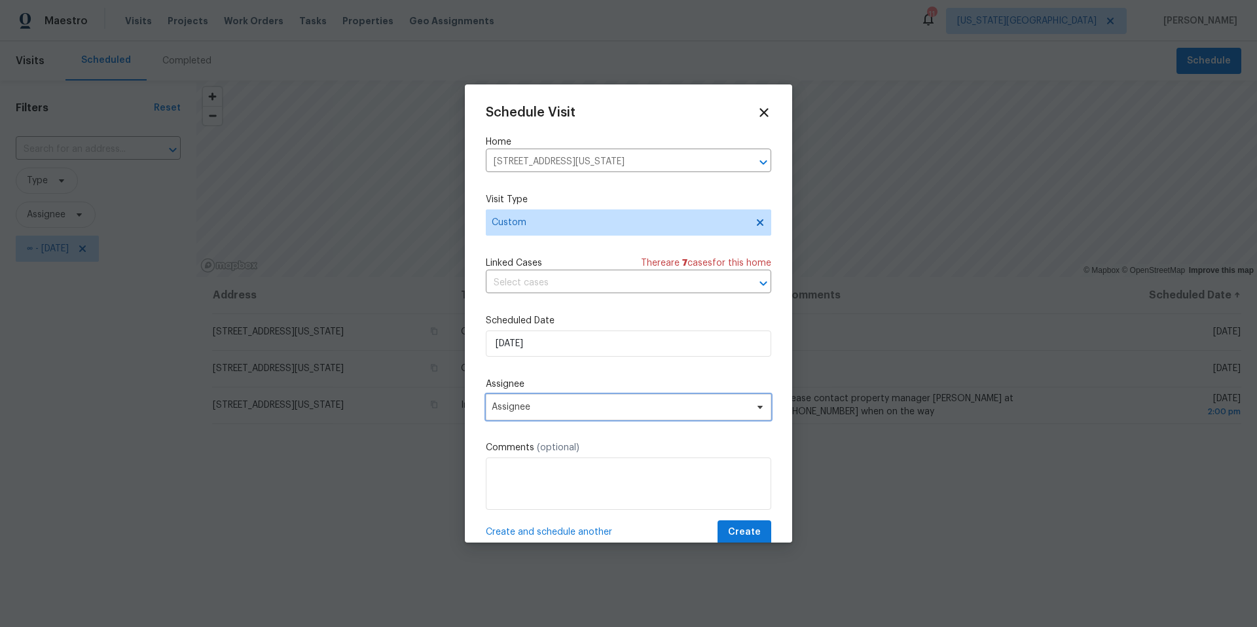
click at [530, 410] on span "Assignee" at bounding box center [620, 407] width 257 height 10
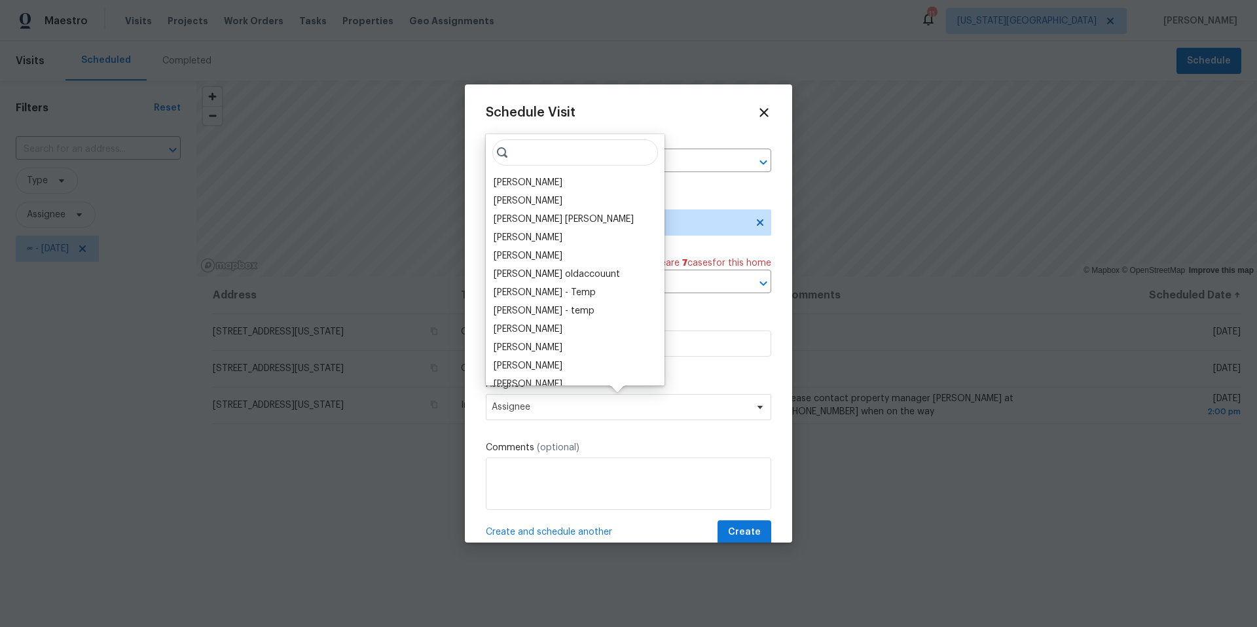
type input "l"
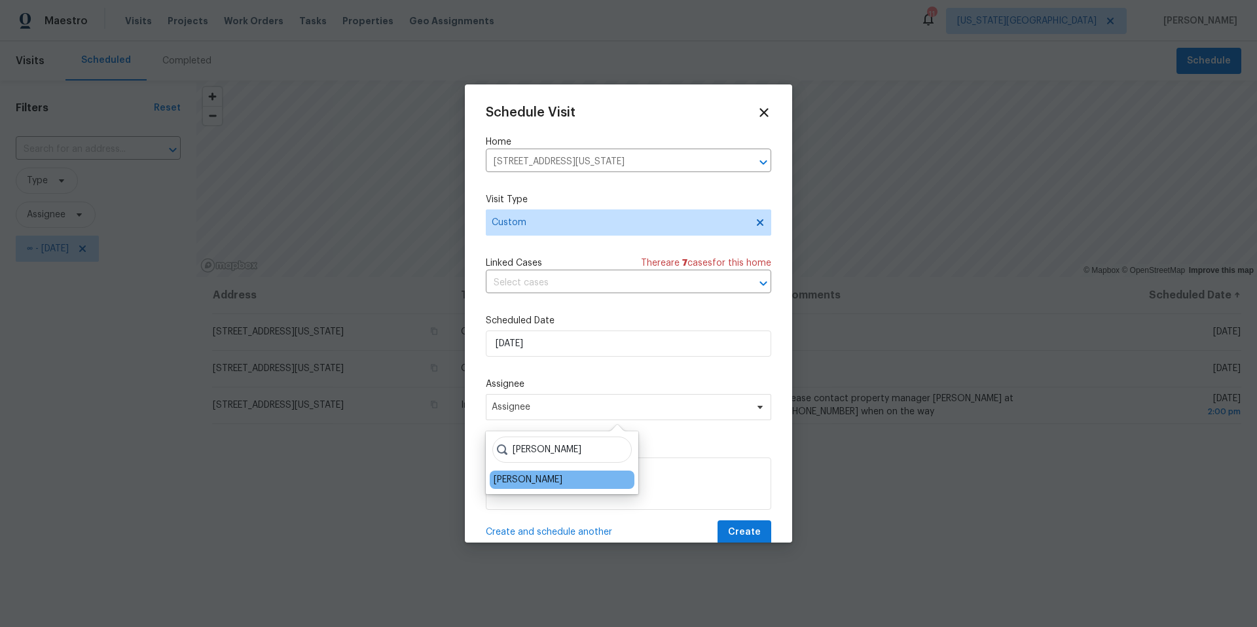
type input "josh"
click at [515, 473] on div "[PERSON_NAME]" at bounding box center [562, 480] width 145 height 18
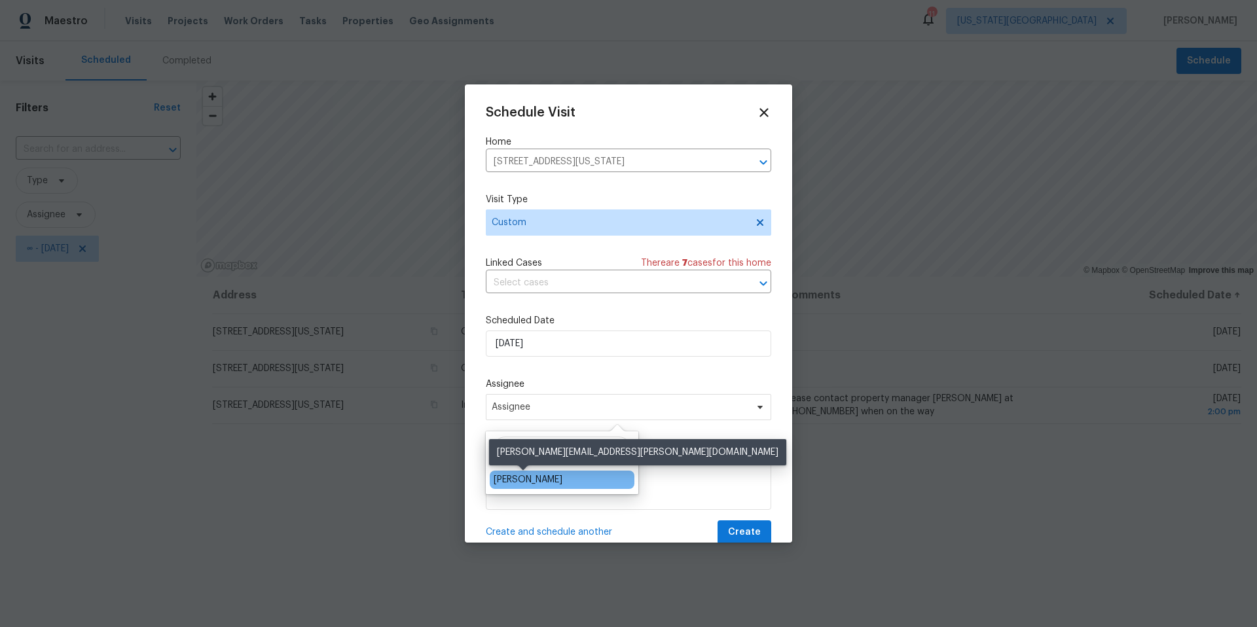
click at [514, 479] on div "[PERSON_NAME]" at bounding box center [528, 479] width 69 height 13
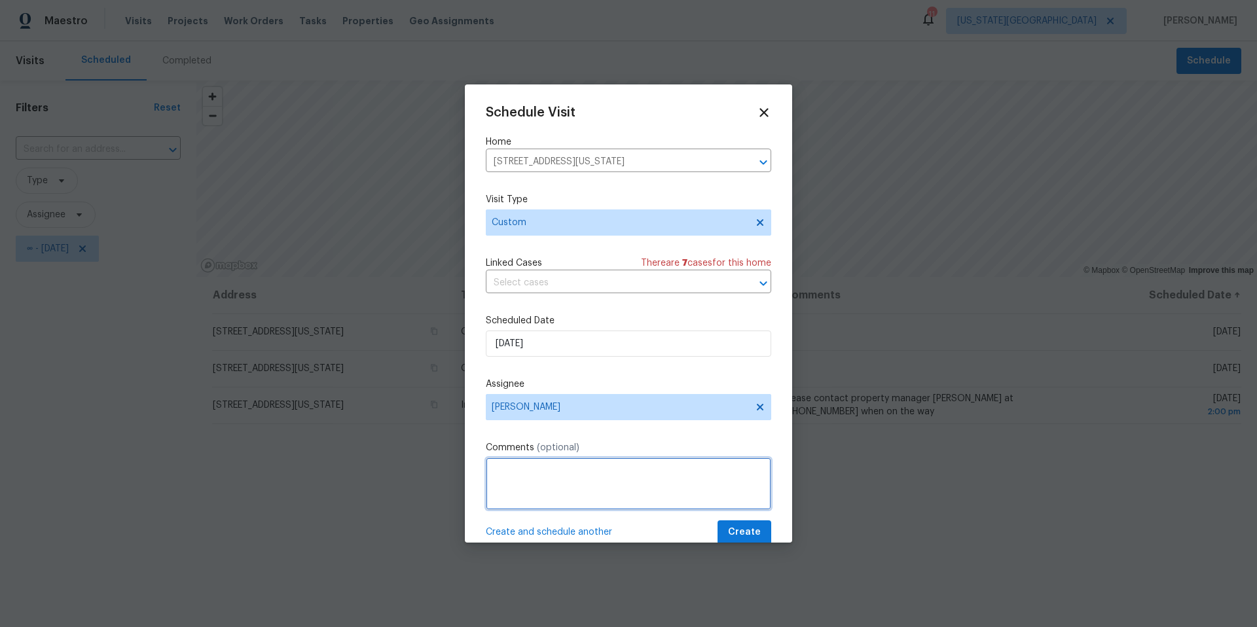
click at [521, 468] on textarea at bounding box center [628, 484] width 285 height 52
type textarea "Take new listing photos"
click at [731, 530] on button "Create" at bounding box center [744, 532] width 54 height 24
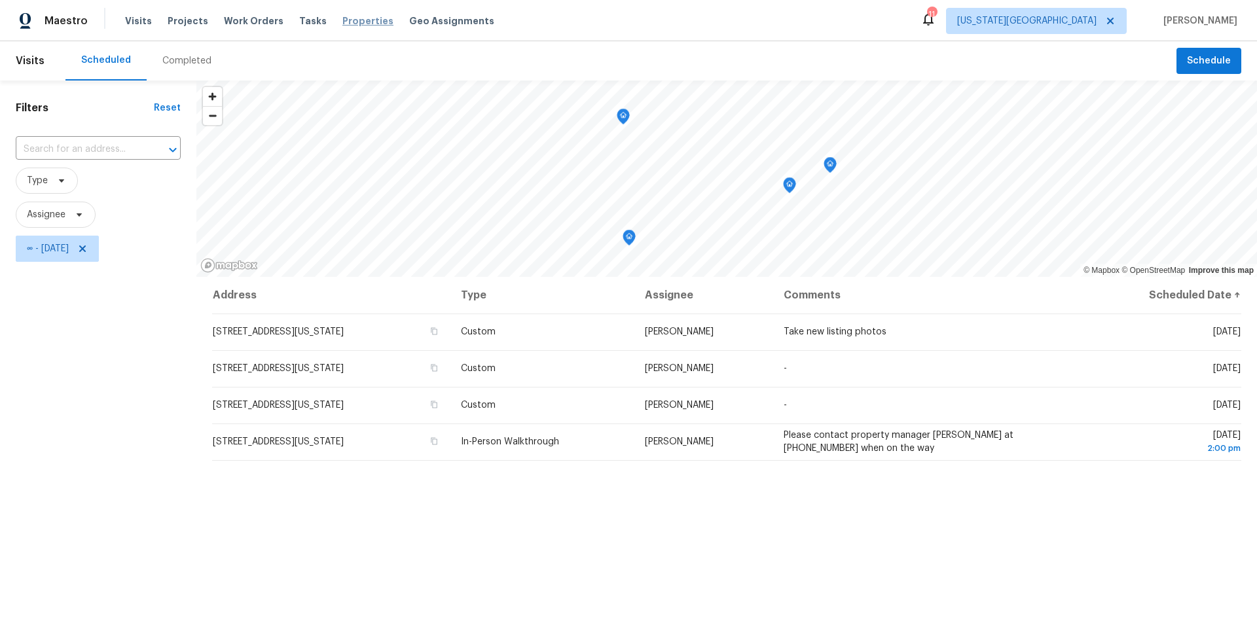
click at [355, 24] on span "Properties" at bounding box center [367, 20] width 51 height 13
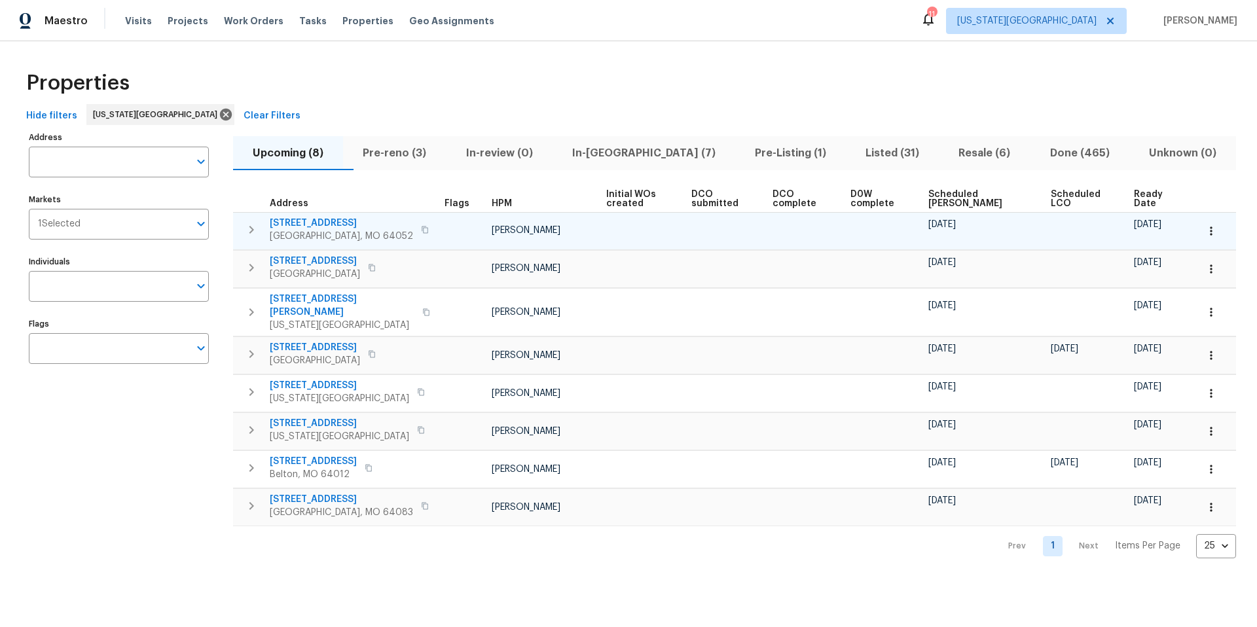
click at [299, 232] on span "[GEOGRAPHIC_DATA], MO 64052" at bounding box center [341, 236] width 143 height 13
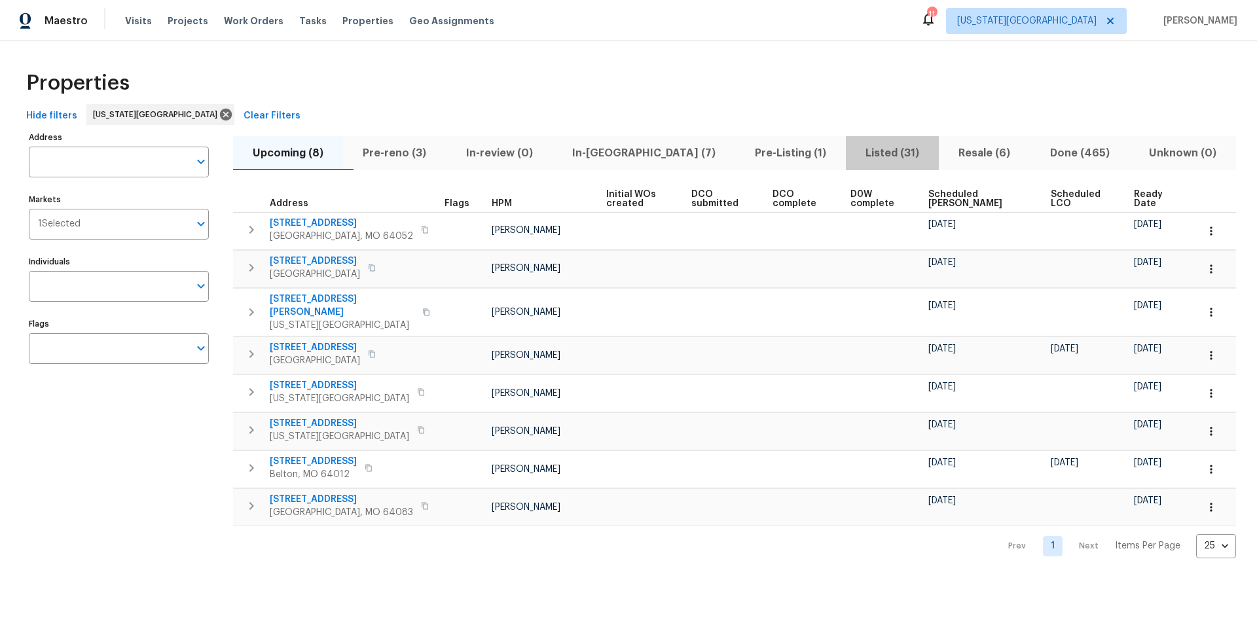
click at [854, 151] on span "Listed (31)" at bounding box center [892, 153] width 77 height 18
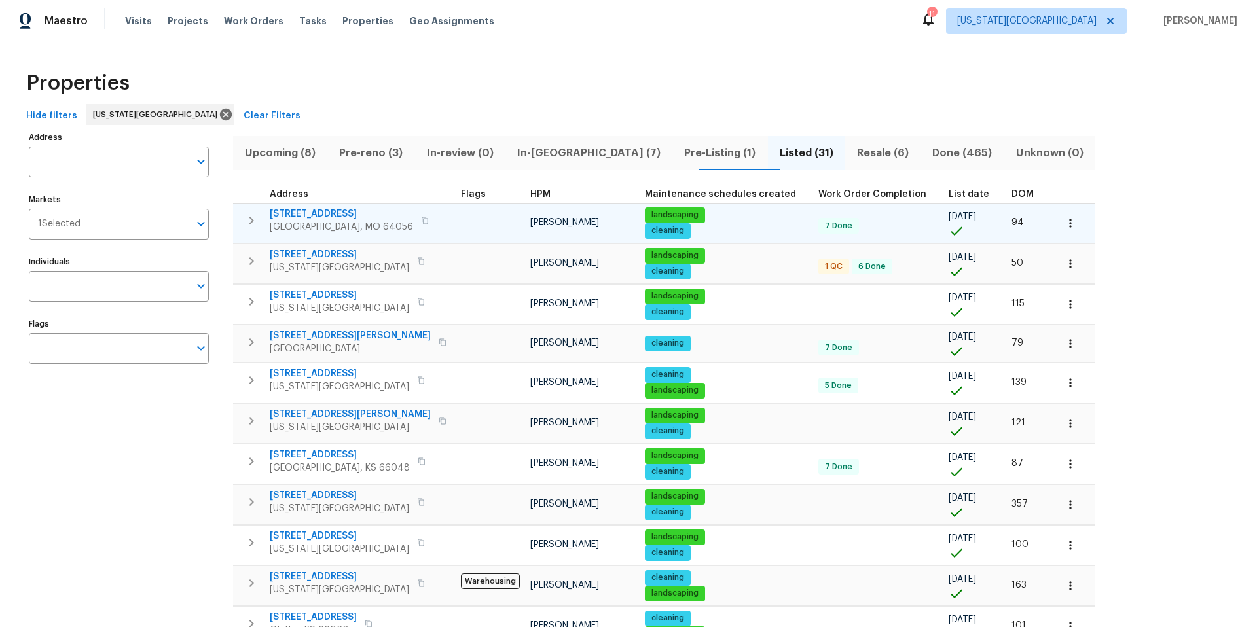
click at [348, 223] on span "Independence, MO 64056" at bounding box center [341, 227] width 143 height 13
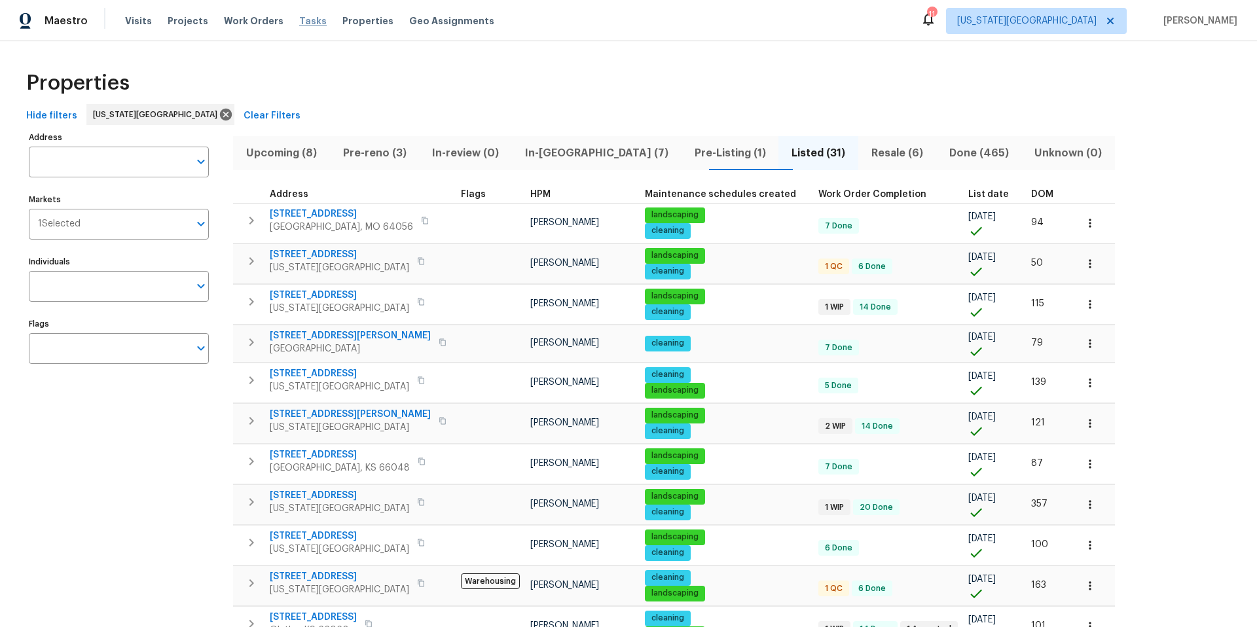
click at [299, 22] on span "Tasks" at bounding box center [312, 20] width 27 height 9
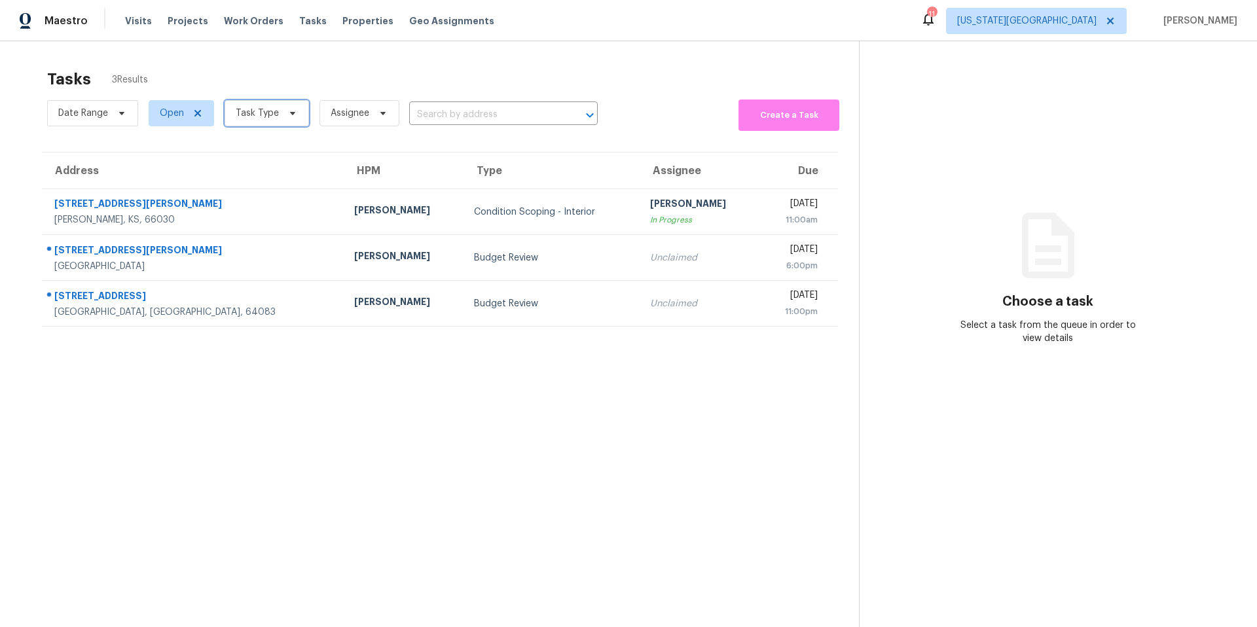
click at [263, 107] on span "Task Type" at bounding box center [257, 113] width 43 height 13
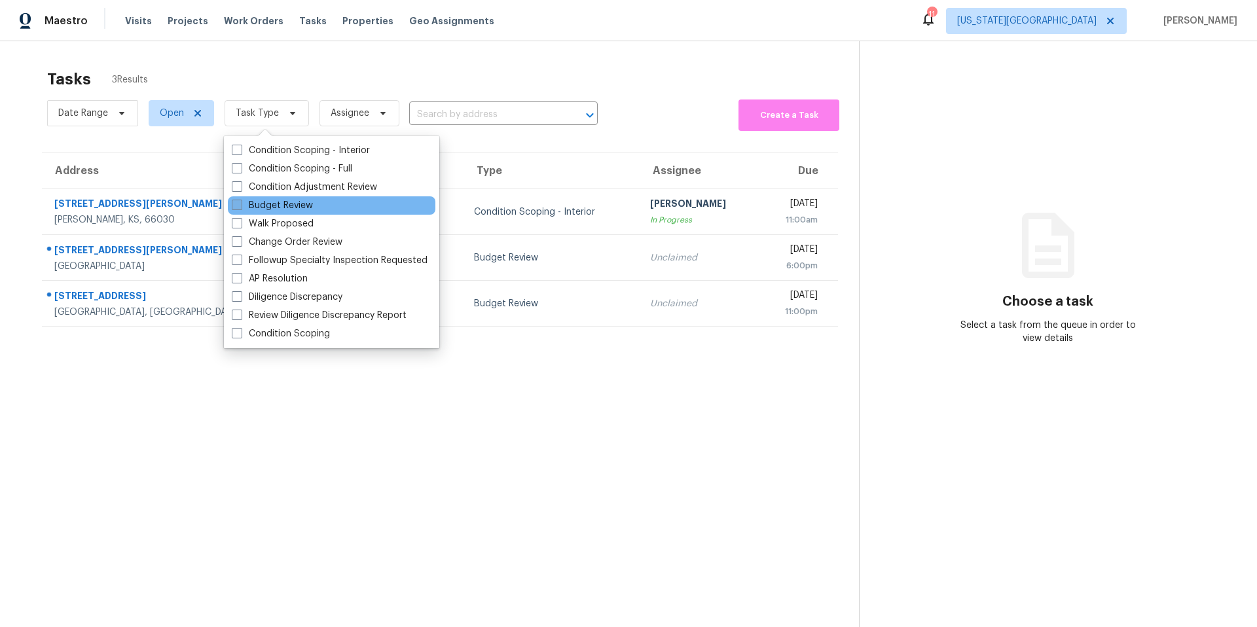
click at [270, 210] on label "Budget Review" at bounding box center [272, 205] width 81 height 13
click at [240, 208] on input "Budget Review" at bounding box center [236, 203] width 9 height 9
checkbox input "true"
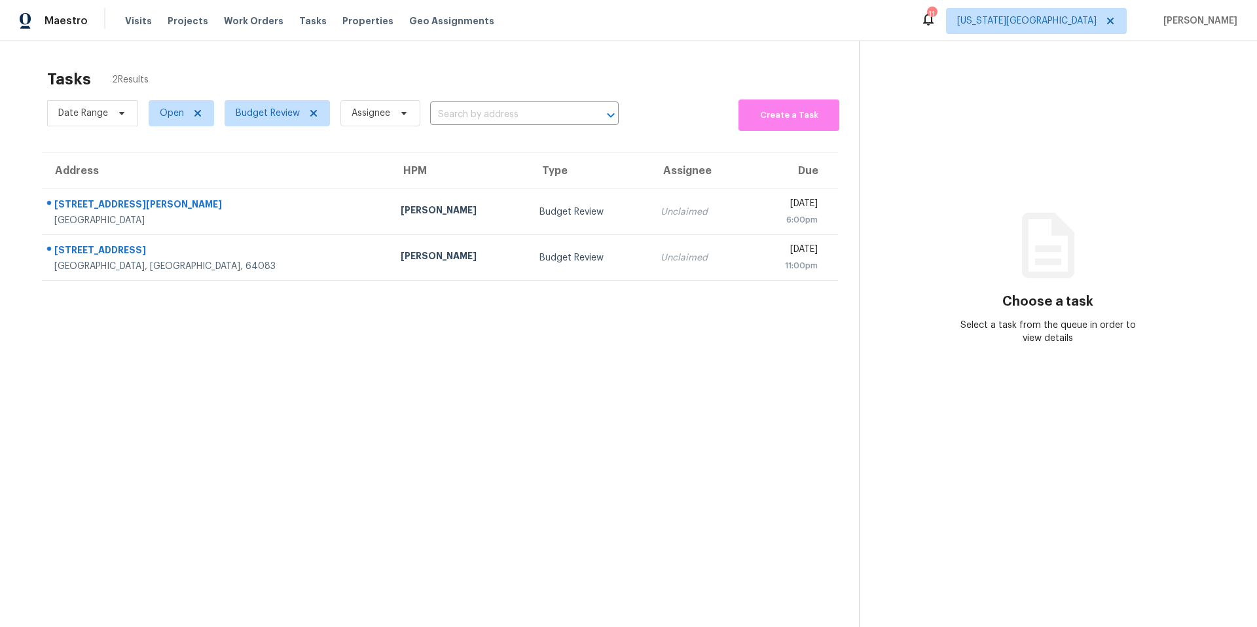
click at [279, 69] on div "Tasks 2 Results" at bounding box center [453, 79] width 812 height 34
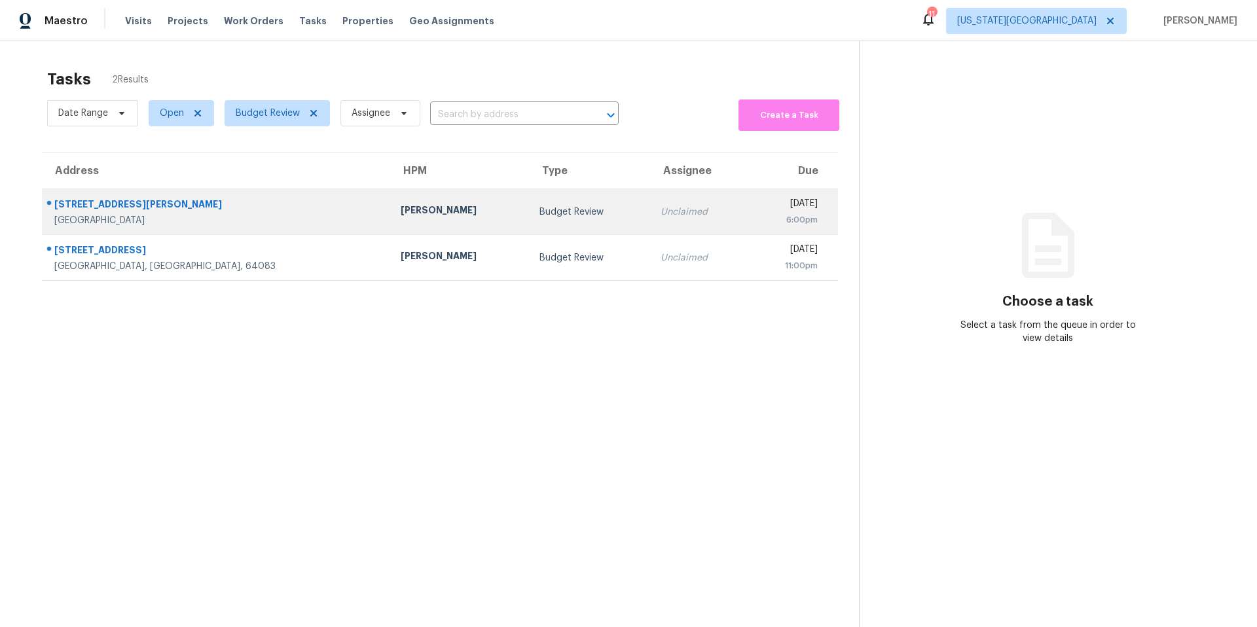
click at [401, 211] on div "[PERSON_NAME]" at bounding box center [459, 212] width 117 height 16
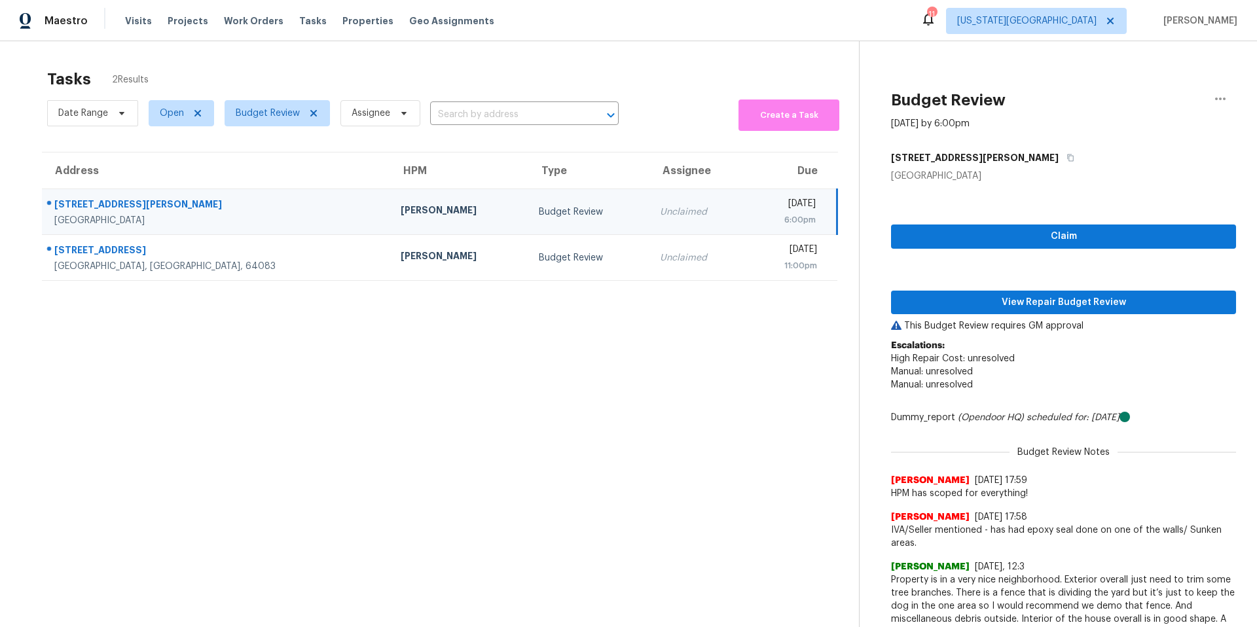
click at [341, 35] on div "Maestro Visits Projects Work Orders Tasks Properties Geo Assignments 11 Kansas …" at bounding box center [628, 20] width 1257 height 41
click at [351, 24] on span "Properties" at bounding box center [367, 20] width 51 height 13
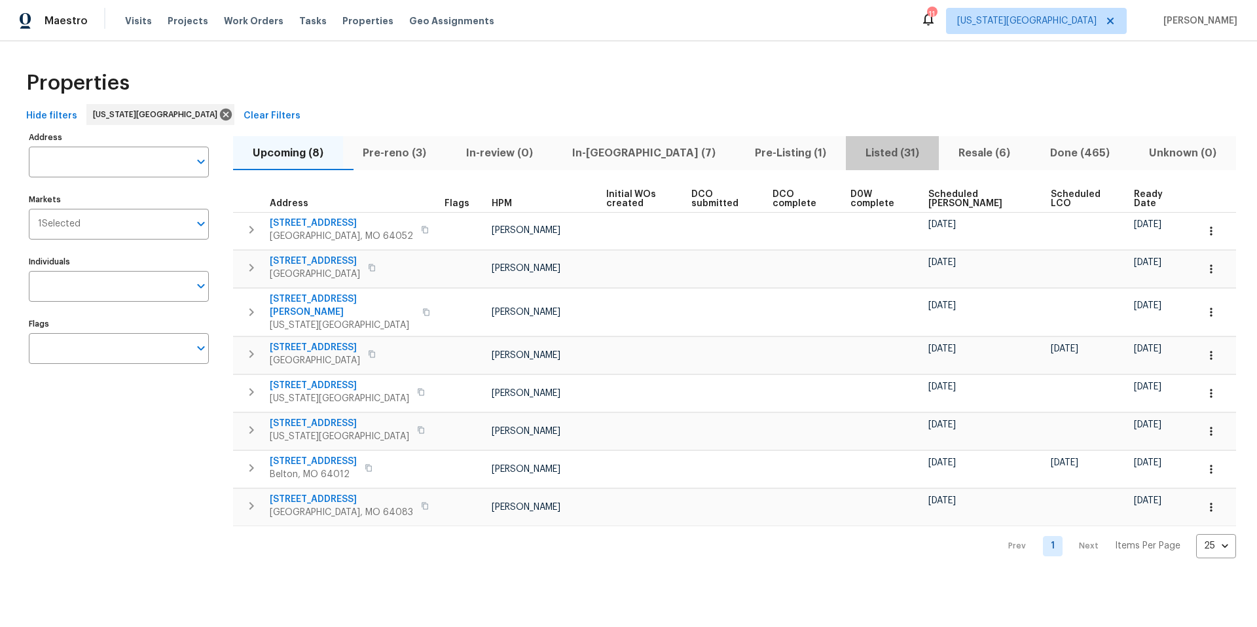
click at [856, 156] on span "Listed (31)" at bounding box center [892, 153] width 77 height 18
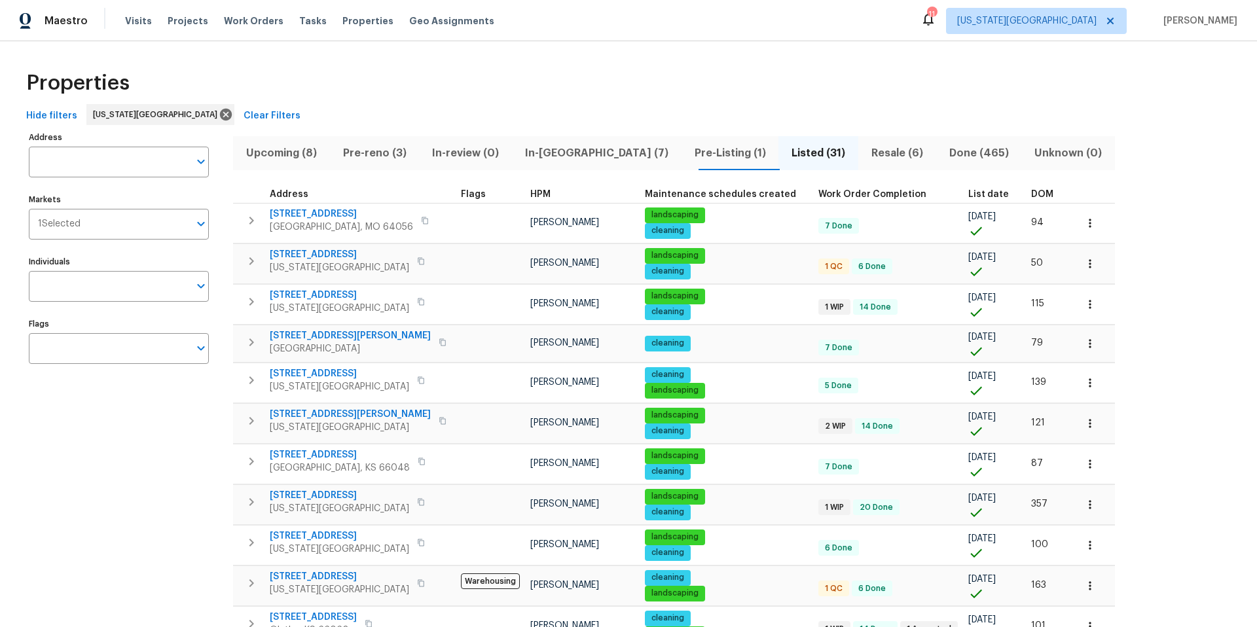
click at [866, 155] on span "Resale (6)" at bounding box center [897, 153] width 62 height 18
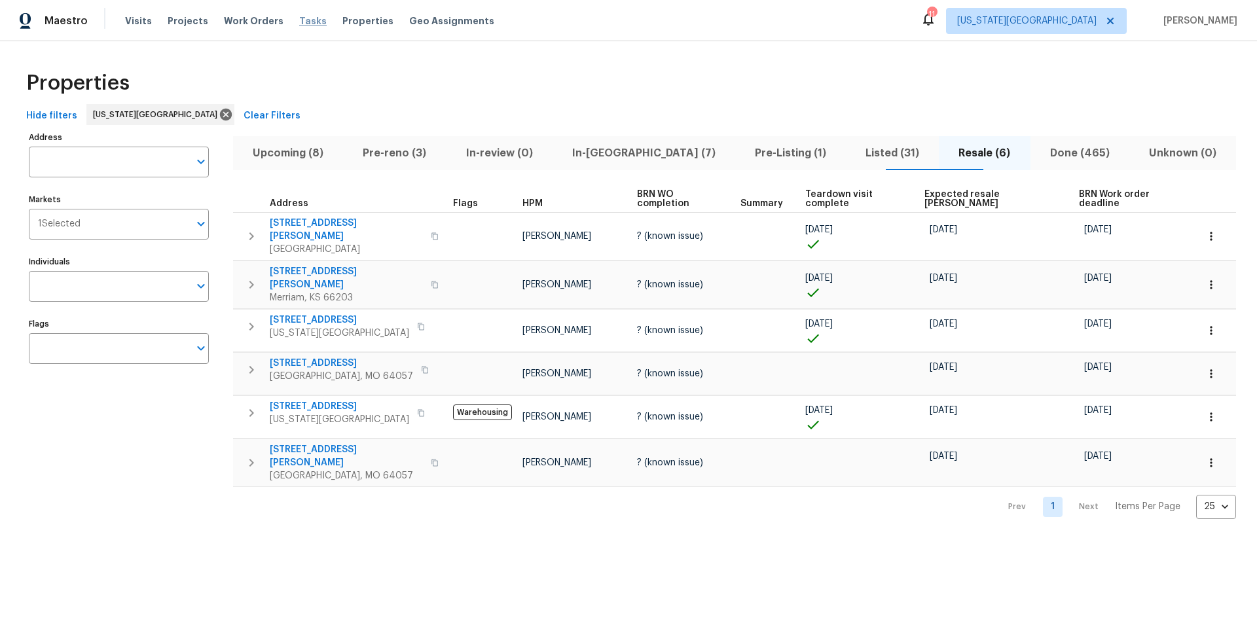
click at [305, 21] on span "Tasks" at bounding box center [312, 20] width 27 height 9
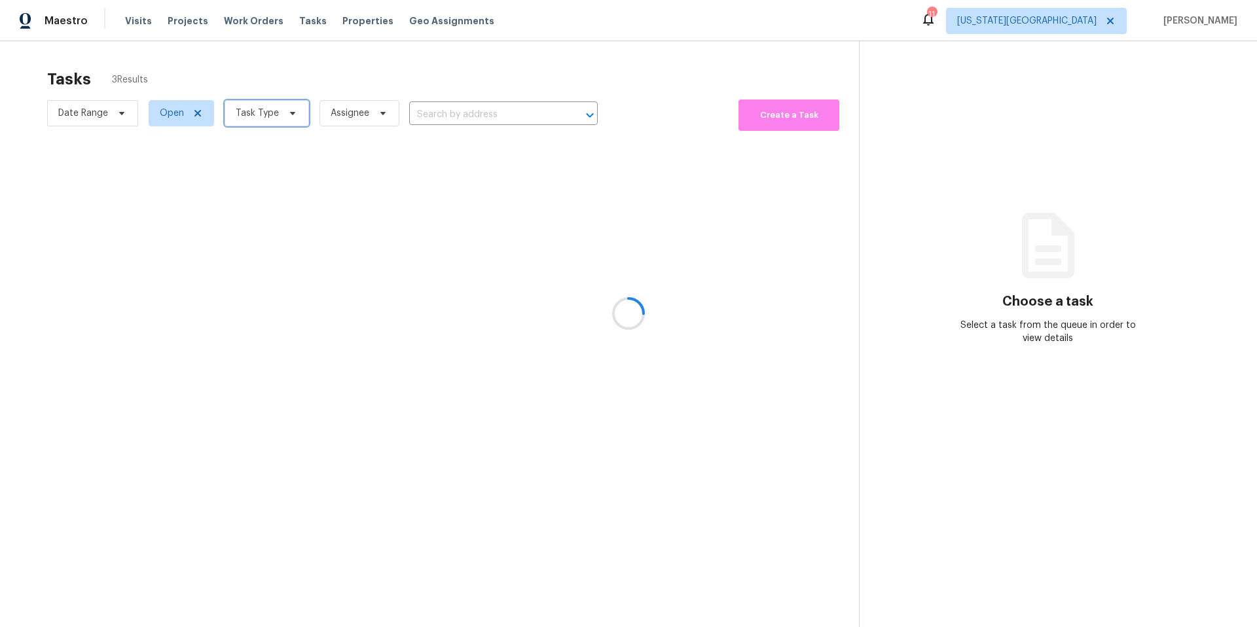
click at [276, 113] on span "Task Type" at bounding box center [267, 113] width 84 height 26
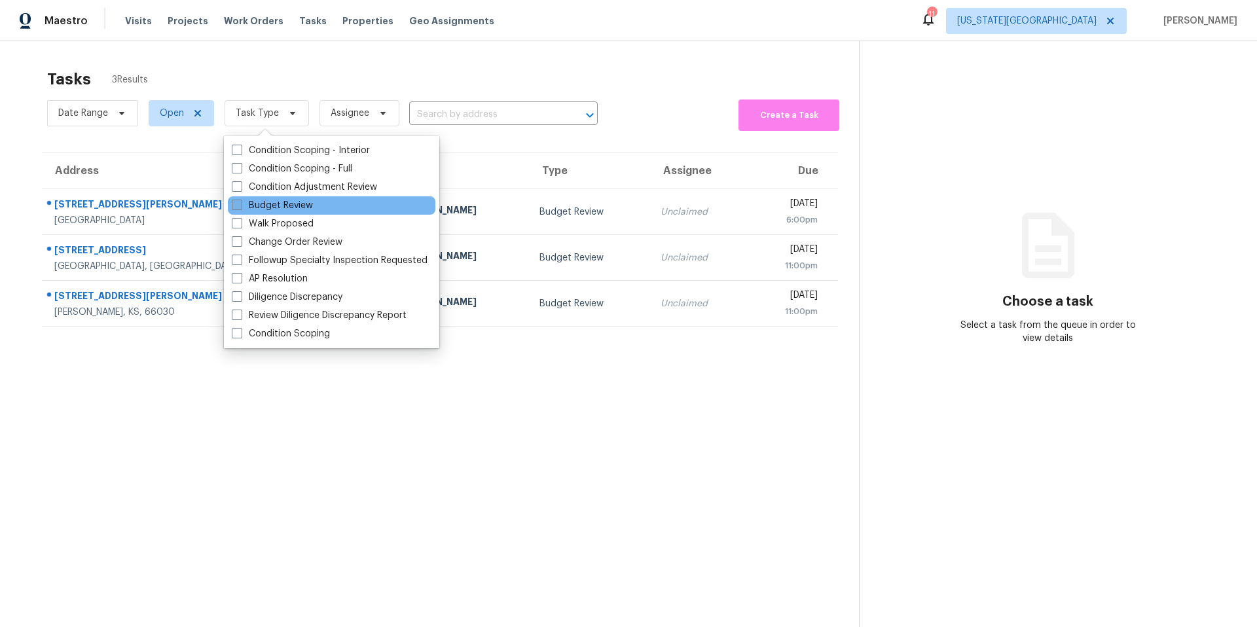
click at [259, 208] on label "Budget Review" at bounding box center [272, 205] width 81 height 13
click at [240, 208] on input "Budget Review" at bounding box center [236, 203] width 9 height 9
checkbox input "true"
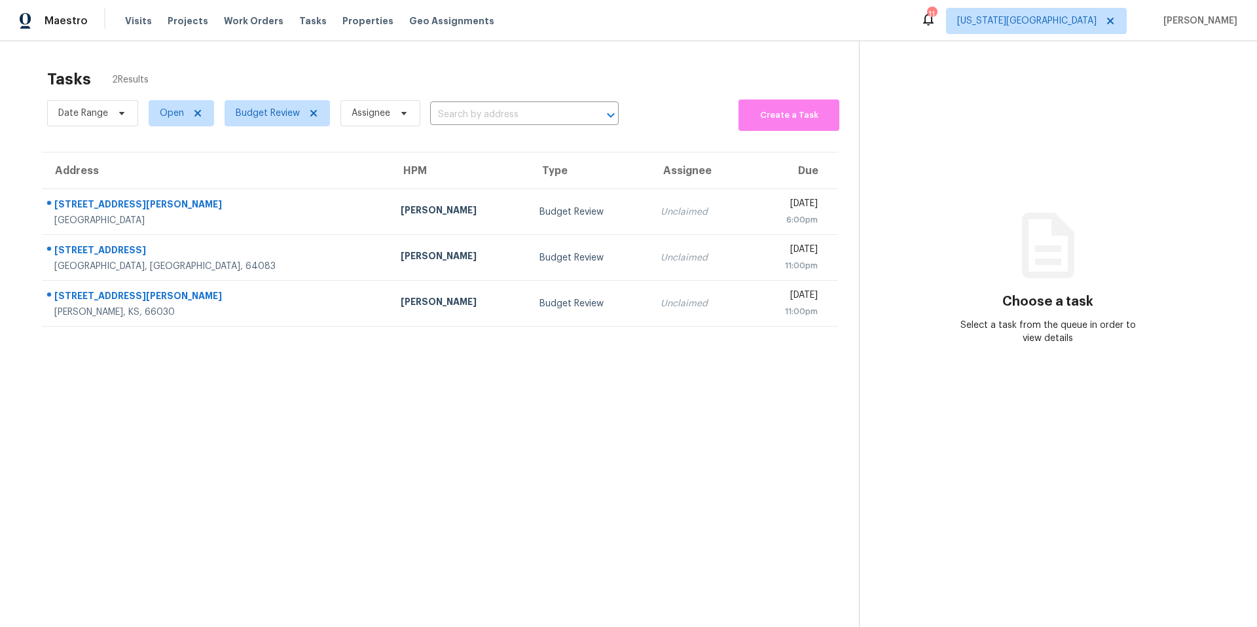
click at [211, 481] on section "Tasks 2 Results Date Range Open Budget Review Assignee ​ Create a Task Address …" at bounding box center [440, 365] width 838 height 606
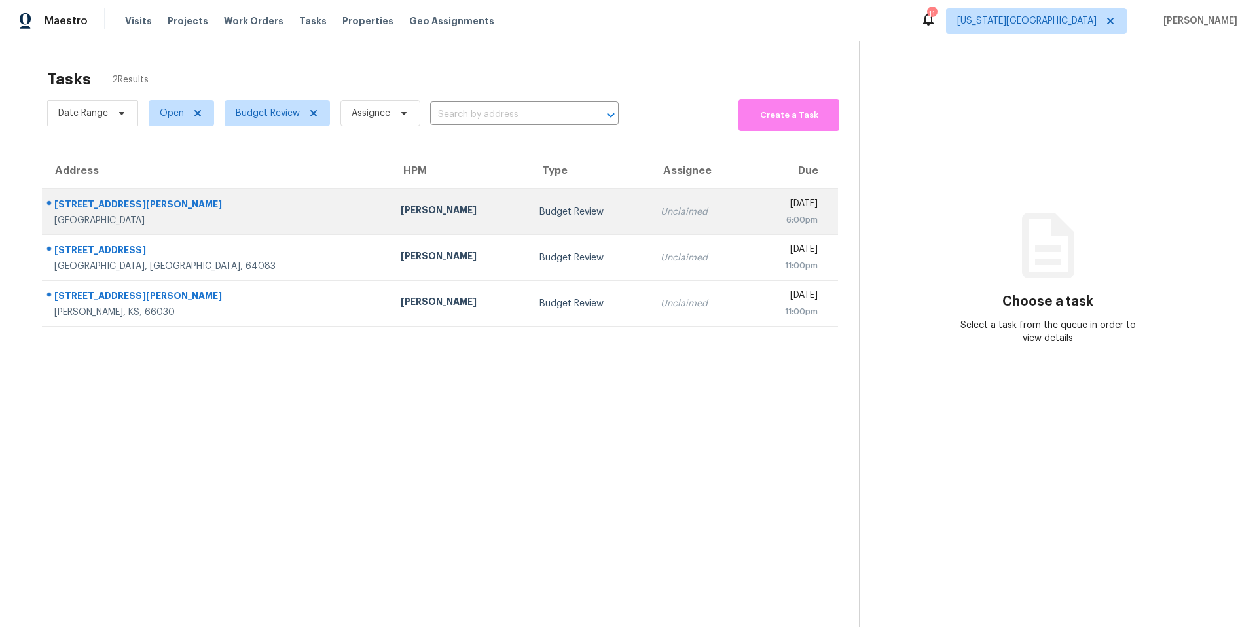
click at [390, 228] on td "[PERSON_NAME]" at bounding box center [459, 212] width 138 height 46
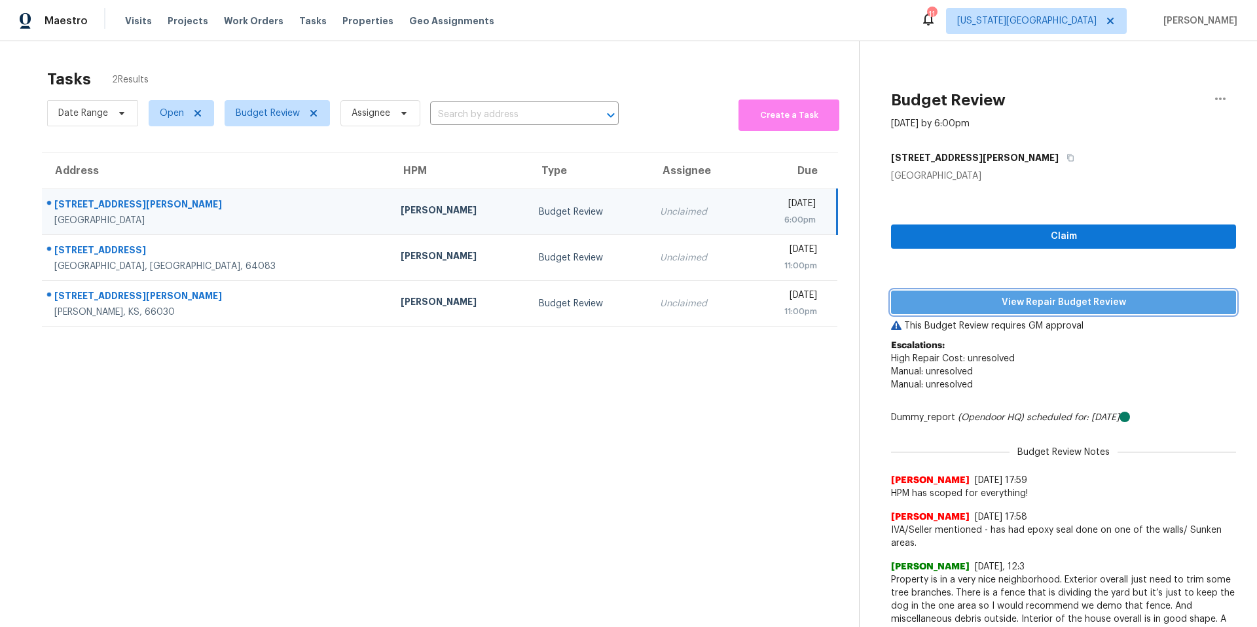
click at [949, 307] on span "View Repair Budget Review" at bounding box center [1063, 303] width 324 height 16
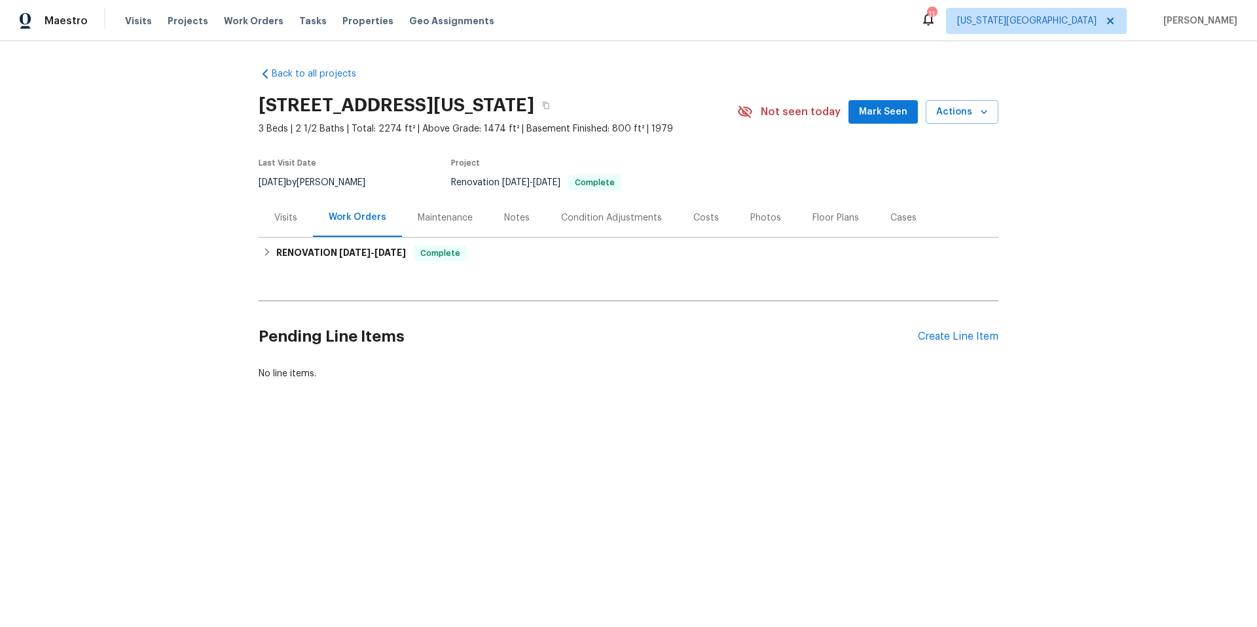
click at [280, 219] on div "Visits" at bounding box center [285, 217] width 23 height 13
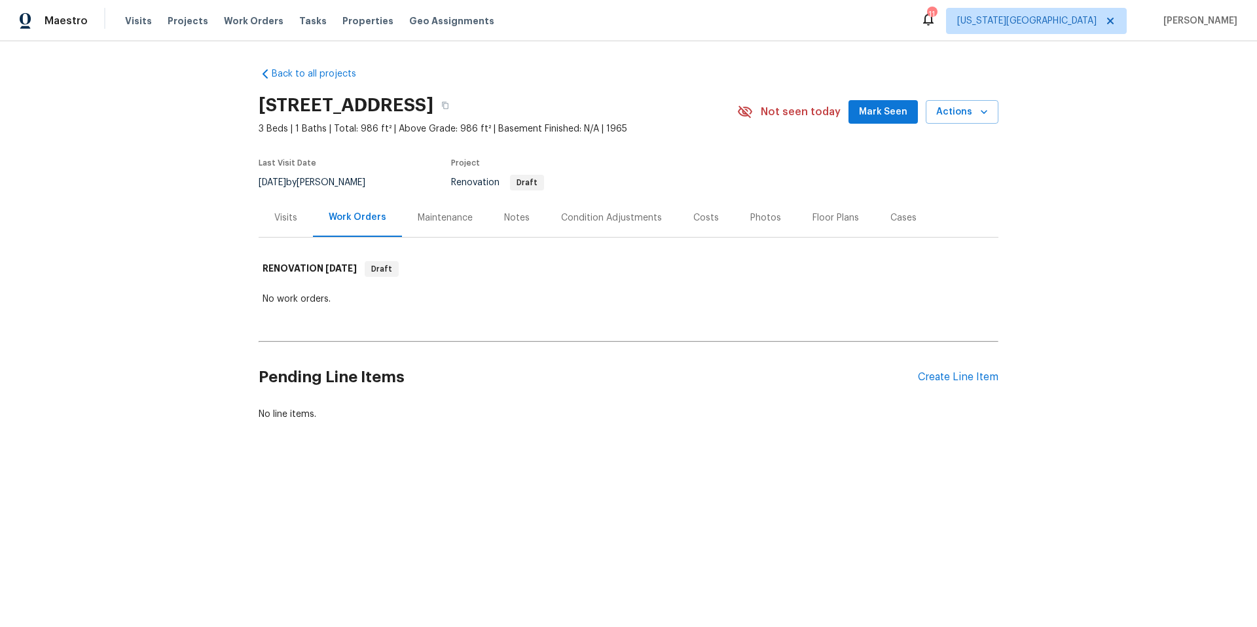
click at [456, 218] on div "Maintenance" at bounding box center [445, 217] width 55 height 13
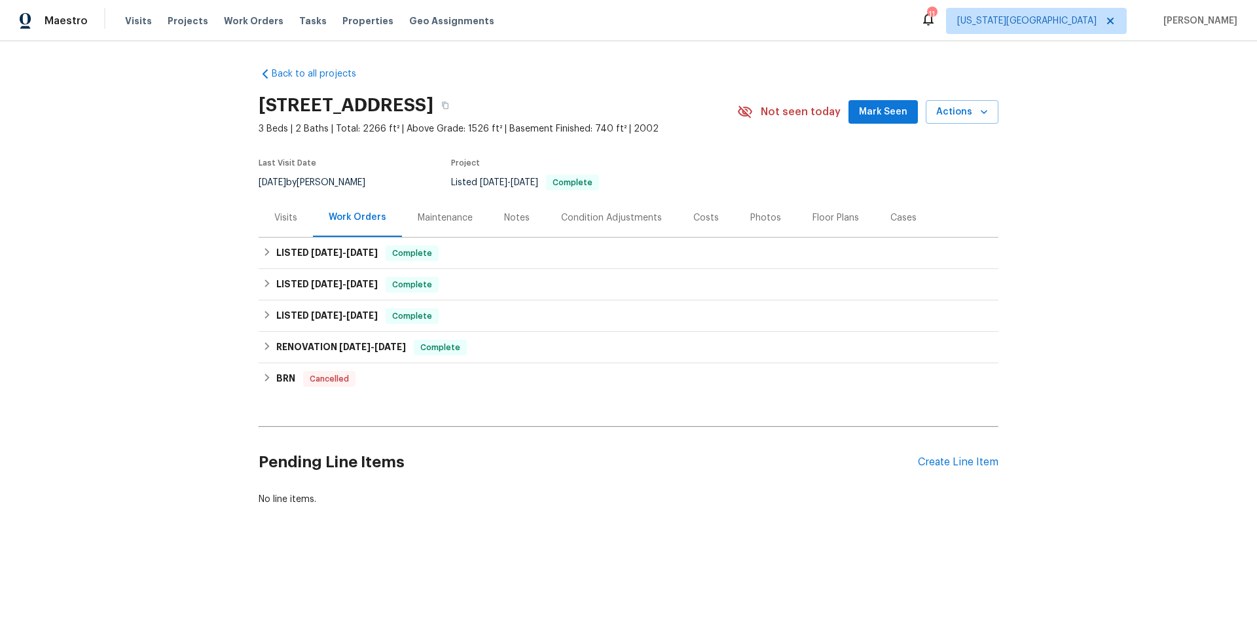
click at [470, 213] on div "Maintenance" at bounding box center [445, 217] width 55 height 13
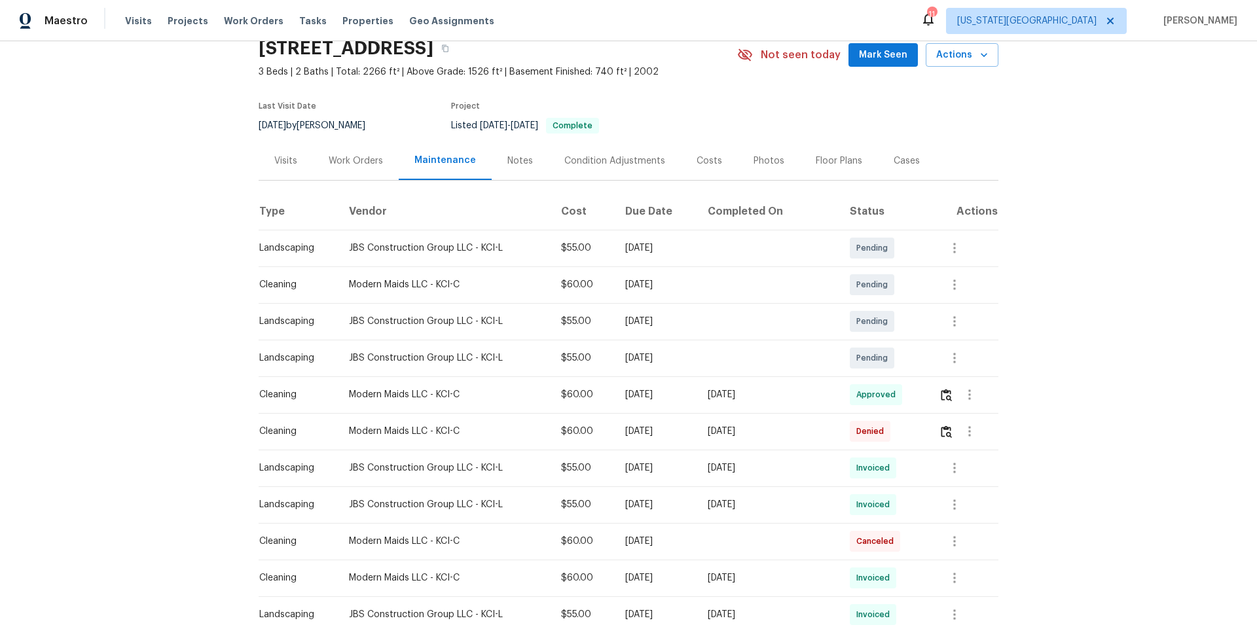
scroll to position [52, 0]
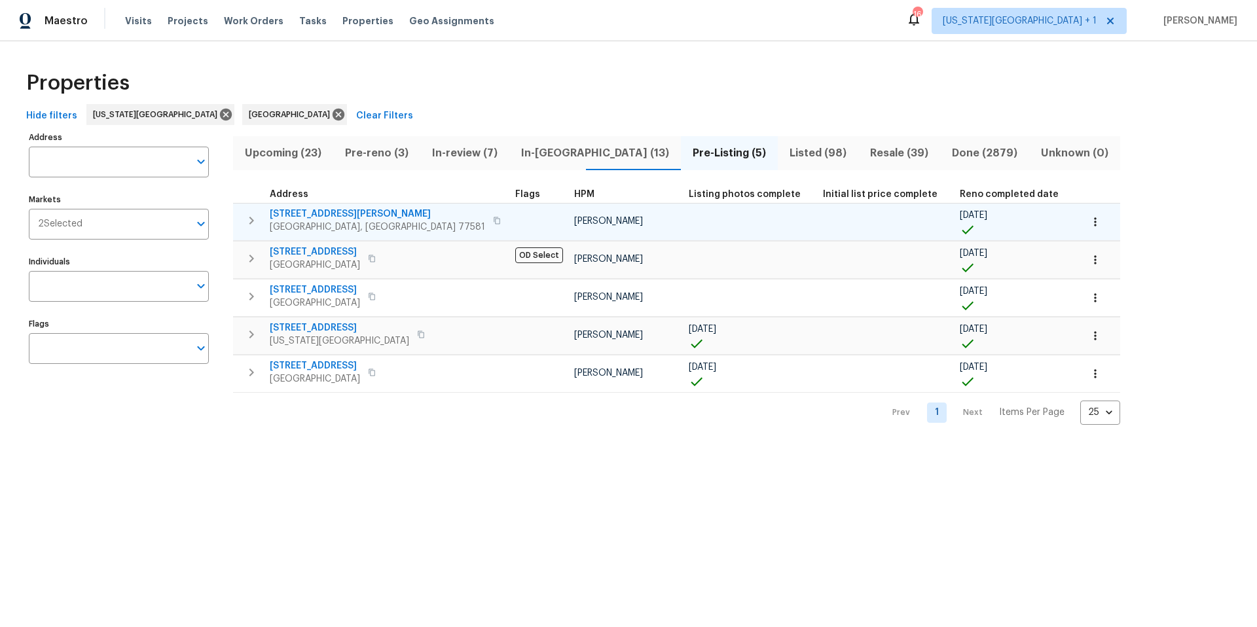
click at [323, 221] on span "Pearland, TX 77581" at bounding box center [377, 227] width 215 height 13
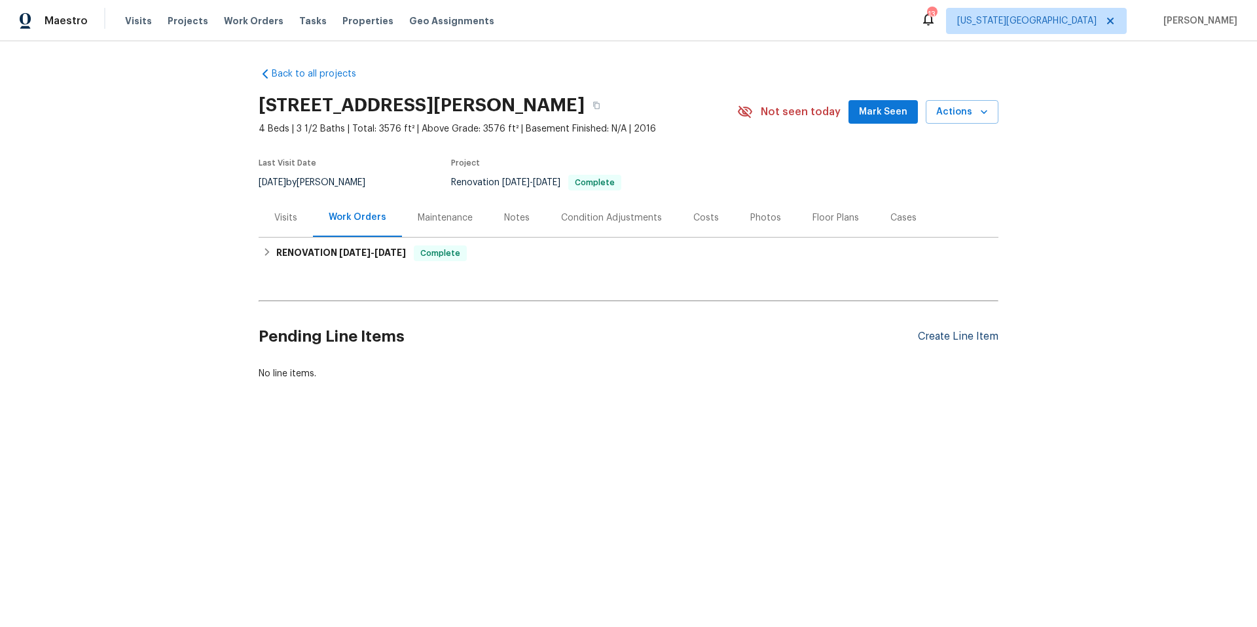
click at [932, 336] on div "Create Line Item" at bounding box center [958, 337] width 81 height 12
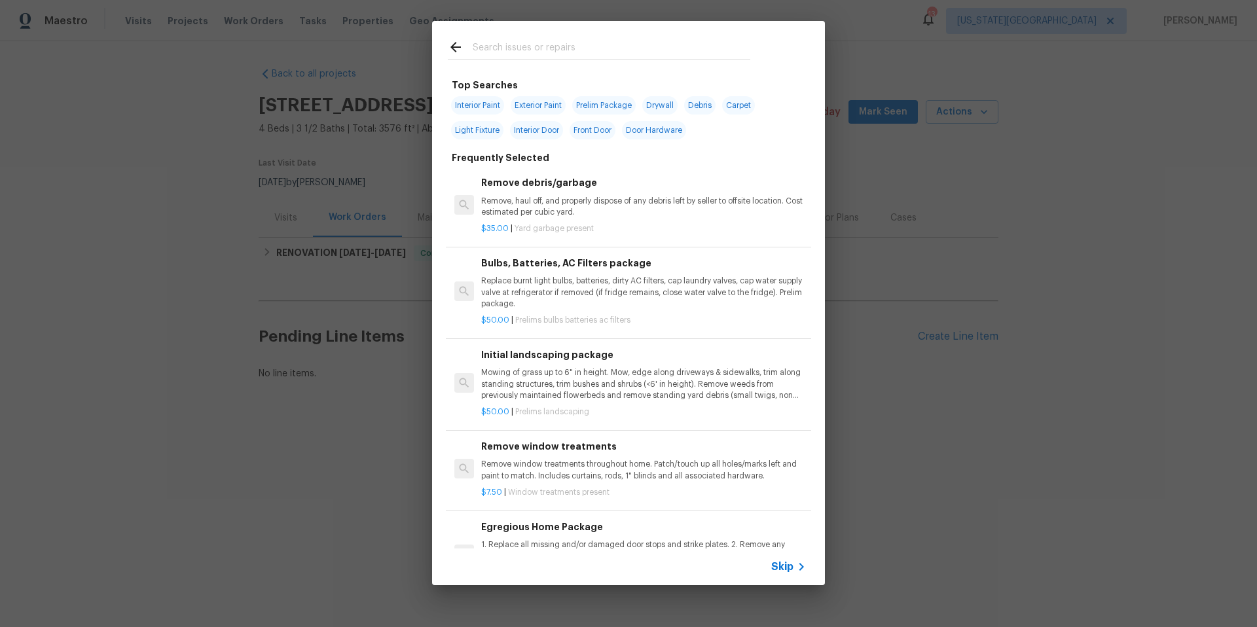
click at [510, 37] on div at bounding box center [599, 47] width 334 height 52
click at [506, 46] on input "text" at bounding box center [612, 49] width 278 height 20
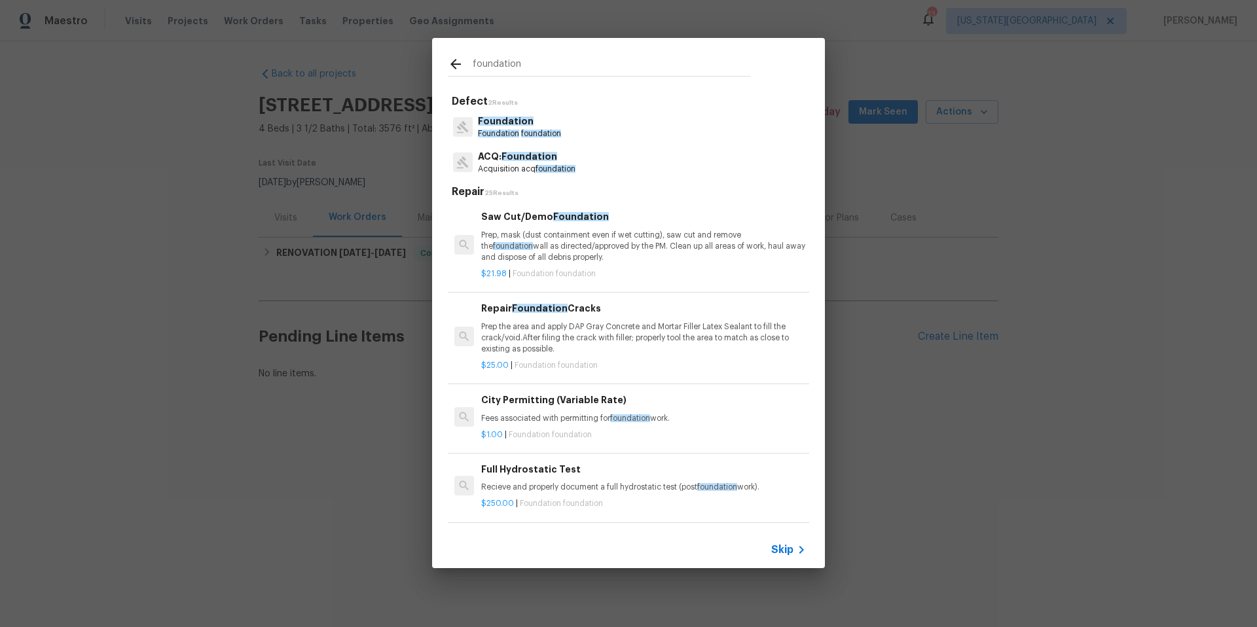
type input "foundation"
click at [509, 173] on p "Acquisition acq foundation" at bounding box center [527, 169] width 98 height 11
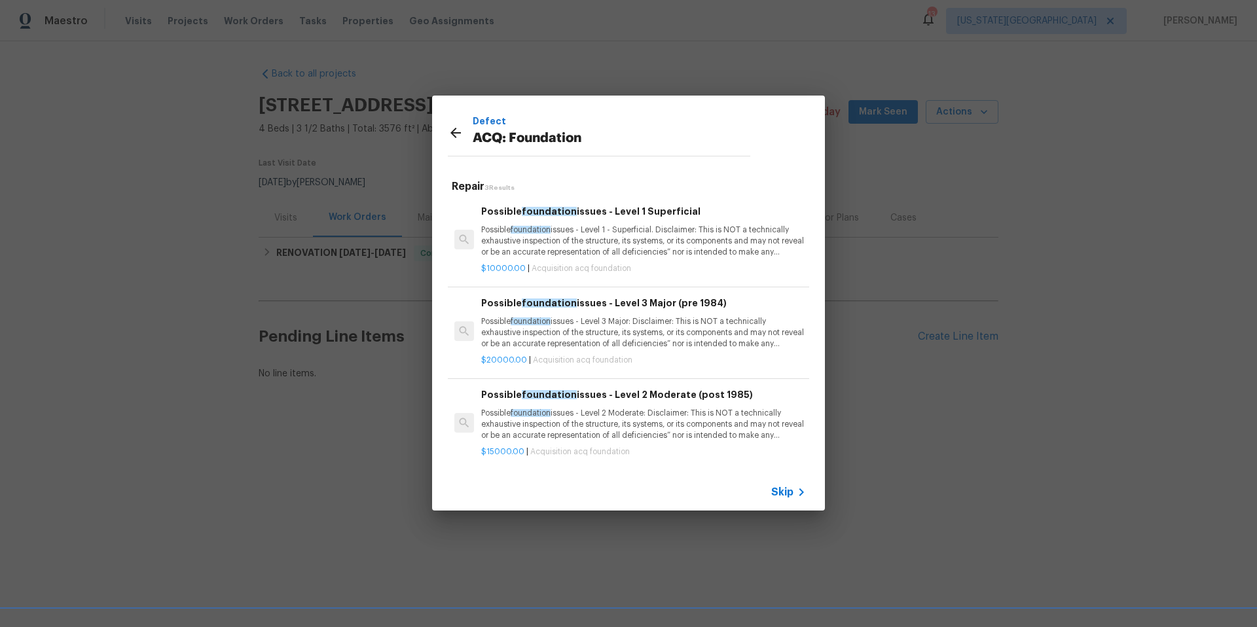
scroll to position [2, 0]
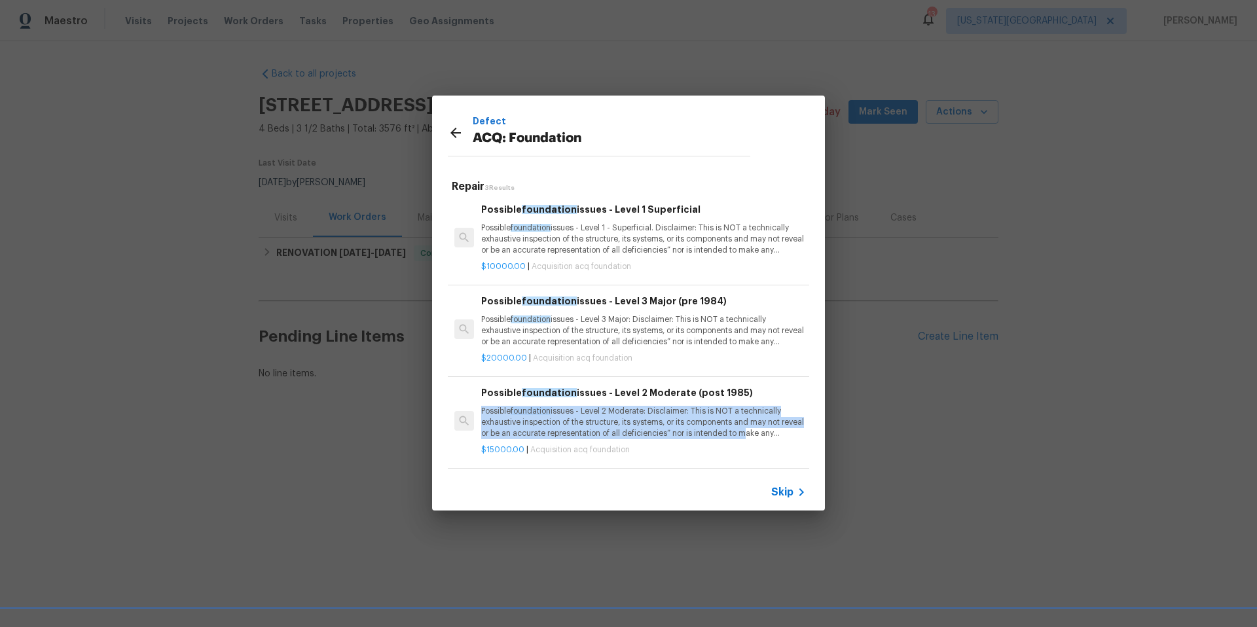
drag, startPoint x: 480, startPoint y: 410, endPoint x: 763, endPoint y: 431, distance: 284.3
click at [763, 431] on div "Possible foundation issues - Level 2 Moderate (post 1985) Possible foundation i…" at bounding box center [643, 421] width 329 height 74
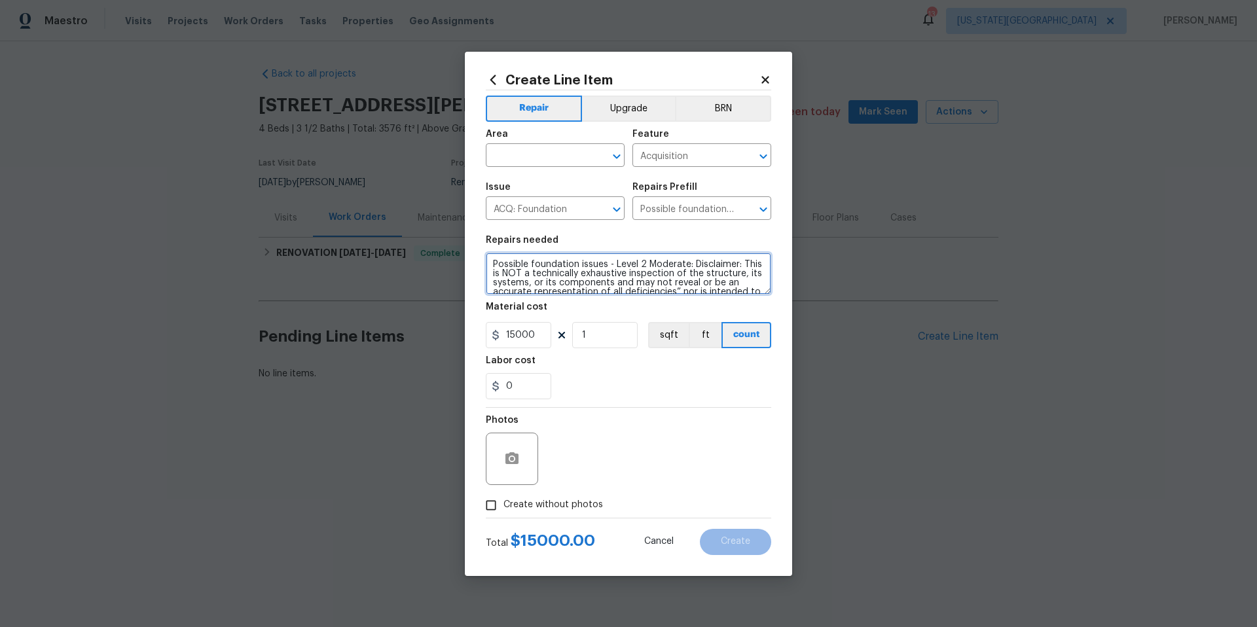
scroll to position [46, 0]
drag, startPoint x: 493, startPoint y: 264, endPoint x: 719, endPoint y: 329, distance: 235.6
click at [719, 329] on section "Repairs needed Possible foundation issues - Level 2 Moderate: Disclaimer: This …" at bounding box center [628, 317] width 285 height 179
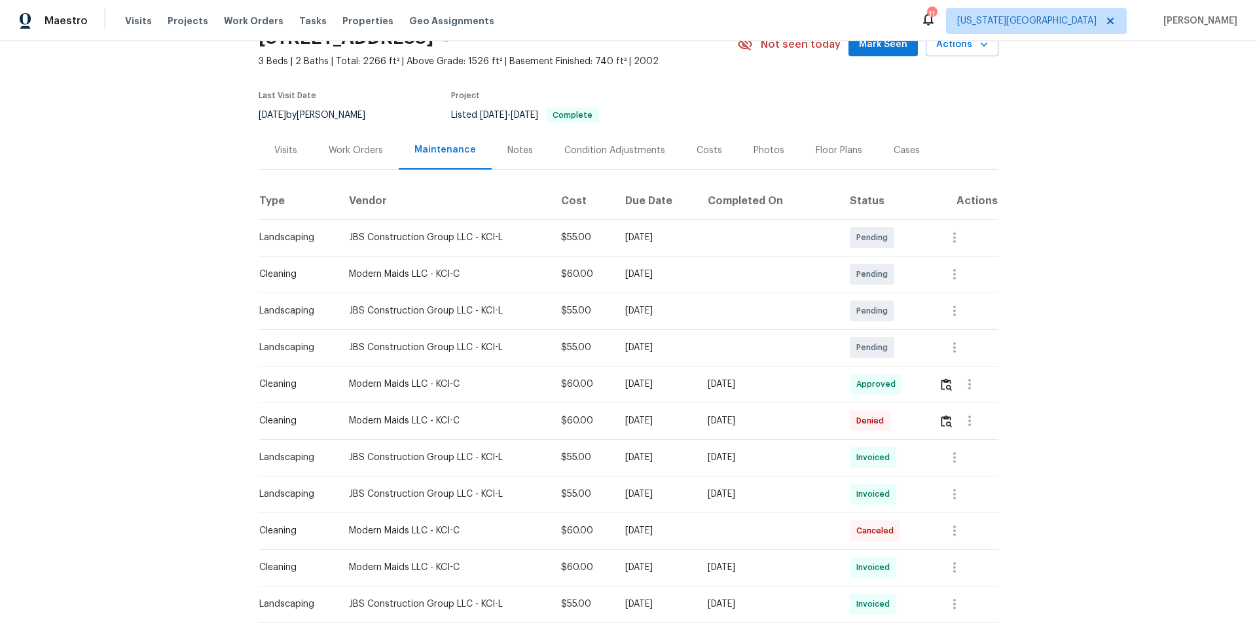
scroll to position [71, 0]
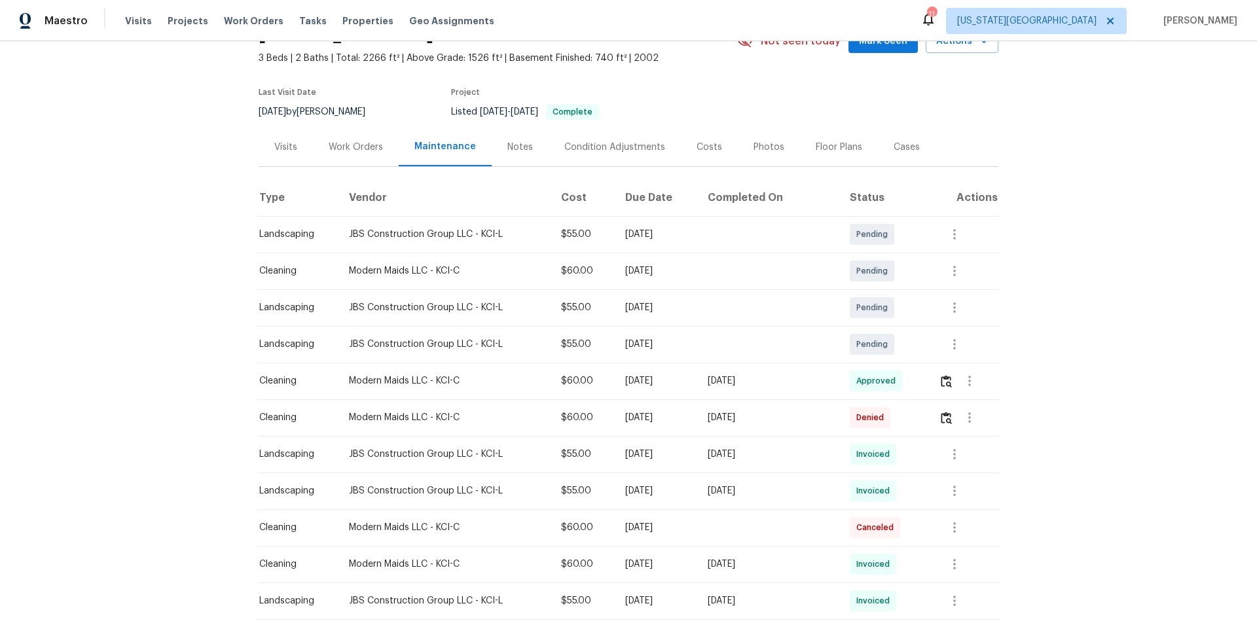
click at [287, 143] on div "Visits" at bounding box center [285, 147] width 23 height 13
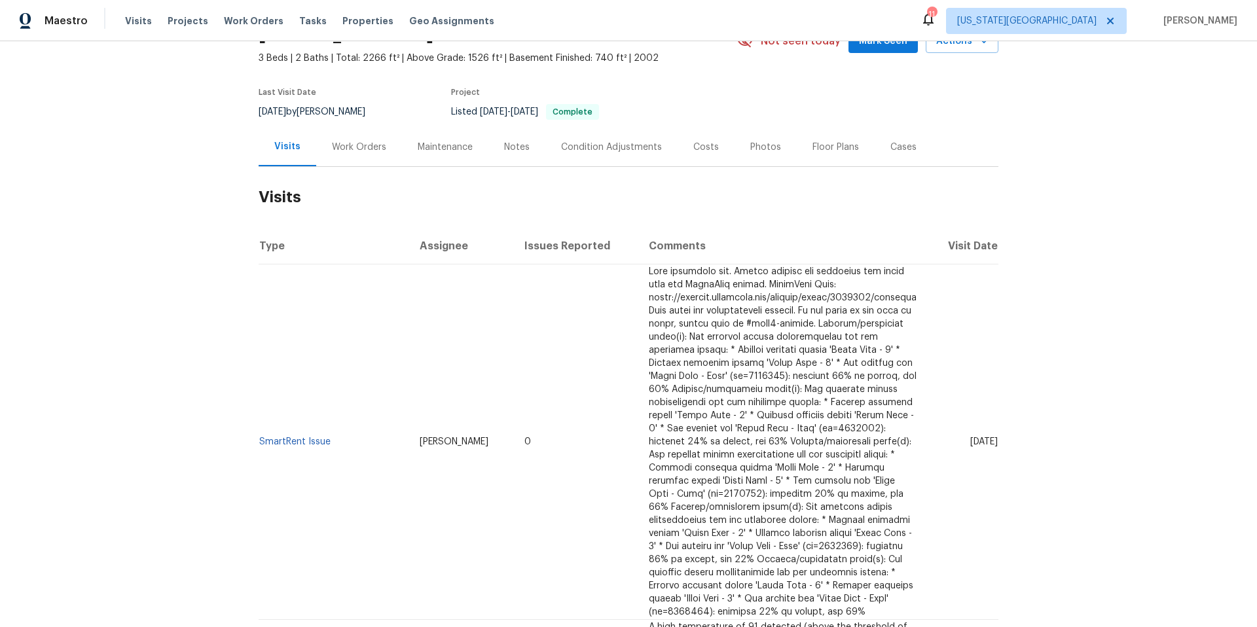
click at [372, 149] on div "Work Orders" at bounding box center [359, 147] width 54 height 13
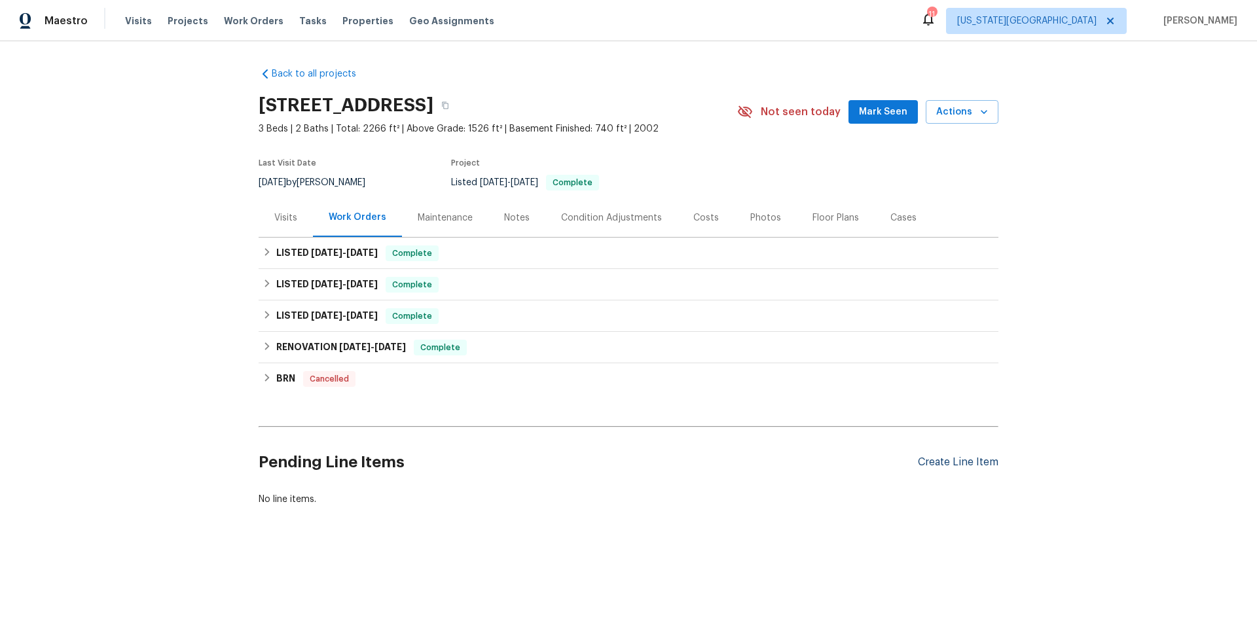
click at [964, 465] on div "Create Line Item" at bounding box center [958, 462] width 81 height 12
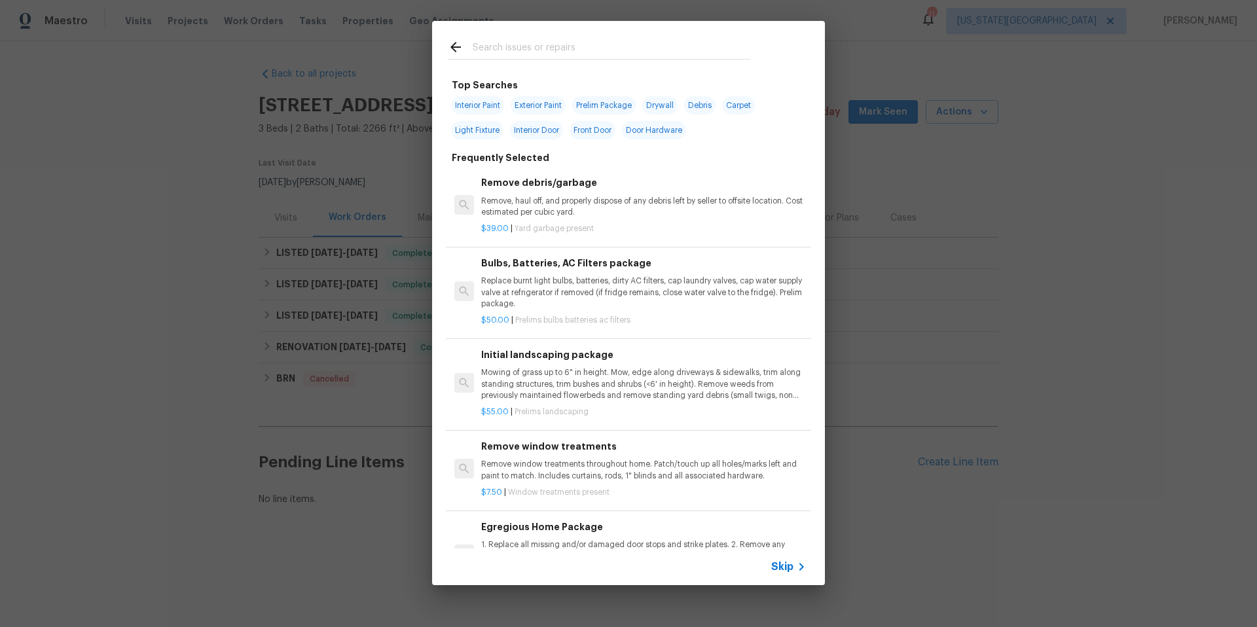
click at [493, 45] on input "text" at bounding box center [612, 49] width 278 height 20
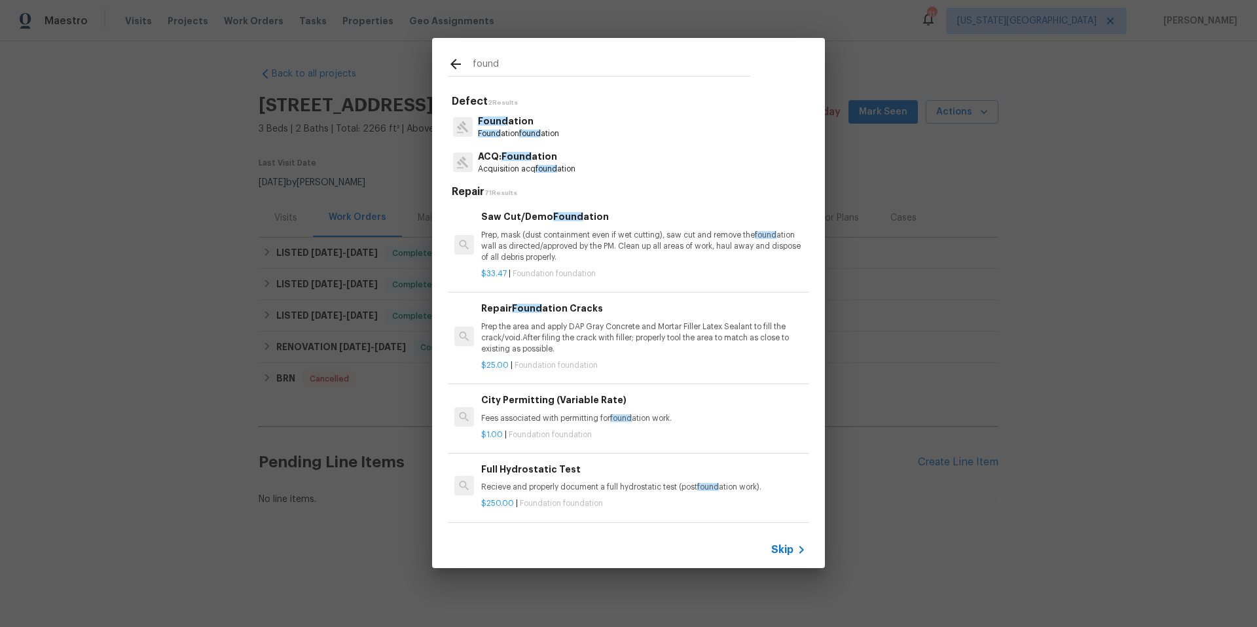
type input "found"
click at [500, 170] on p "Acquisition acq found ation" at bounding box center [527, 169] width 98 height 11
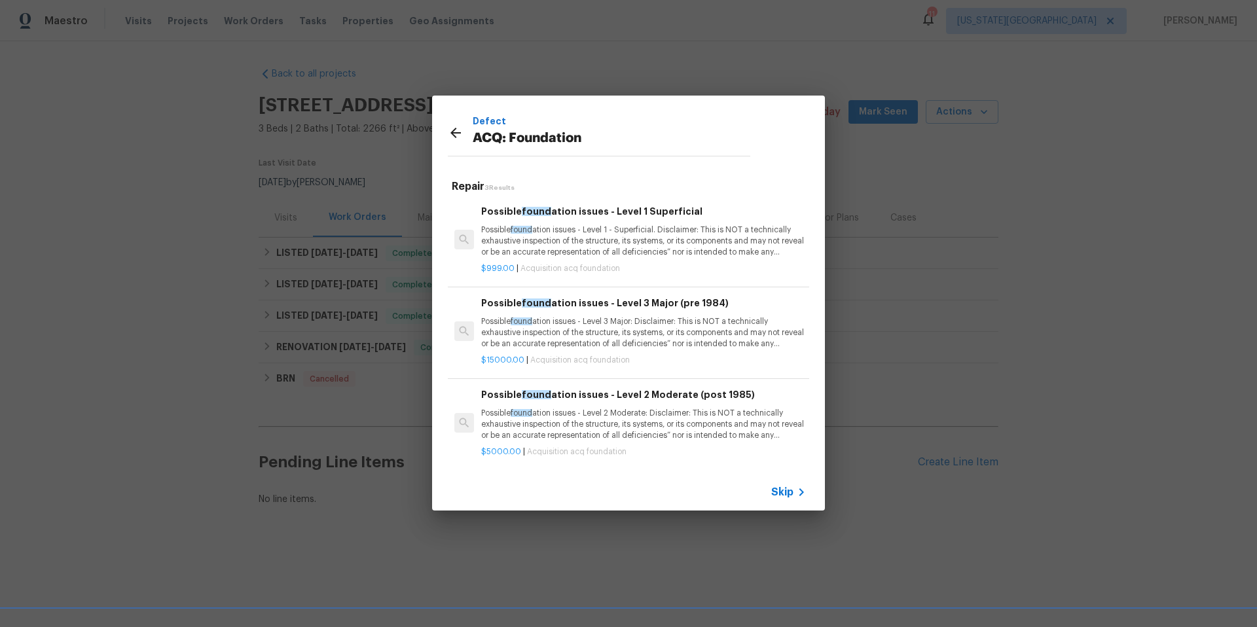
click at [498, 241] on p "Possible found ation issues - Level 1 - Superficial. Disclaimer: This is NOT a …" at bounding box center [643, 241] width 325 height 33
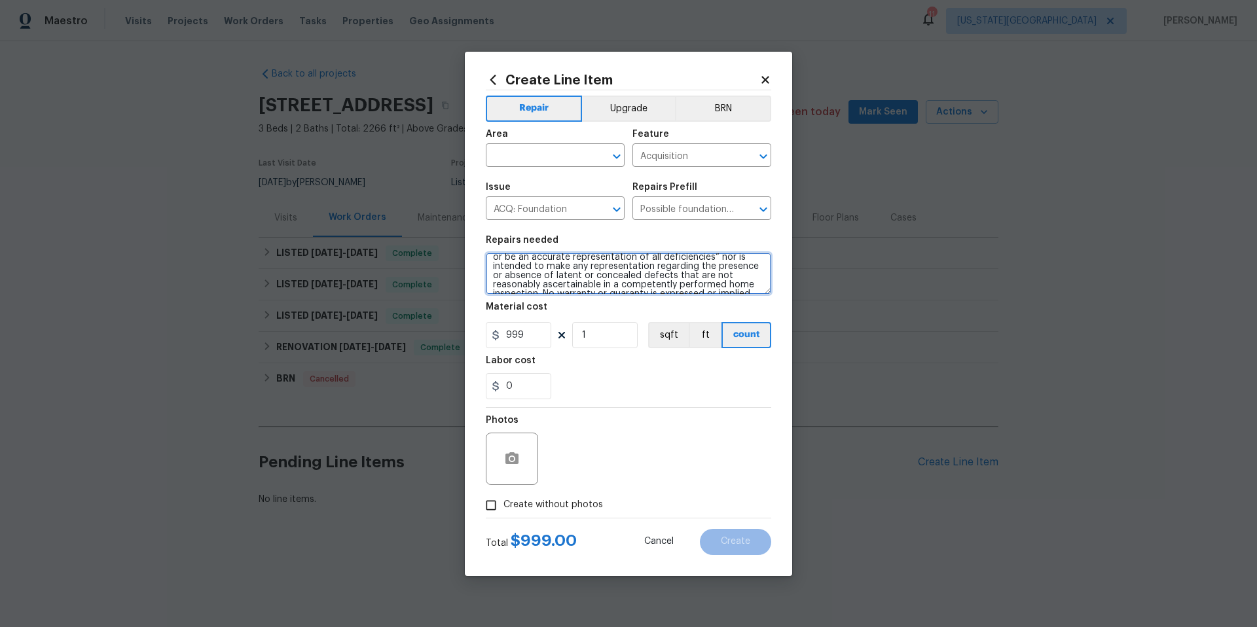
scroll to position [46, 0]
drag, startPoint x: 490, startPoint y: 259, endPoint x: 729, endPoint y: 293, distance: 241.4
click at [729, 293] on textarea "Possible foundation issues - Level 1 - Superficial. Disclaimer: This is NOT a t…" at bounding box center [628, 274] width 285 height 42
click at [767, 83] on icon at bounding box center [765, 80] width 12 height 12
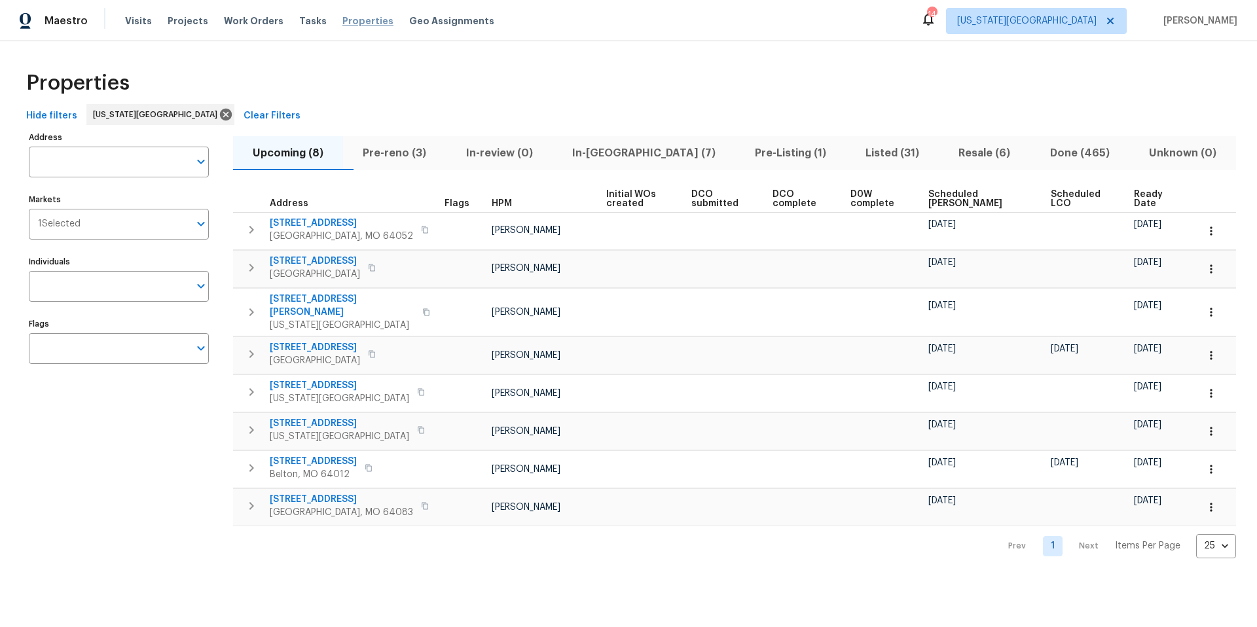
click at [358, 19] on span "Properties" at bounding box center [367, 20] width 51 height 13
click at [854, 153] on span "Listed (31)" at bounding box center [892, 153] width 77 height 18
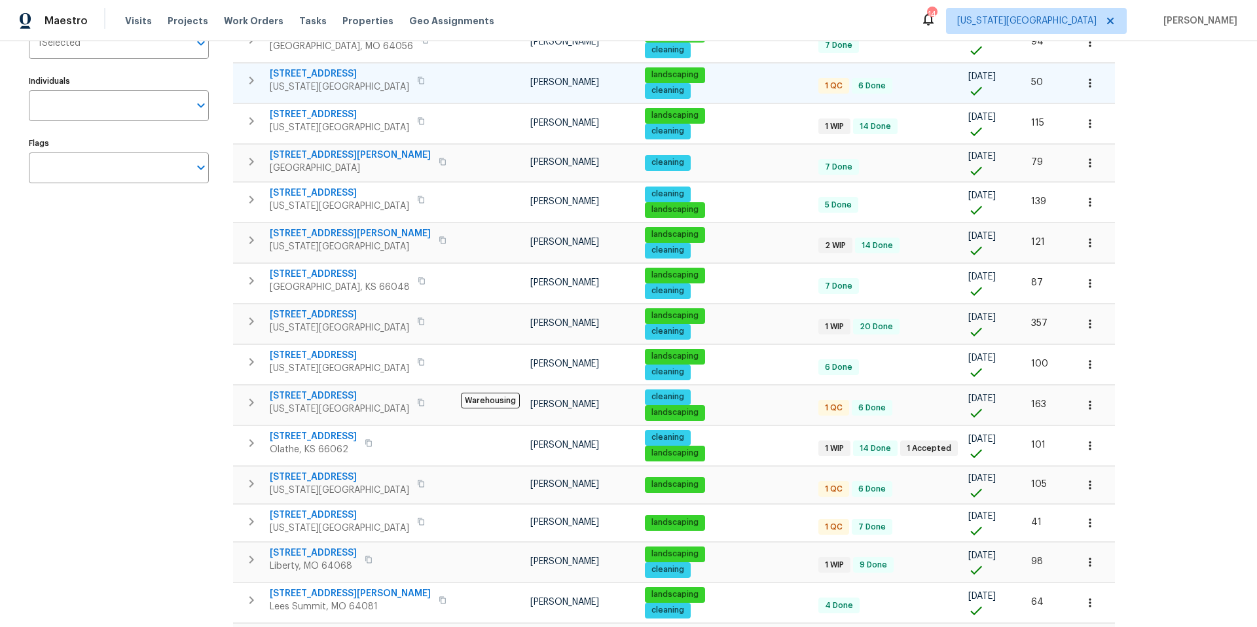
scroll to position [187, 0]
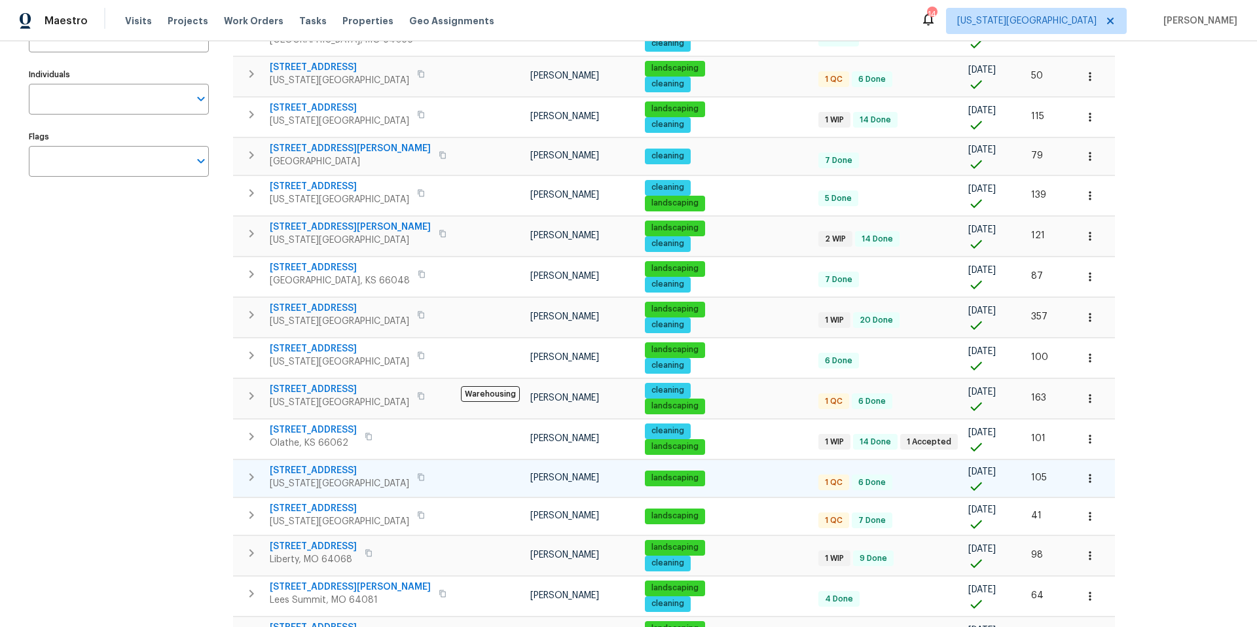
click at [299, 473] on span "8412 E 103rd Ter" at bounding box center [339, 470] width 139 height 13
click at [132, 20] on span "Visits" at bounding box center [138, 20] width 27 height 13
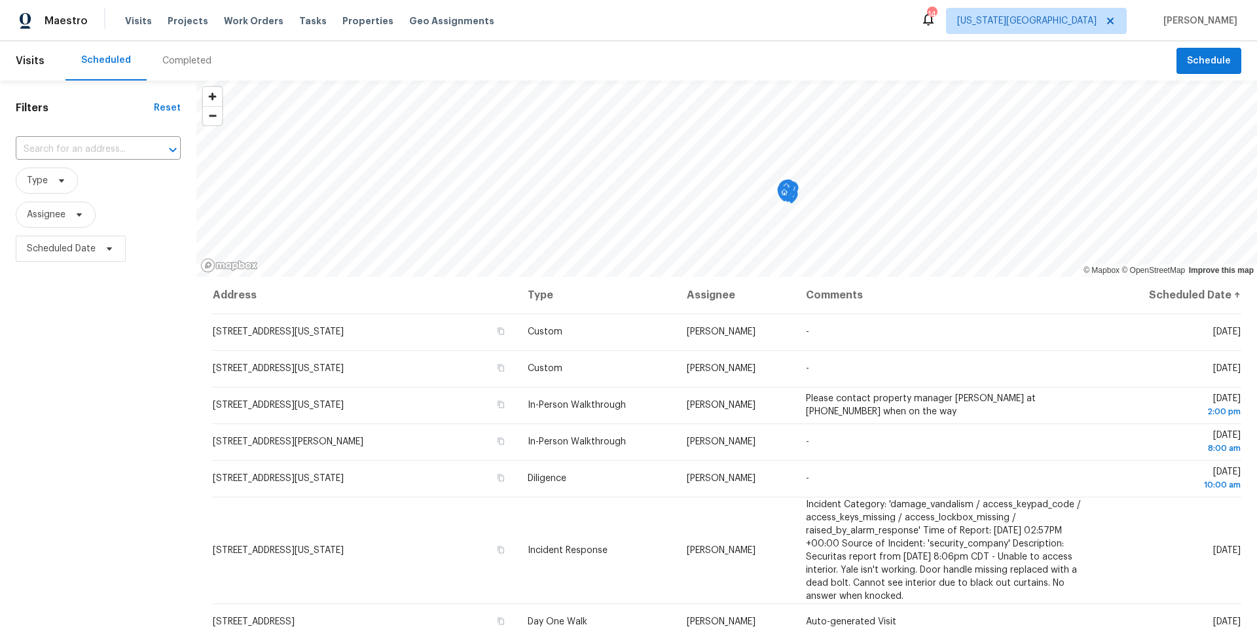
click at [175, 52] on div "Completed" at bounding box center [187, 60] width 81 height 39
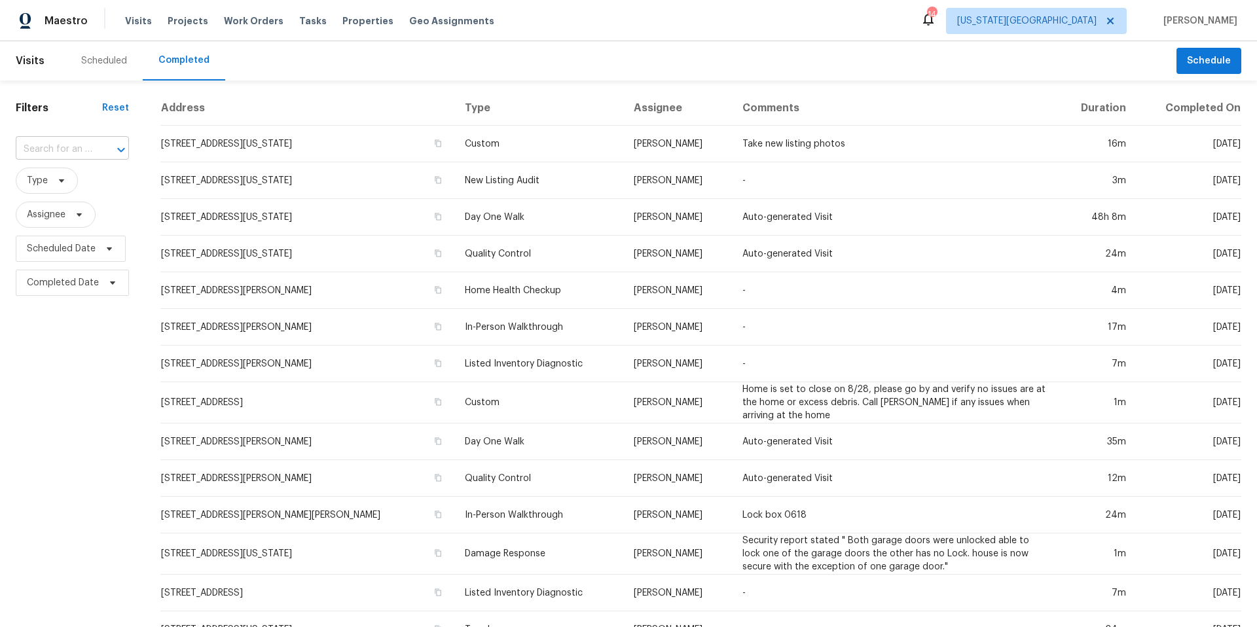
click at [84, 158] on input "text" at bounding box center [54, 149] width 77 height 20
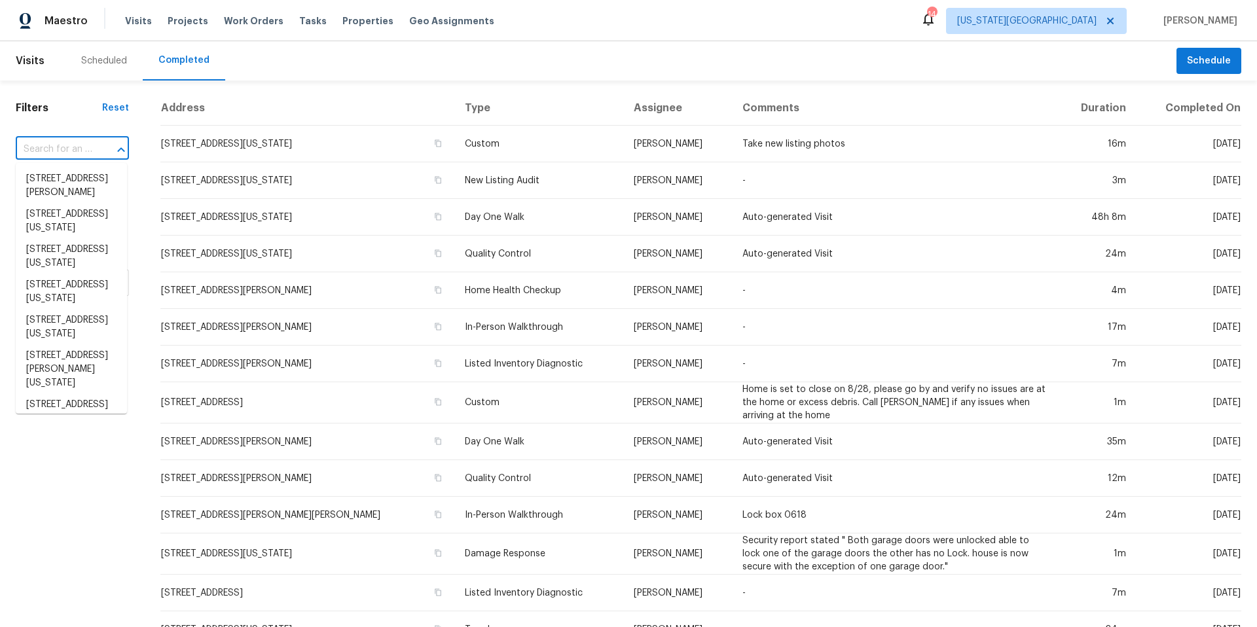
click at [85, 149] on input "text" at bounding box center [54, 149] width 77 height 20
paste input "313 E Colleen Dr, Gardner, KS 66030"
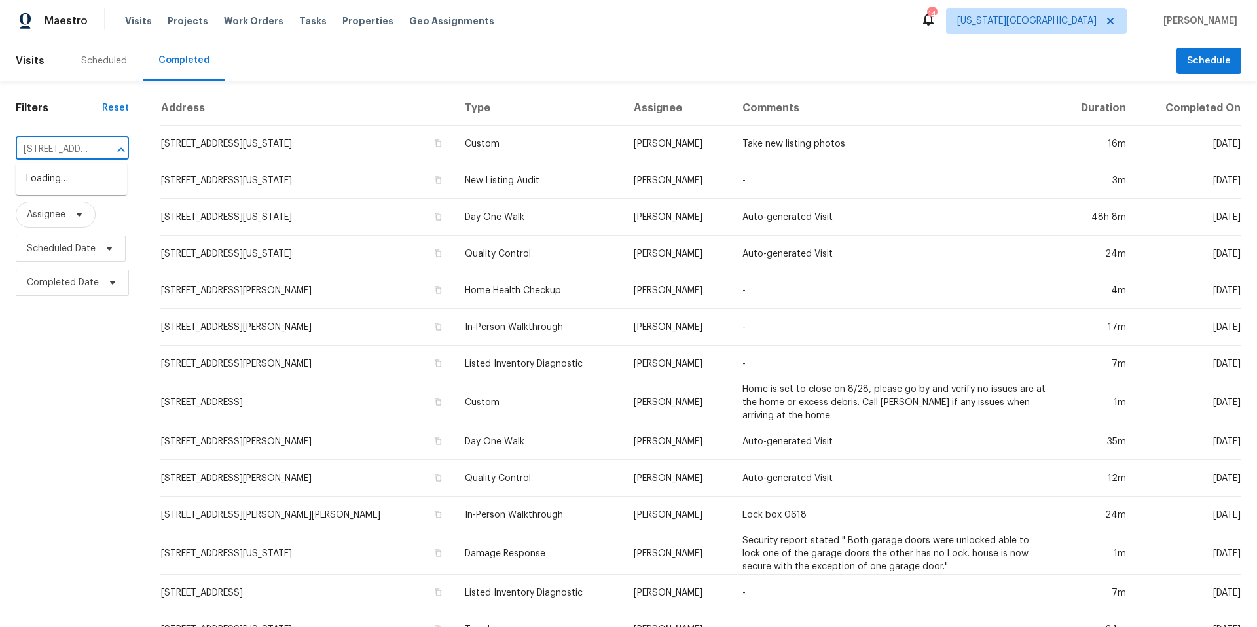
type input "313 E Colleen Dr, Gardner, KS 66030"
click at [84, 186] on li "313 E Colleen Dr, Gardner, KS 66030" at bounding box center [71, 192] width 111 height 49
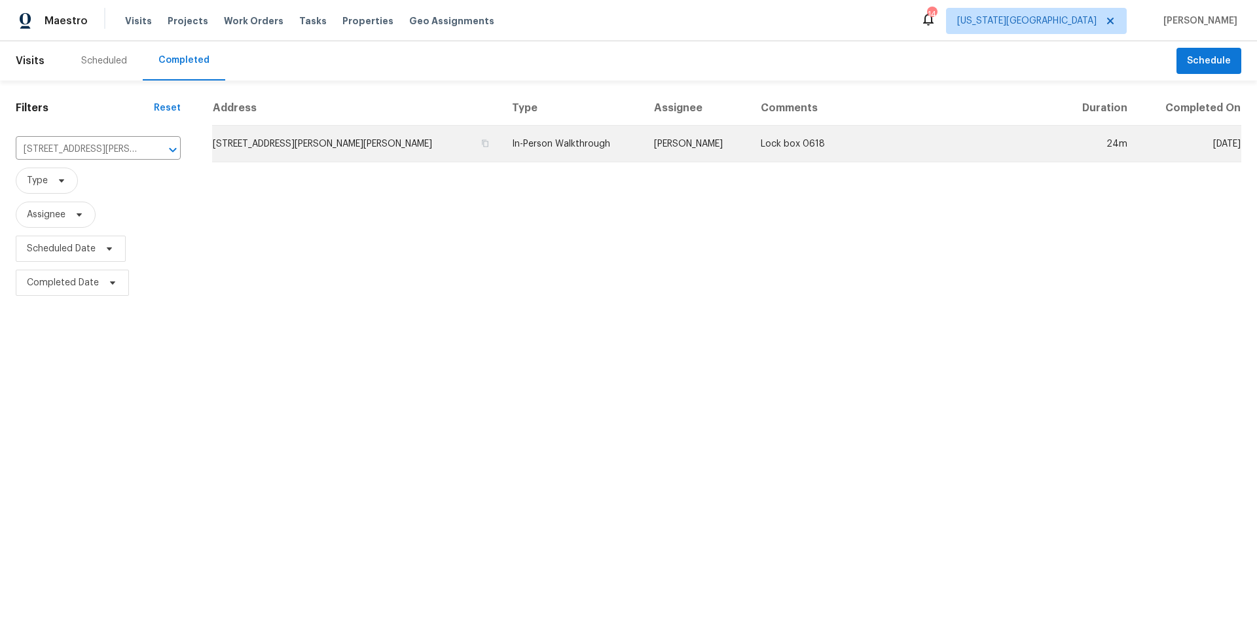
click at [270, 136] on td "313 E Colleen Dr, Gardner, KS 66030" at bounding box center [356, 144] width 289 height 37
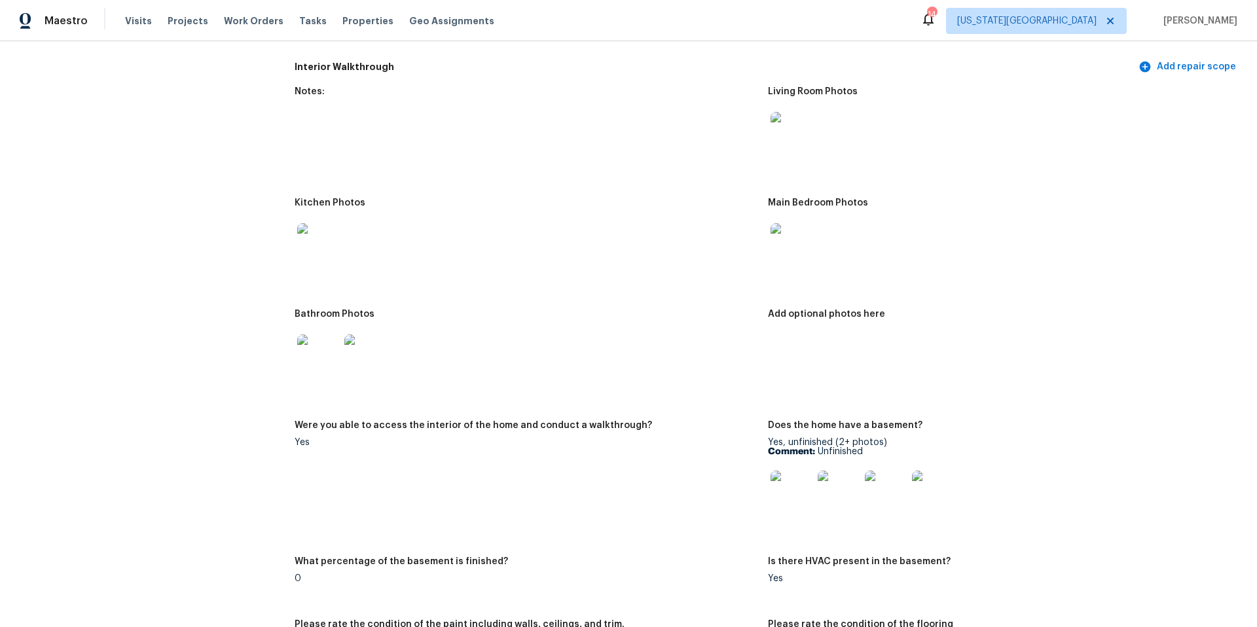
scroll to position [1356, 0]
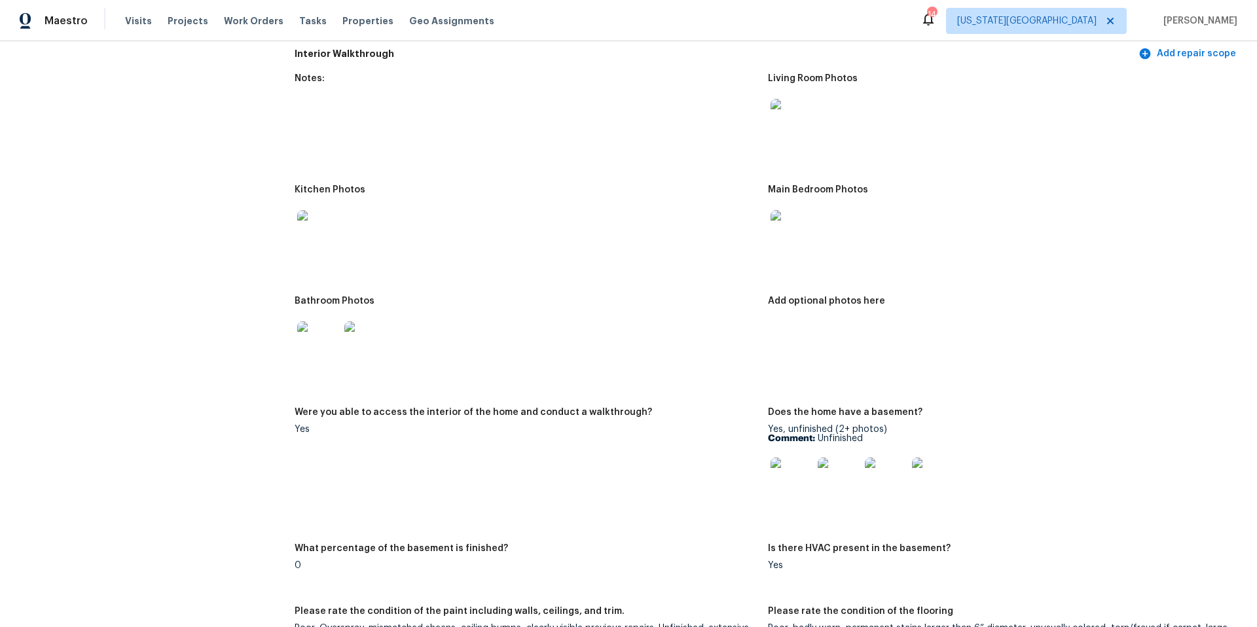
click at [789, 472] on img at bounding box center [792, 479] width 42 height 42
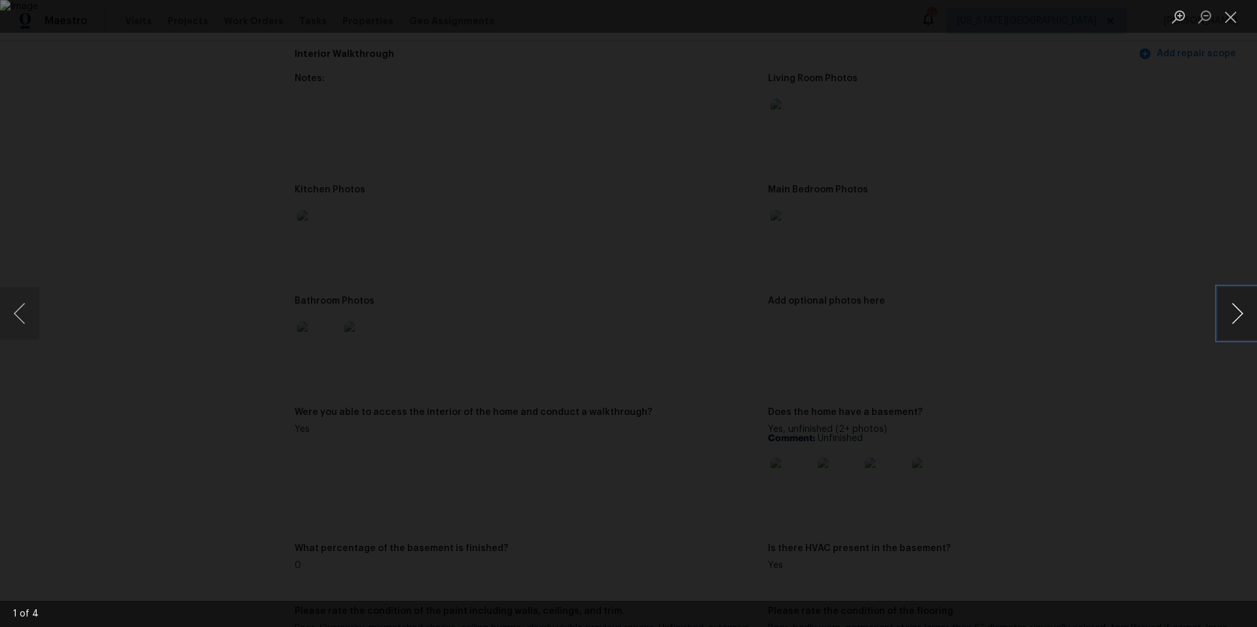
click at [1250, 329] on button "Next image" at bounding box center [1237, 313] width 39 height 52
click at [1170, 365] on div "Lightbox" at bounding box center [628, 313] width 1257 height 627
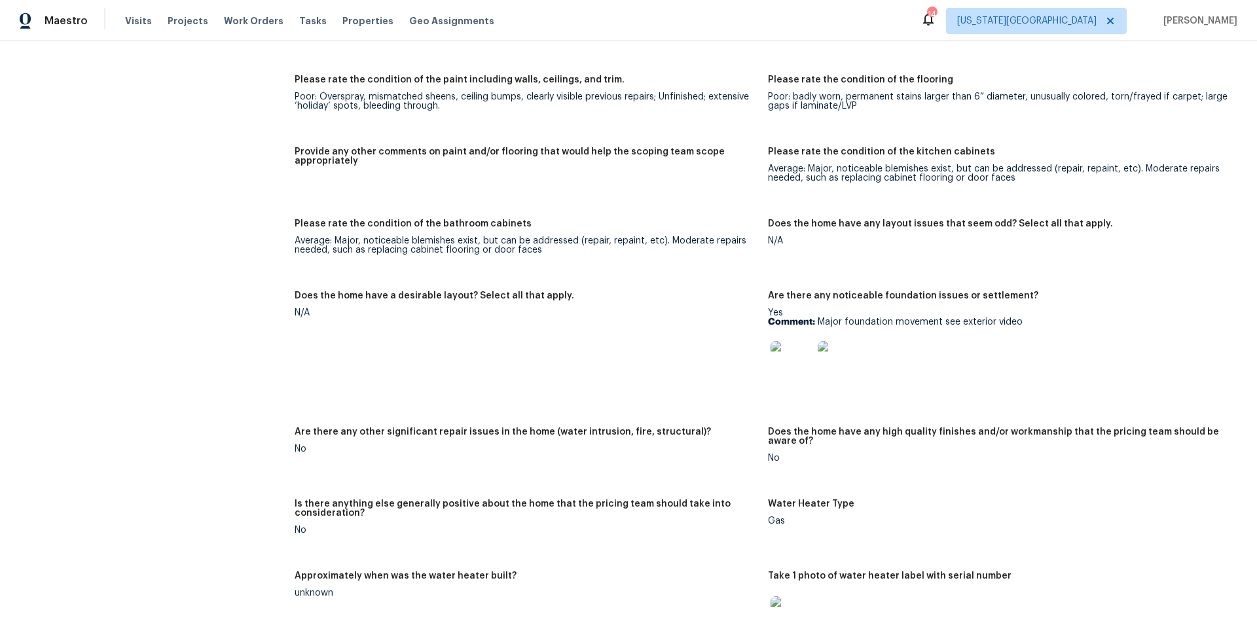
scroll to position [1910, 0]
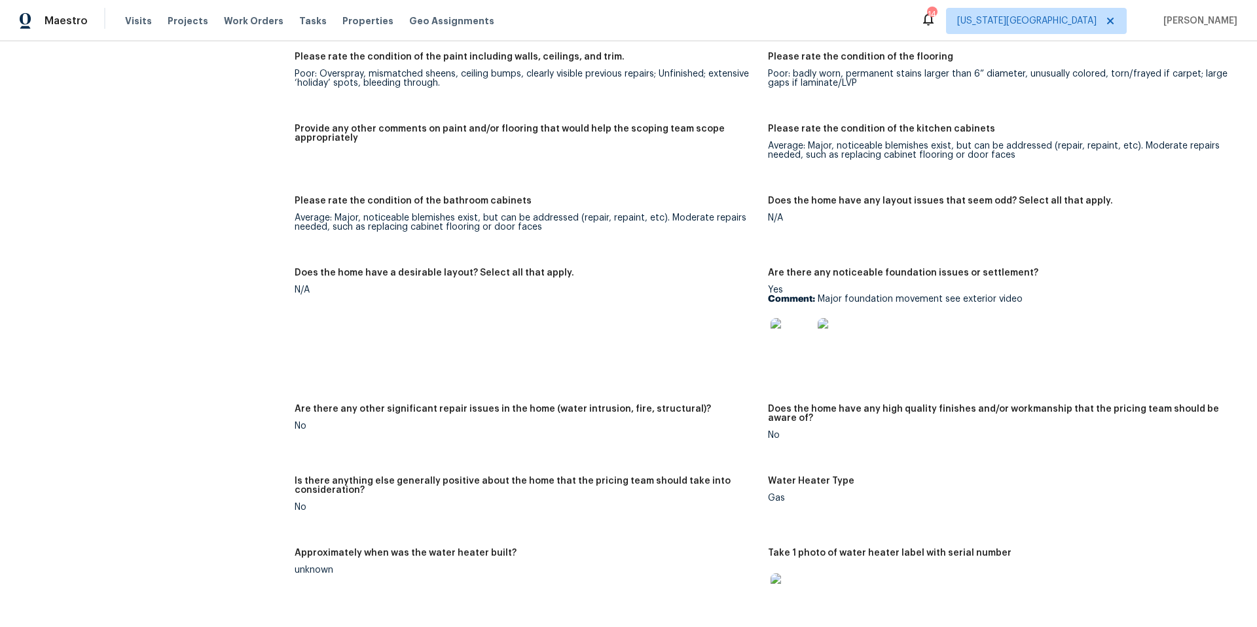
click at [832, 333] on img at bounding box center [839, 339] width 42 height 42
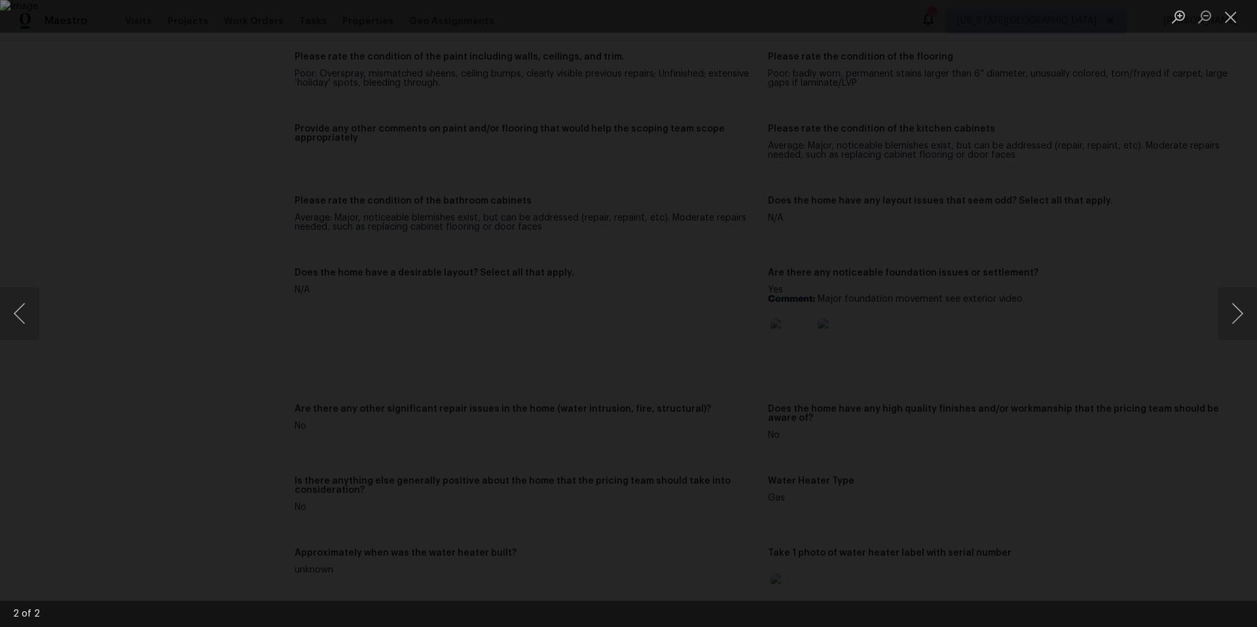
click at [1130, 372] on div "Lightbox" at bounding box center [628, 313] width 1257 height 627
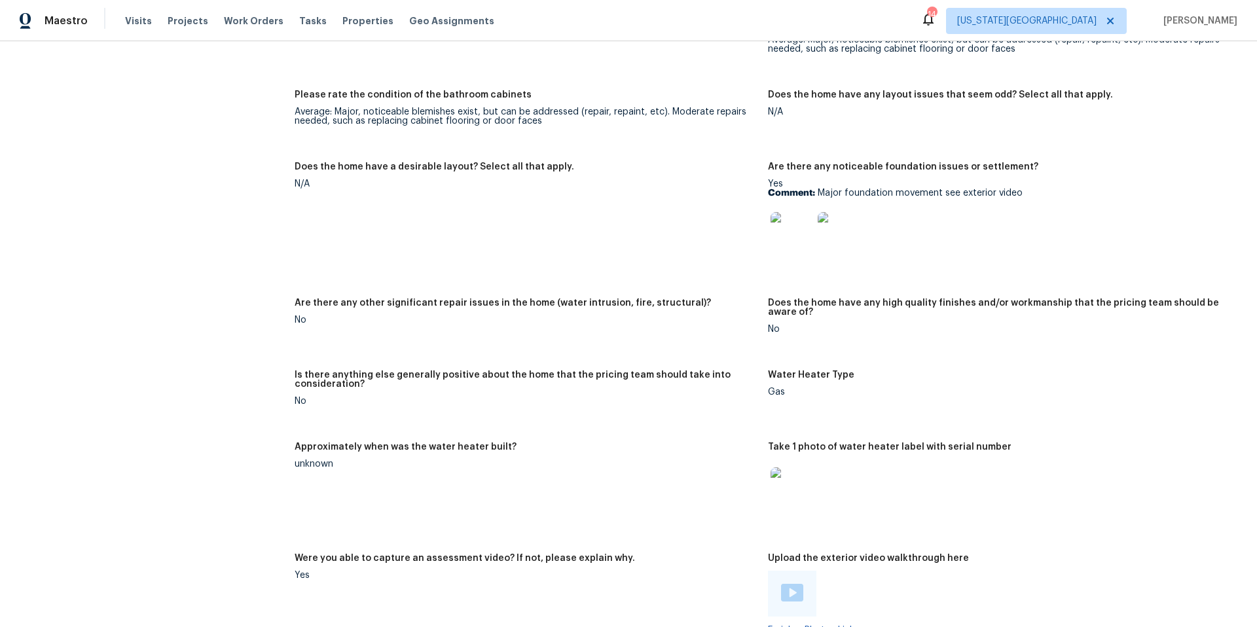
scroll to position [2164, 0]
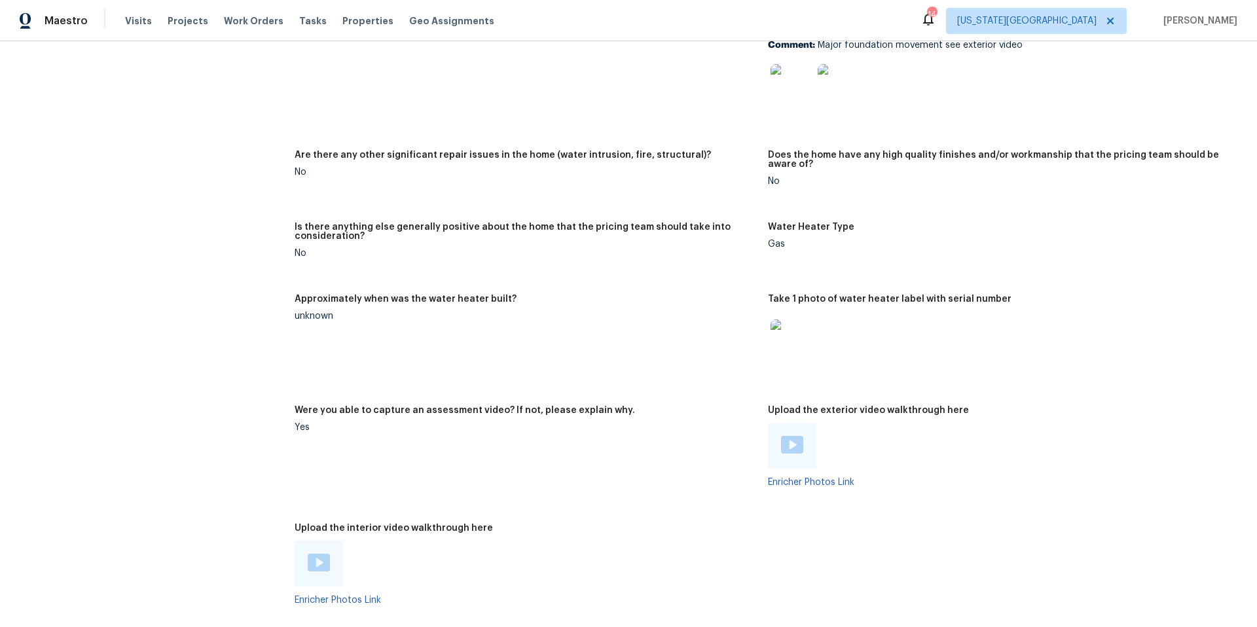
click at [800, 329] on img at bounding box center [792, 340] width 42 height 42
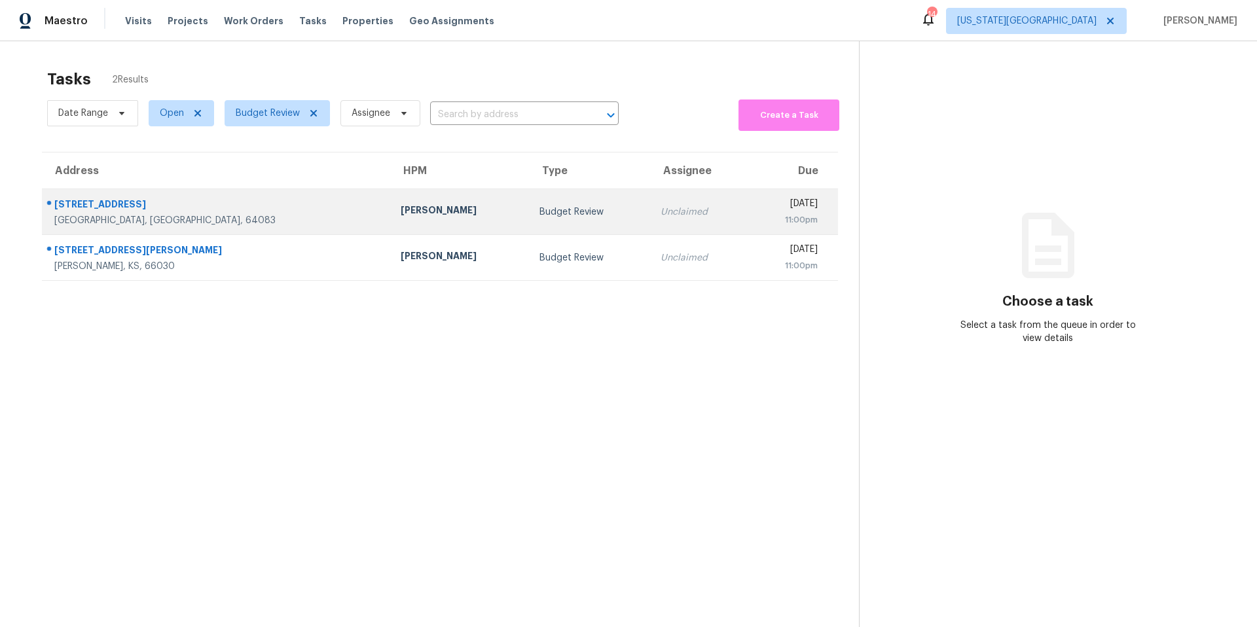
click at [390, 225] on td "[PERSON_NAME]" at bounding box center [459, 212] width 138 height 46
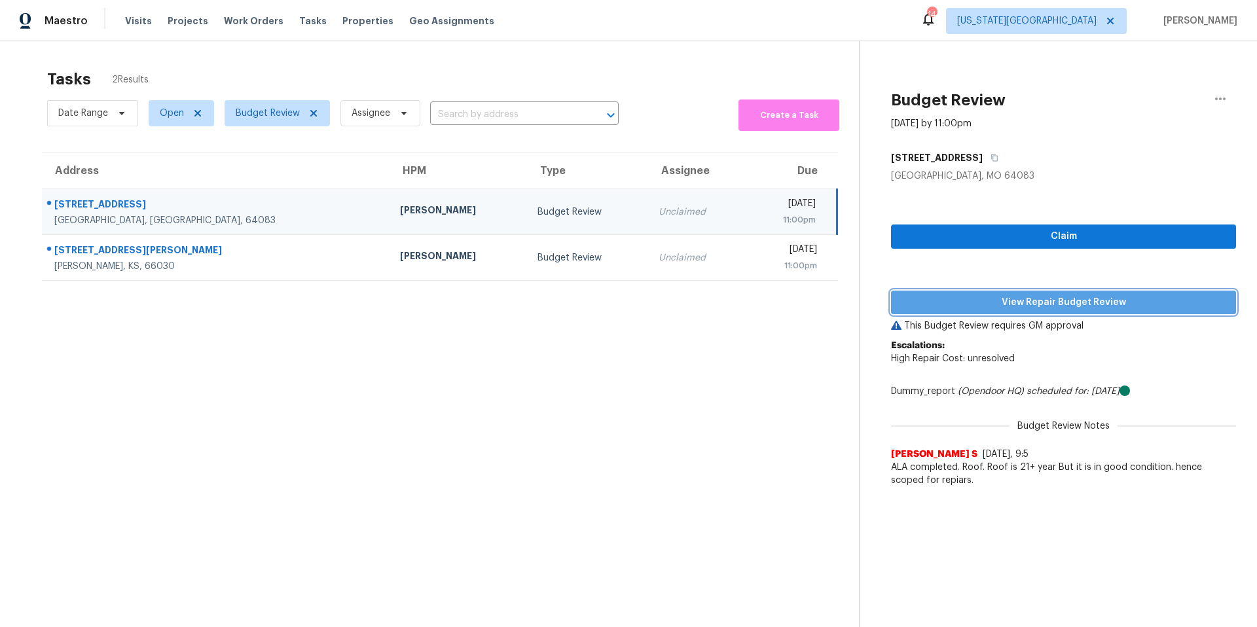
click at [949, 291] on button "View Repair Budget Review" at bounding box center [1063, 303] width 345 height 24
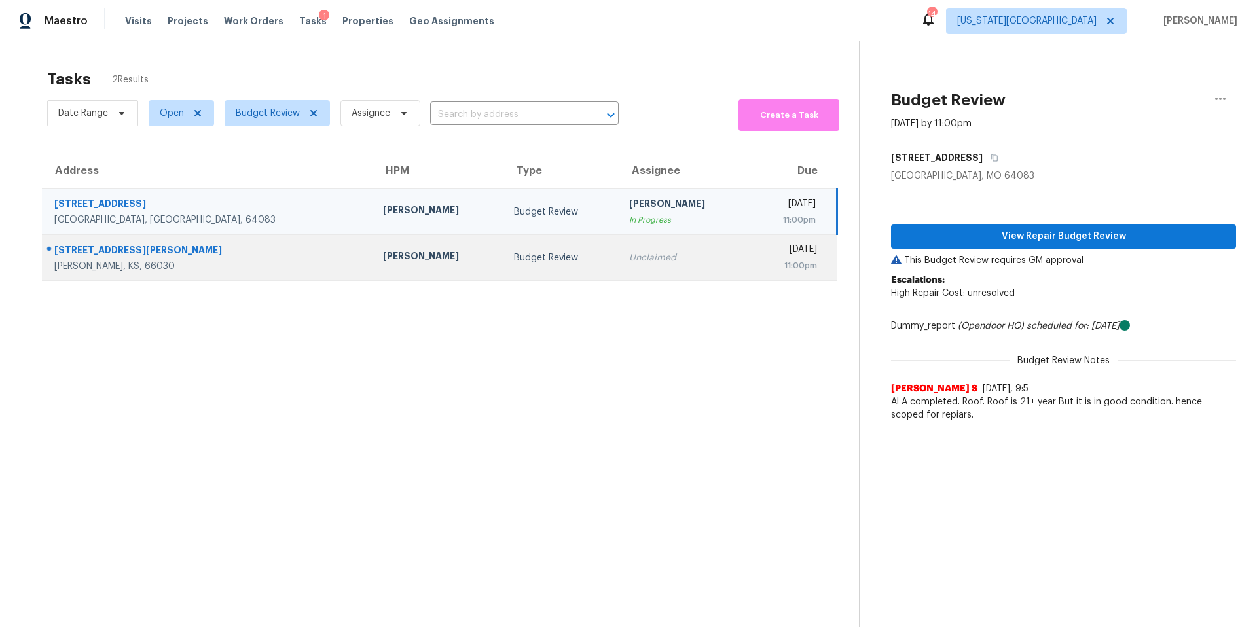
click at [372, 243] on td "[PERSON_NAME]" at bounding box center [437, 258] width 131 height 46
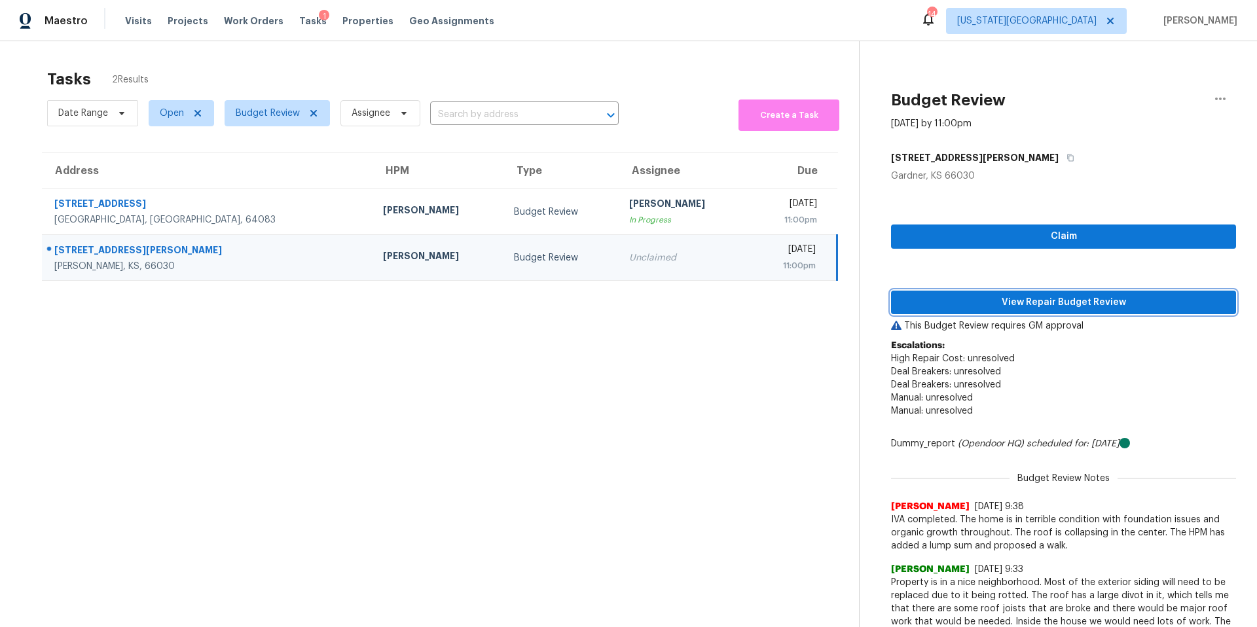
click at [942, 293] on button "View Repair Budget Review" at bounding box center [1063, 303] width 345 height 24
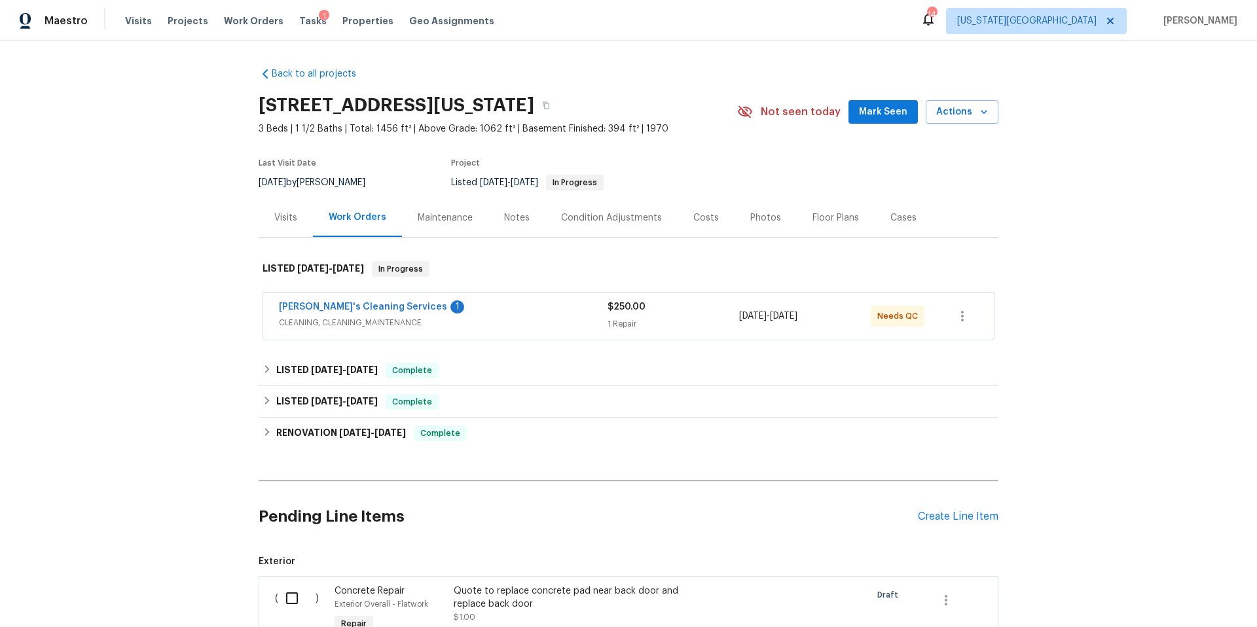
click at [283, 222] on div "Visits" at bounding box center [285, 217] width 23 height 13
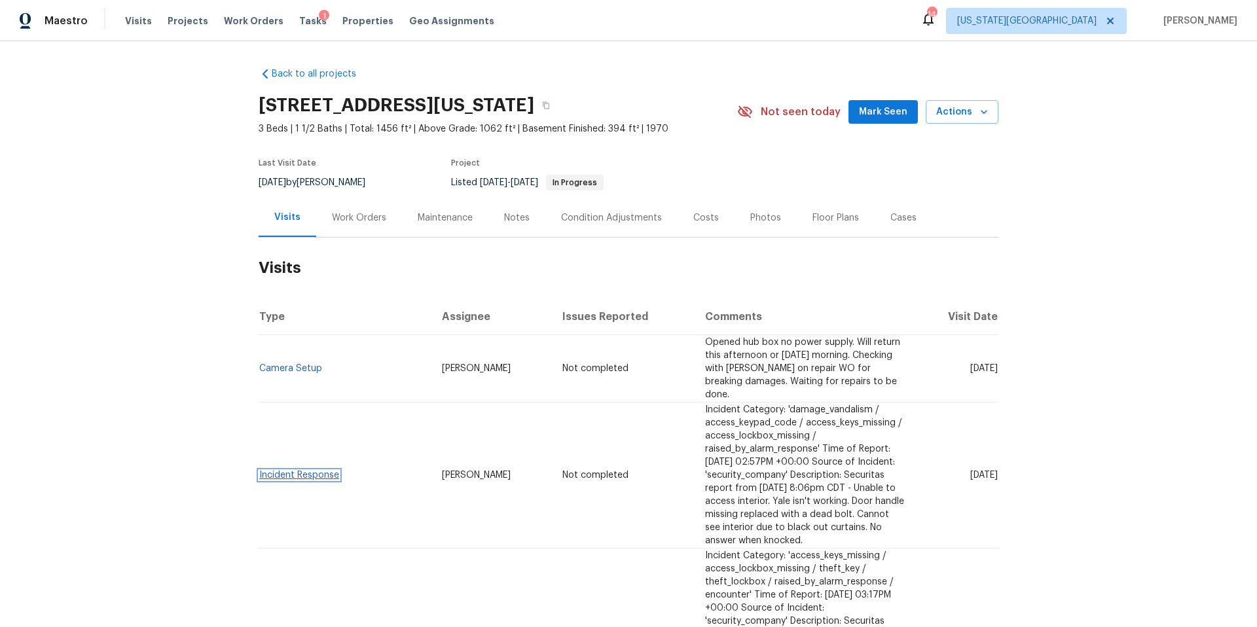
click at [285, 471] on link "Incident Response" at bounding box center [299, 475] width 80 height 9
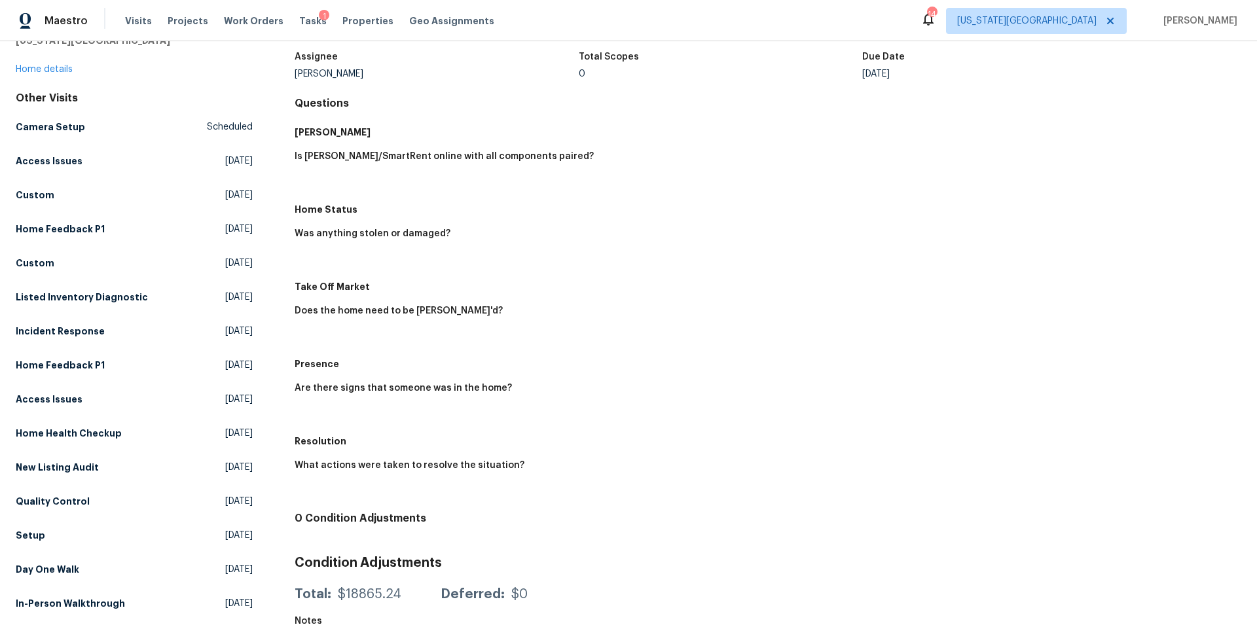
scroll to position [187, 0]
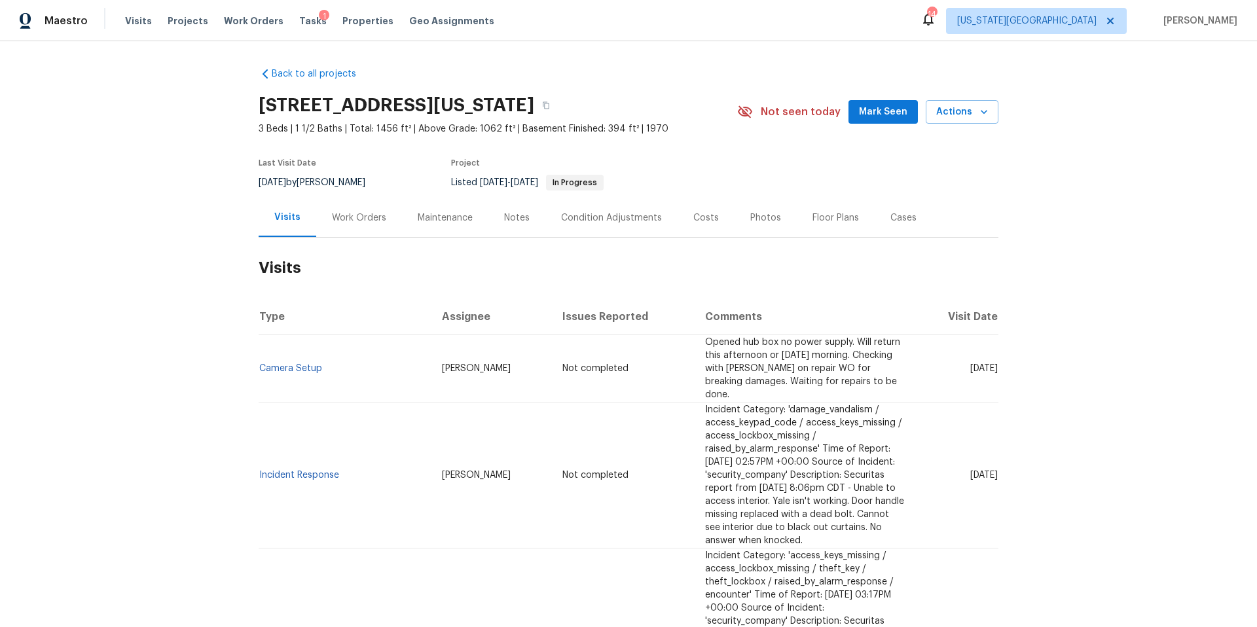
click at [284, 361] on td "Camera Setup" at bounding box center [345, 368] width 173 height 67
click at [289, 364] on link "Camera Setup" at bounding box center [290, 368] width 63 height 9
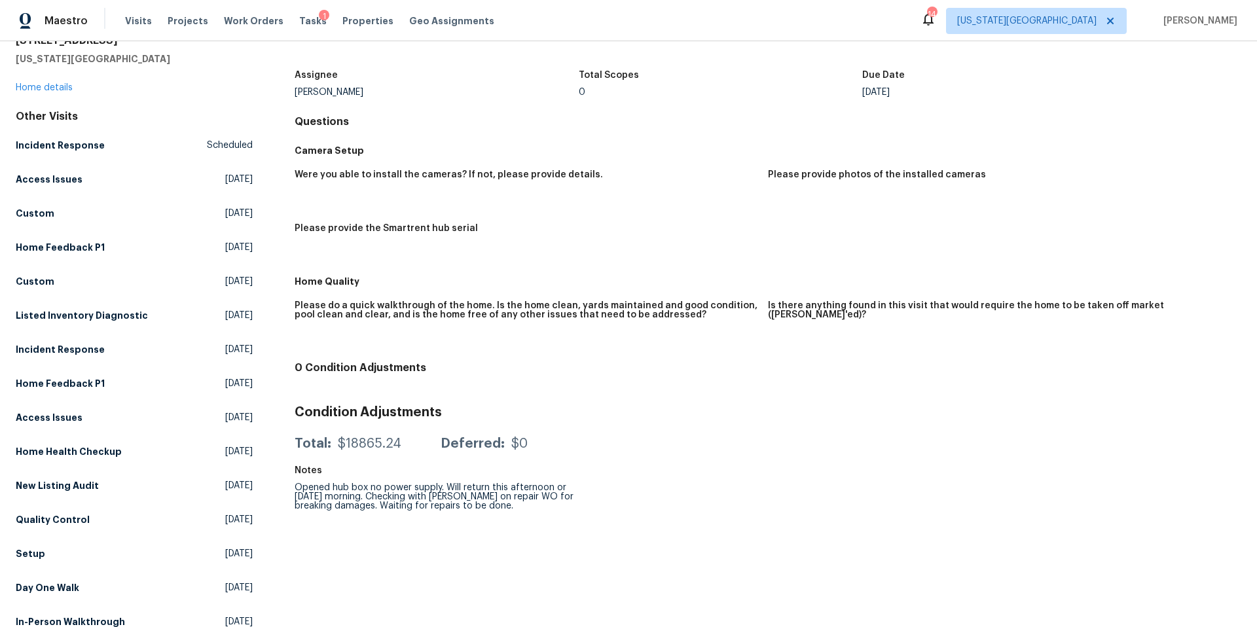
scroll to position [79, 0]
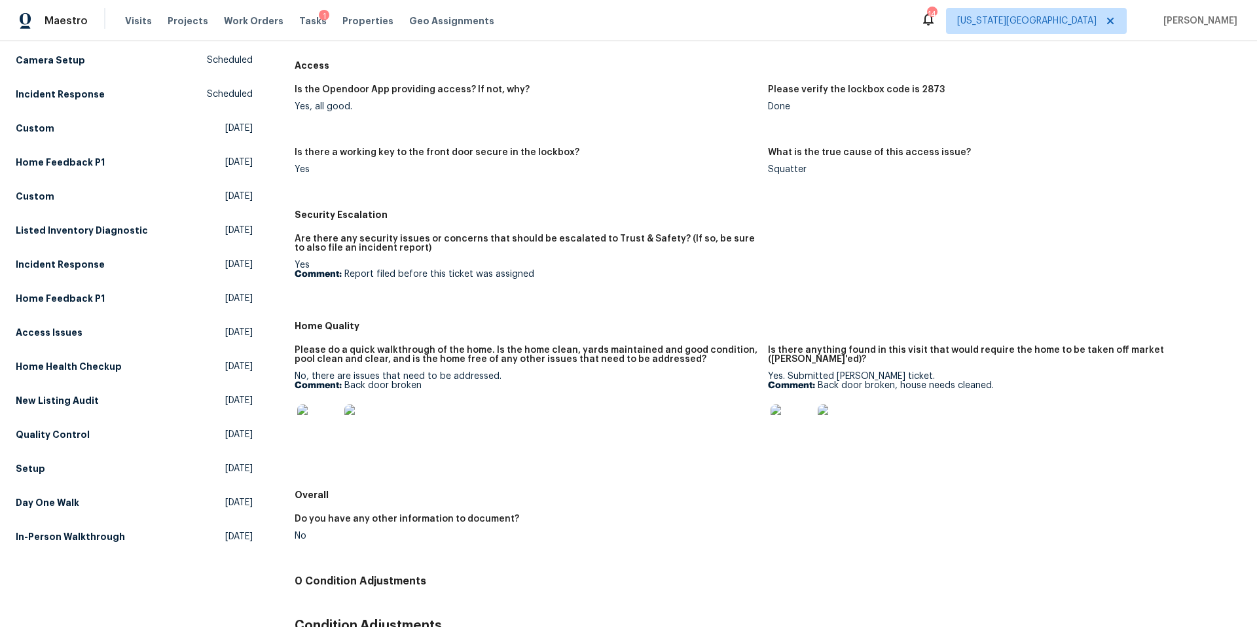
scroll to position [164, 0]
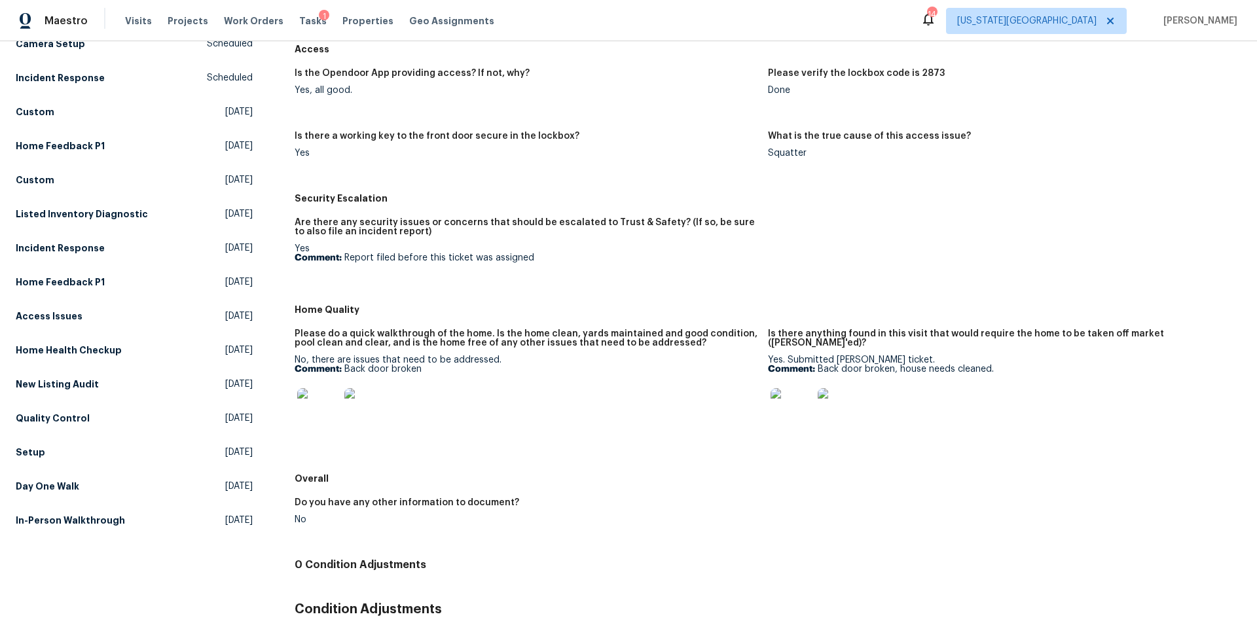
click at [322, 405] on img at bounding box center [318, 409] width 42 height 42
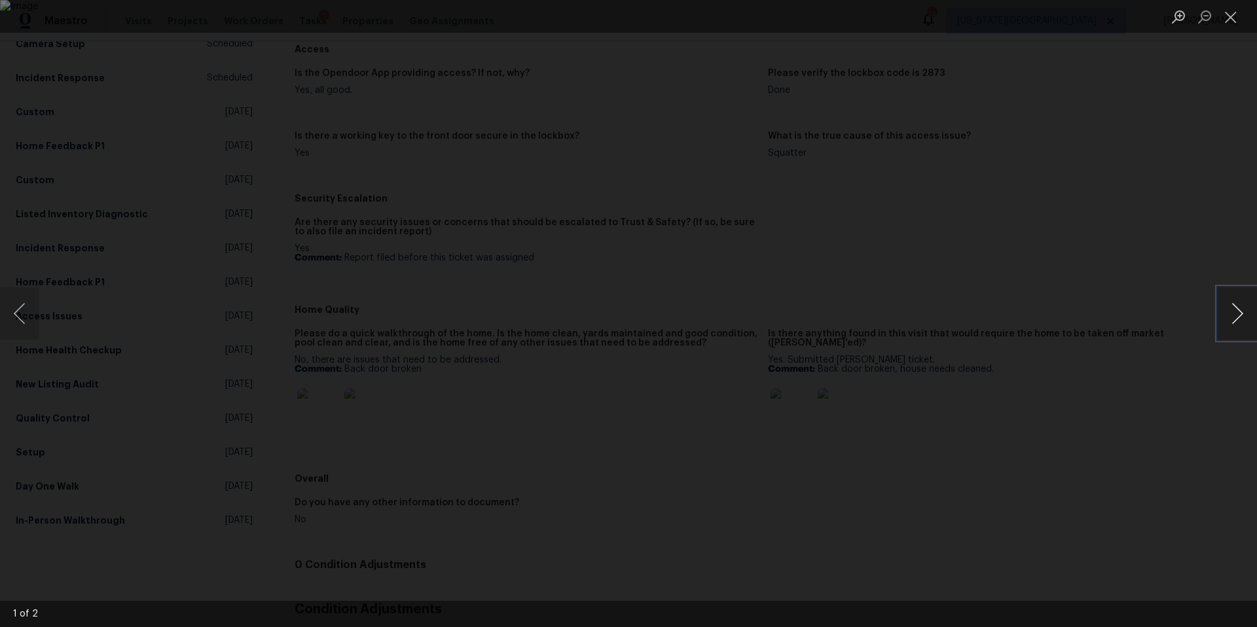
click at [1238, 308] on button "Next image" at bounding box center [1237, 313] width 39 height 52
click at [1236, 18] on button "Close lightbox" at bounding box center [1231, 16] width 26 height 23
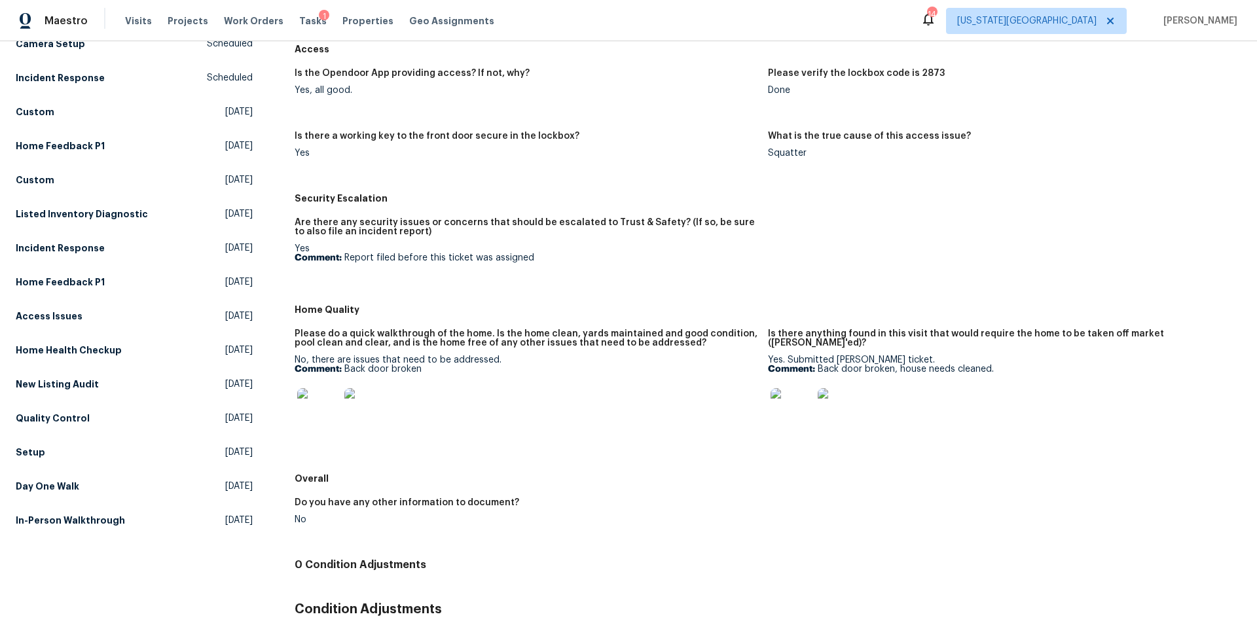
click at [785, 412] on img at bounding box center [792, 409] width 42 height 42
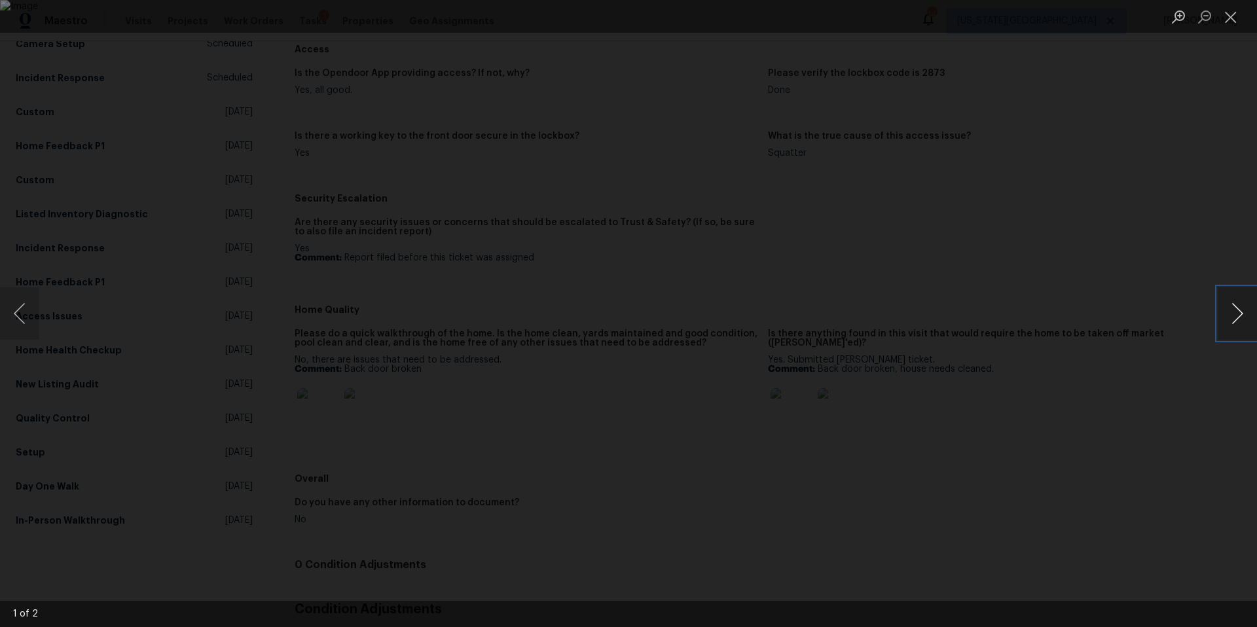
click at [1226, 323] on button "Next image" at bounding box center [1237, 313] width 39 height 52
